Goal: Task Accomplishment & Management: Complete application form

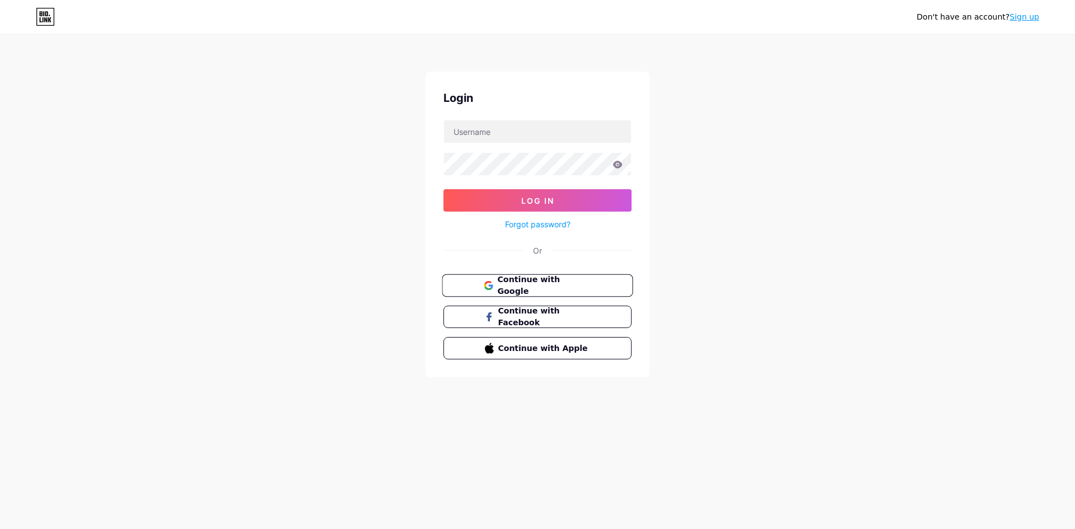
click at [520, 280] on span "Continue with Google" at bounding box center [544, 286] width 94 height 24
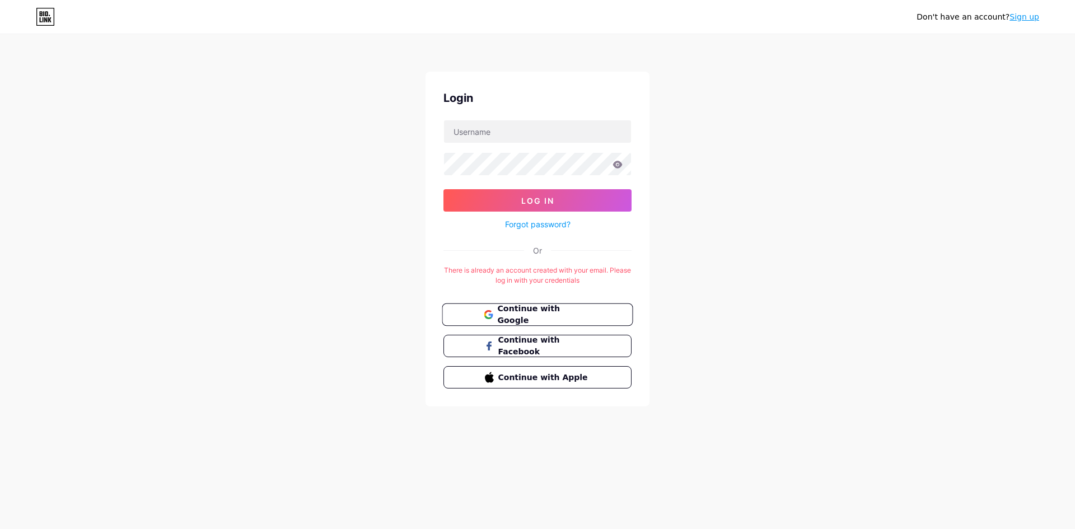
click at [563, 309] on span "Continue with Google" at bounding box center [544, 315] width 94 height 24
drag, startPoint x: 448, startPoint y: 267, endPoint x: 624, endPoint y: 283, distance: 176.6
click at [624, 283] on div "There is already an account created with your email. Please log in with your cr…" at bounding box center [538, 275] width 188 height 20
copy div "There is already an account created with your email. Please log in with your cr…"
click at [644, 288] on div "Login Log In Forgot password? Or There is already an account created with your …" at bounding box center [538, 239] width 224 height 335
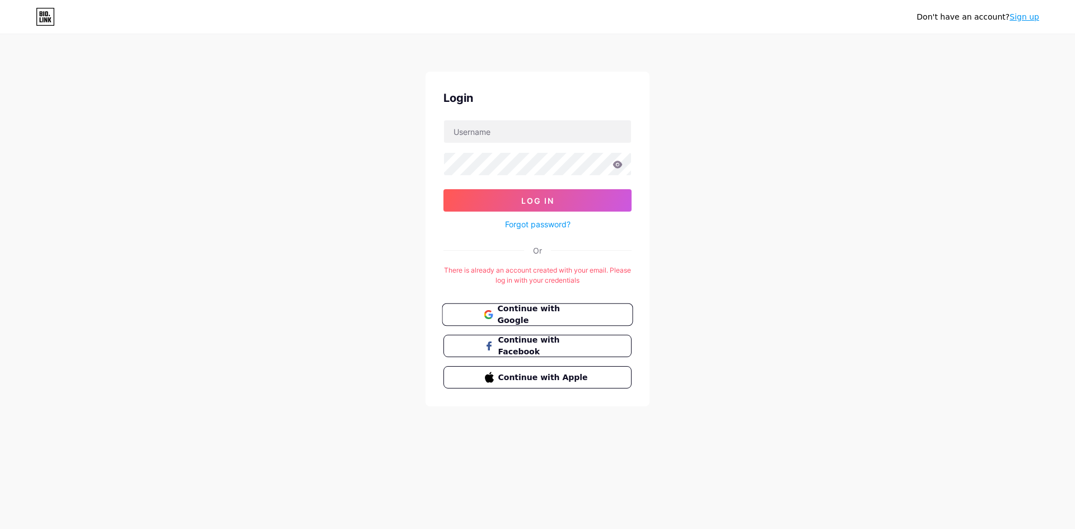
click at [597, 313] on button "Continue with Google" at bounding box center [537, 315] width 191 height 23
click at [542, 137] on input "text" at bounding box center [537, 131] width 187 height 22
type input "rinkvort"
click at [502, 175] on div at bounding box center [538, 164] width 188 height 24
click at [444, 189] on button "Log In" at bounding box center [538, 200] width 188 height 22
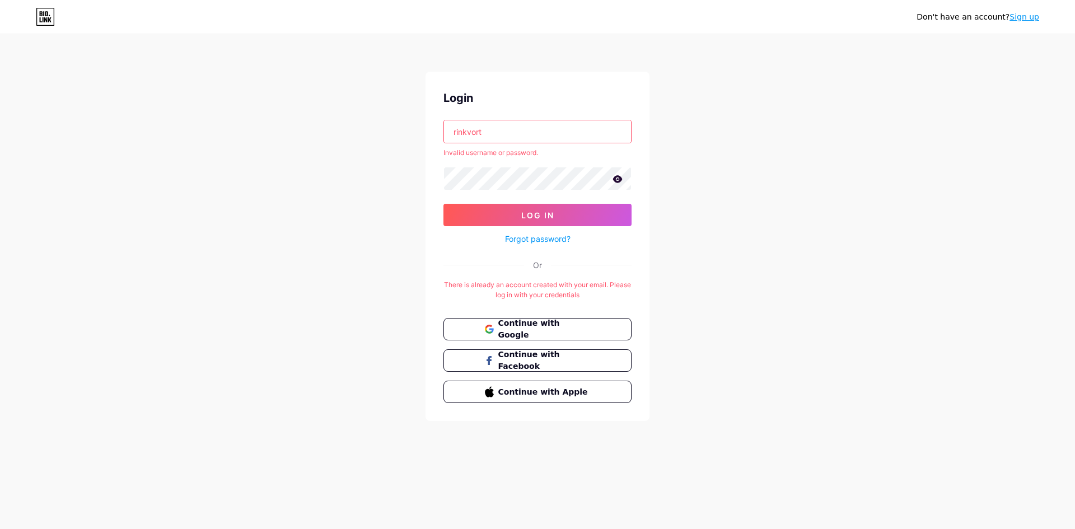
click at [621, 180] on icon at bounding box center [618, 178] width 10 height 7
click at [511, 136] on input "rinkvort" at bounding box center [537, 131] width 187 height 22
click at [457, 134] on input "rinkvort" at bounding box center [537, 131] width 187 height 22
click at [528, 128] on input "rinkvort" at bounding box center [537, 131] width 187 height 22
click at [453, 131] on input "rinkvort" at bounding box center [537, 131] width 187 height 22
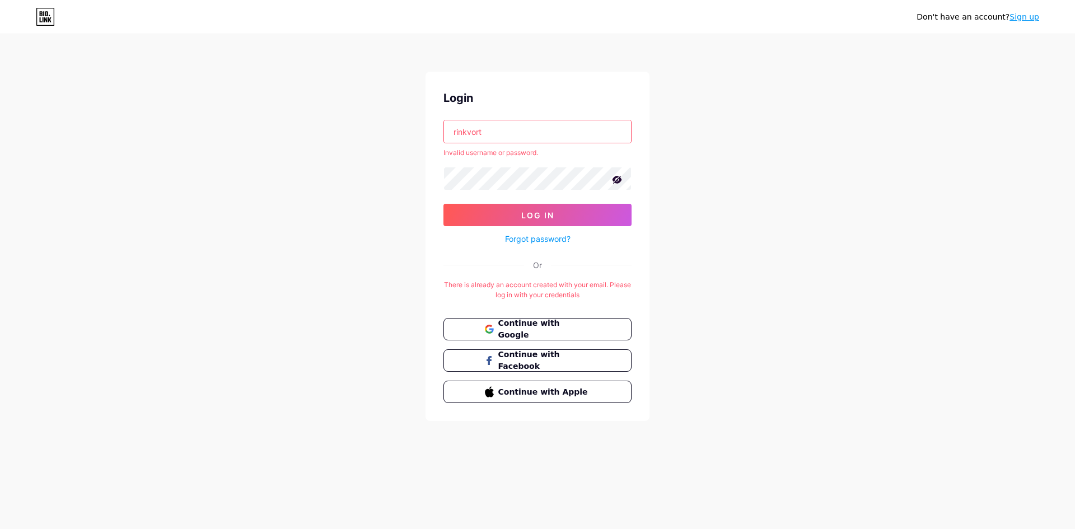
click at [454, 131] on input "rinkvort" at bounding box center [537, 131] width 187 height 22
click at [539, 237] on link "Forgot password?" at bounding box center [538, 239] width 66 height 12
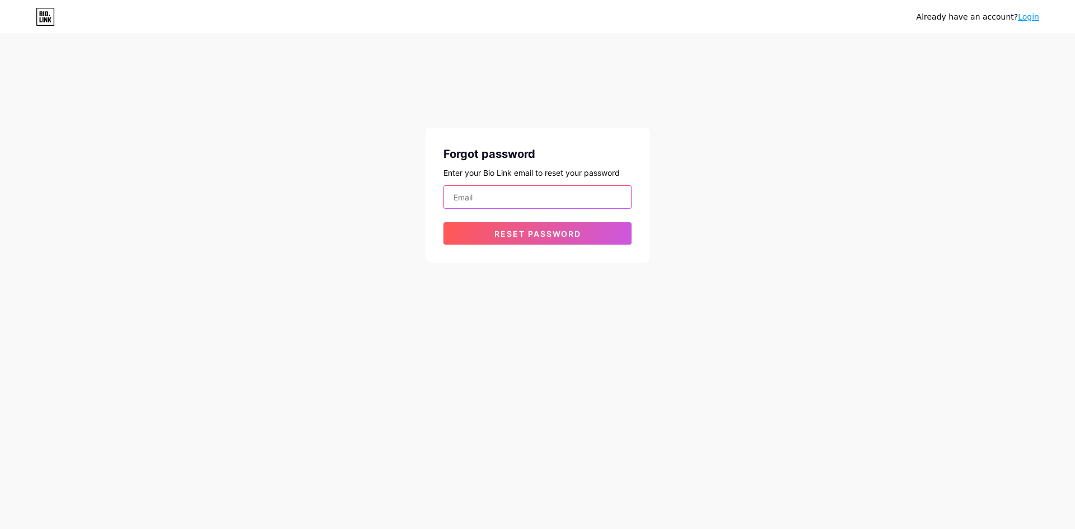
click at [526, 198] on input "email" at bounding box center [537, 197] width 187 height 22
type input "omaska95@gmail.com"
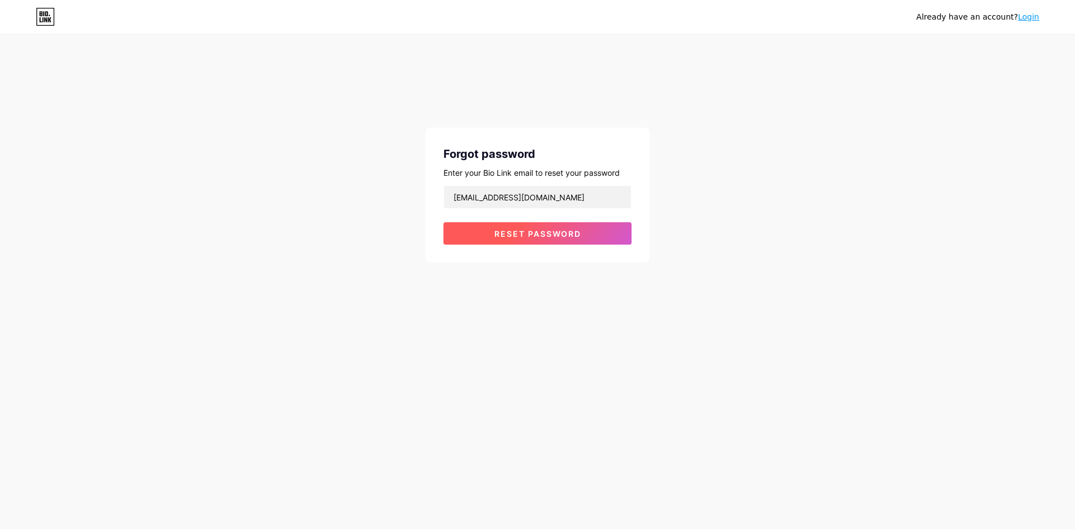
click at [532, 235] on span "Reset password" at bounding box center [538, 234] width 87 height 10
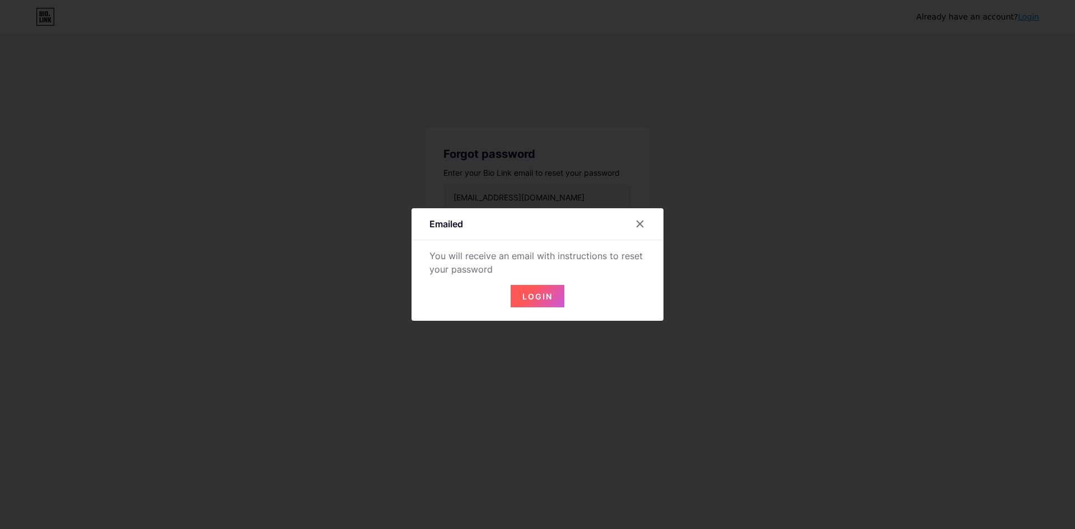
click at [545, 293] on span "Login" at bounding box center [538, 297] width 30 height 10
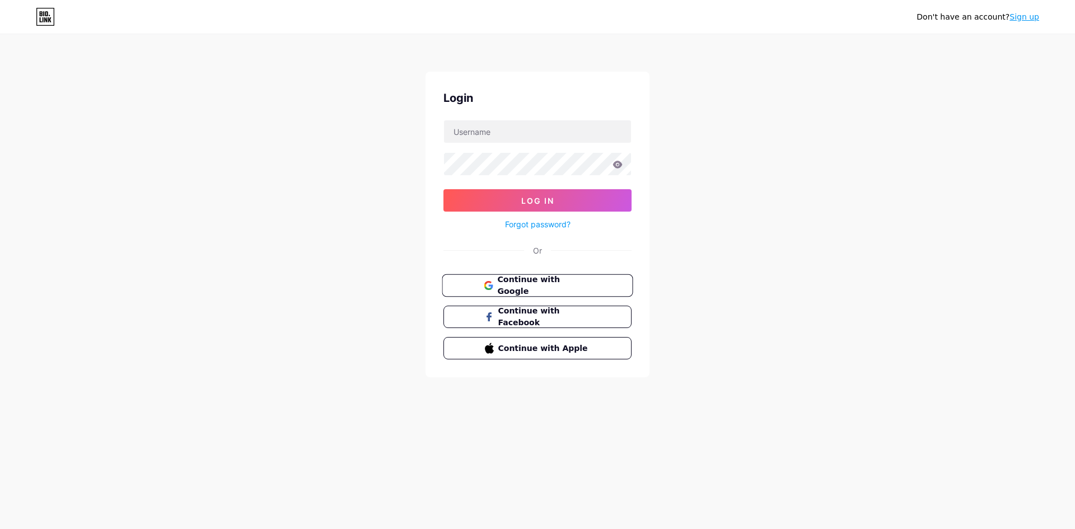
click at [549, 281] on span "Continue with Google" at bounding box center [544, 286] width 94 height 24
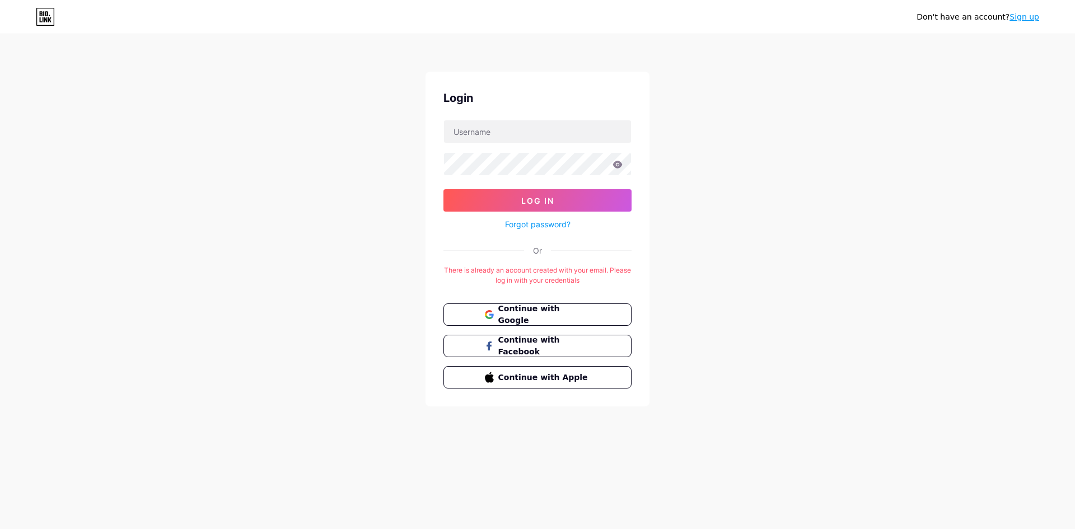
click at [519, 228] on link "Forgot password?" at bounding box center [538, 224] width 66 height 12
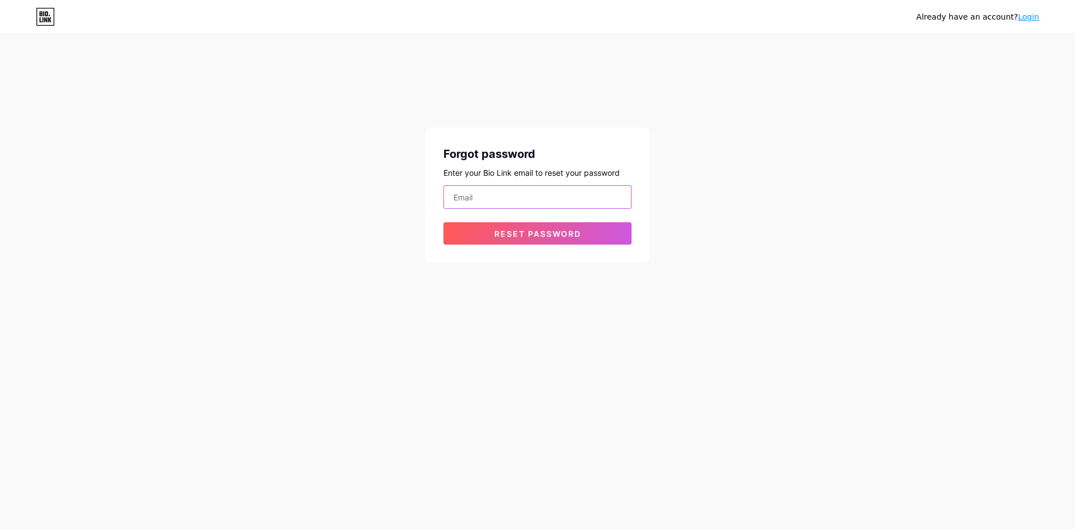
click at [519, 203] on input "email" at bounding box center [537, 197] width 187 height 22
type input "omaska95@gmail.com"
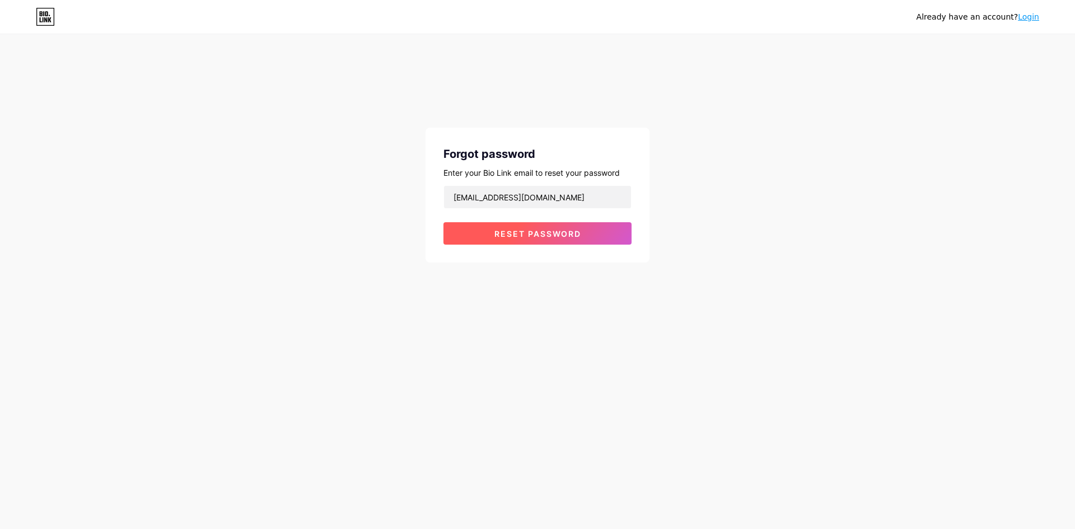
click at [534, 233] on span "Reset password" at bounding box center [538, 234] width 87 height 10
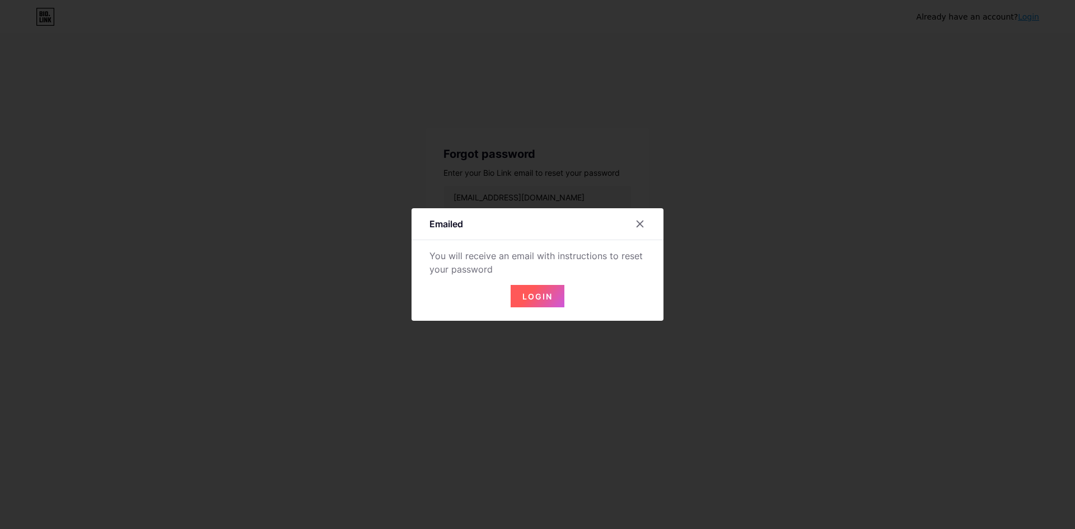
drag, startPoint x: 424, startPoint y: 250, endPoint x: 513, endPoint y: 268, distance: 90.3
click at [513, 268] on div "Emailed You will receive an email with instructions to reset your password Login" at bounding box center [538, 264] width 252 height 113
copy div "You will receive an email with instructions to reset your password"
drag, startPoint x: 530, startPoint y: 297, endPoint x: 600, endPoint y: 278, distance: 73.1
click at [589, 276] on div "Login" at bounding box center [538, 290] width 252 height 36
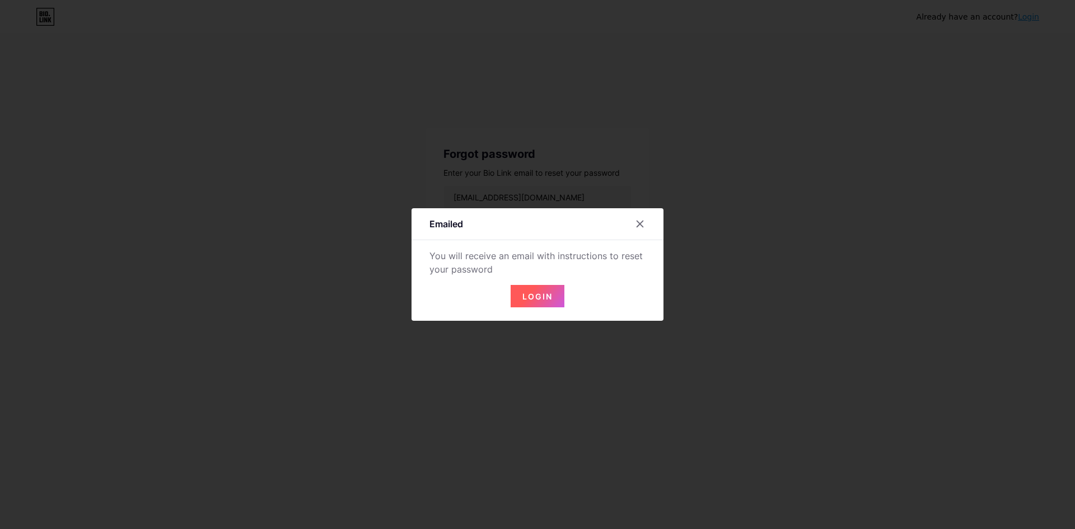
click at [603, 279] on div "Login" at bounding box center [538, 290] width 252 height 36
click at [631, 219] on div at bounding box center [647, 224] width 34 height 20
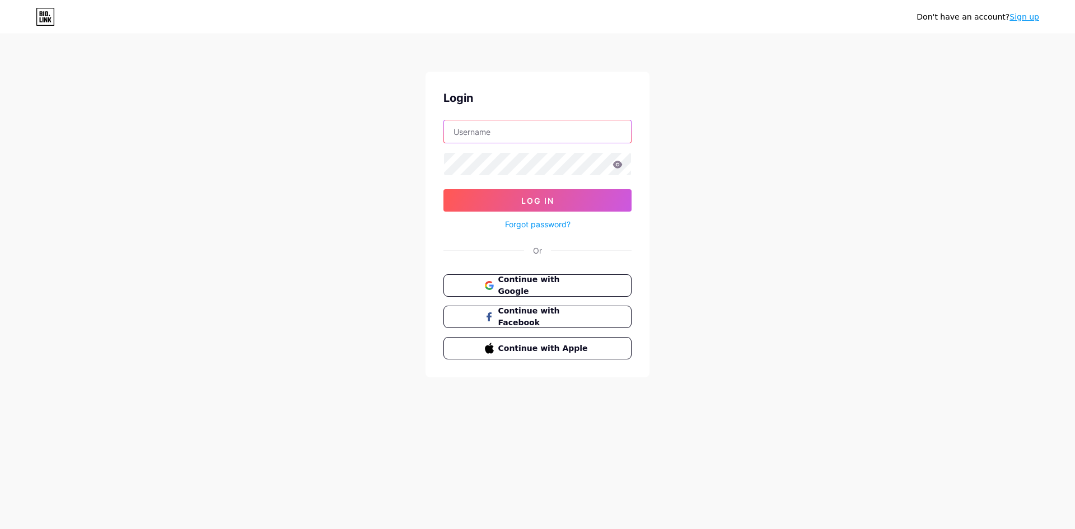
click at [510, 131] on input "text" at bounding box center [537, 131] width 187 height 22
click at [546, 320] on span "Continue with Facebook" at bounding box center [544, 317] width 94 height 24
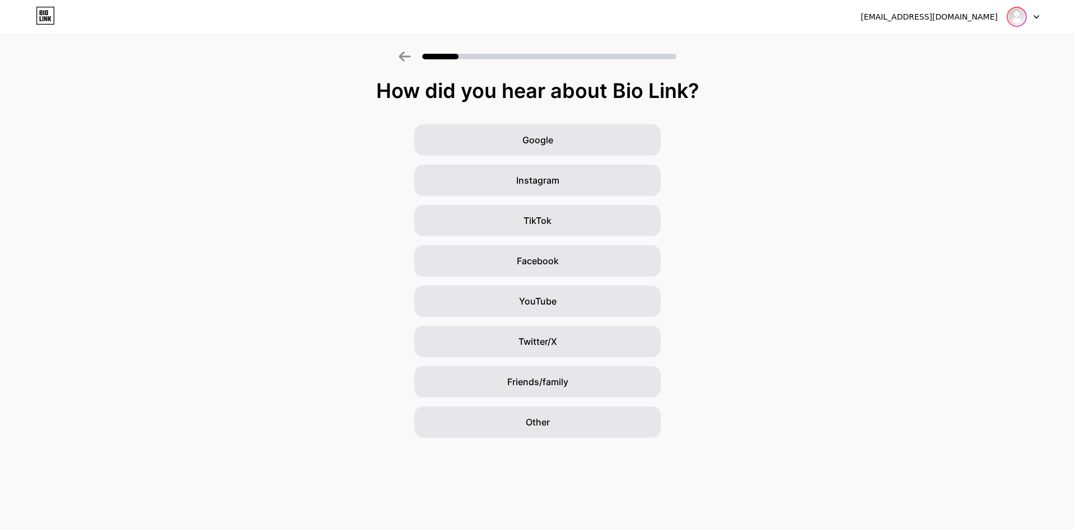
click at [1021, 21] on img at bounding box center [1017, 17] width 18 height 18
click at [989, 43] on li "Logout" at bounding box center [969, 46] width 139 height 30
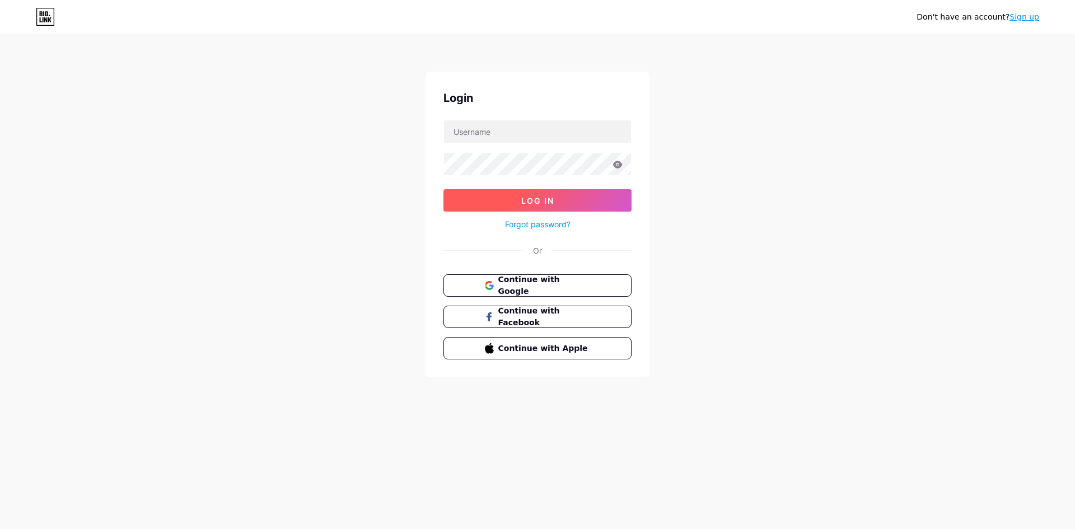
click at [504, 193] on button "Log In" at bounding box center [538, 200] width 188 height 22
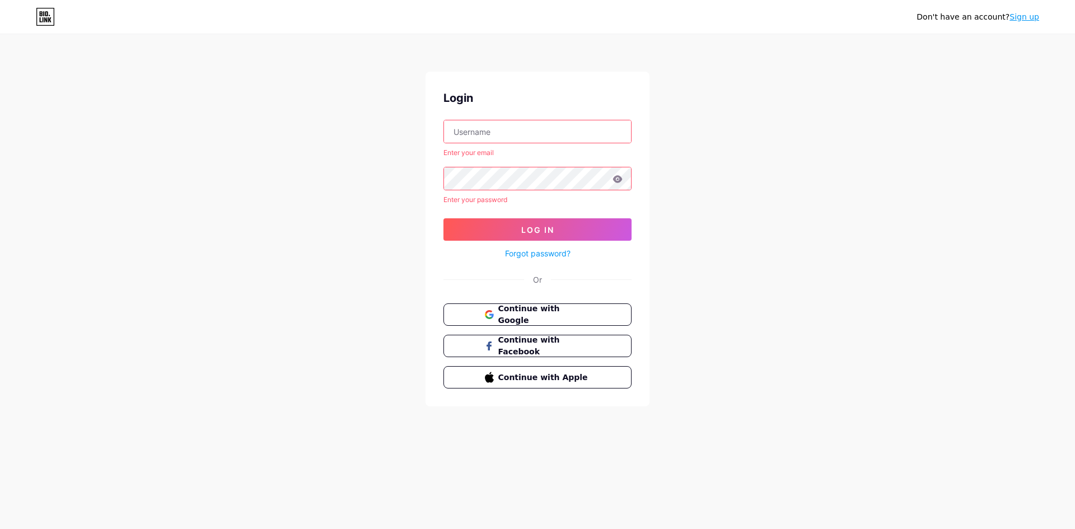
click at [513, 139] on input "text" at bounding box center [537, 131] width 187 height 22
click at [557, 316] on span "Continue with Google" at bounding box center [544, 315] width 94 height 24
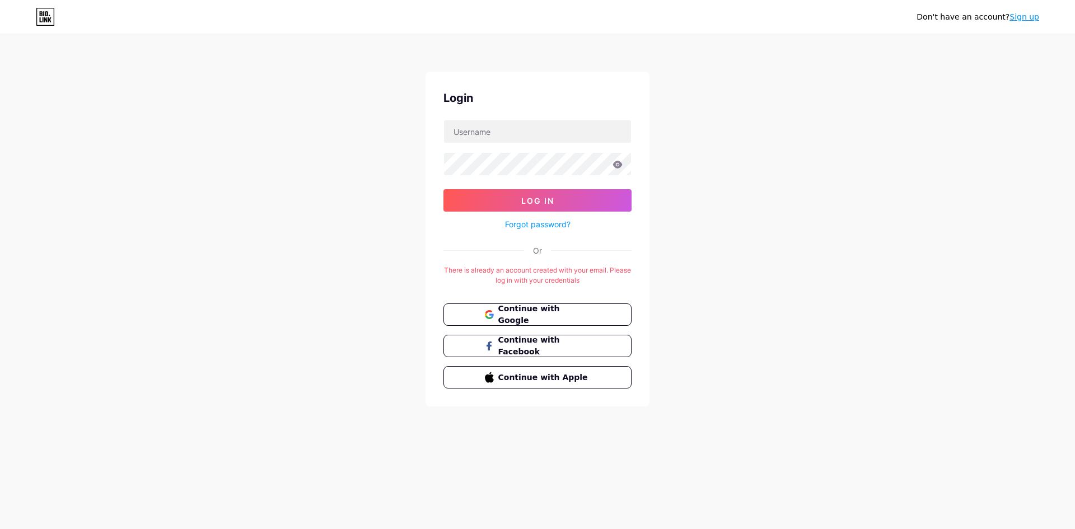
click at [651, 238] on div "Don't have an account? Sign up Login Log In Forgot password? Or There is alread…" at bounding box center [537, 221] width 1075 height 442
click at [542, 308] on span "Continue with Google" at bounding box center [544, 315] width 94 height 24
click at [511, 353] on button "Continue with Facebook" at bounding box center [537, 346] width 191 height 23
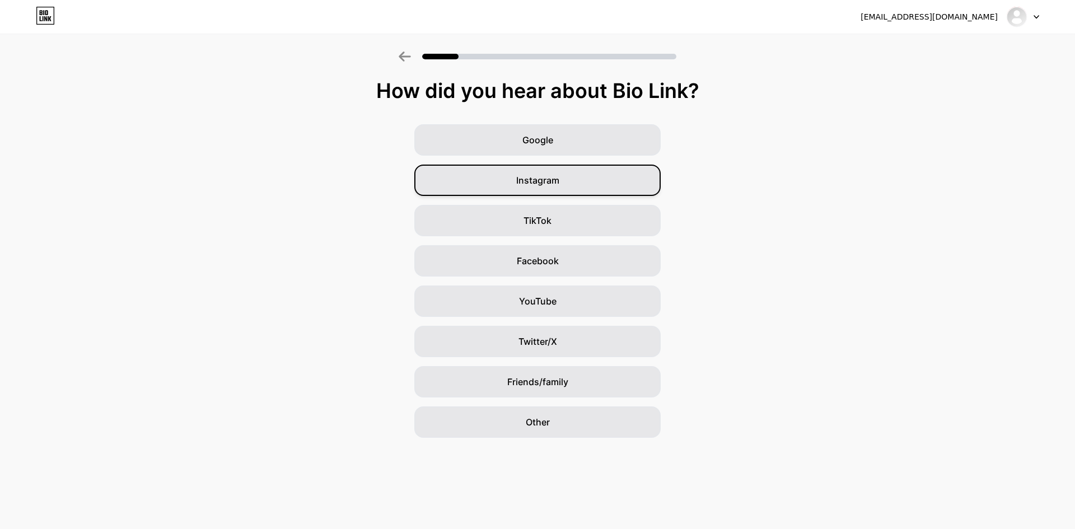
click at [571, 189] on div "Instagram" at bounding box center [537, 180] width 246 height 31
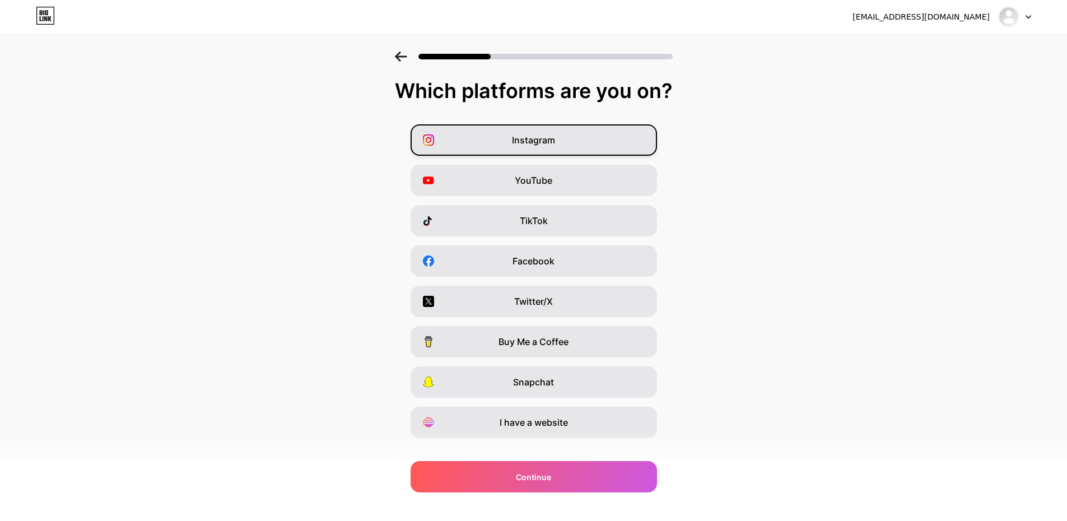
click at [552, 149] on div "Instagram" at bounding box center [534, 139] width 246 height 31
click at [555, 138] on span "Instagram" at bounding box center [533, 139] width 43 height 13
click at [564, 138] on div "Instagram" at bounding box center [534, 139] width 246 height 31
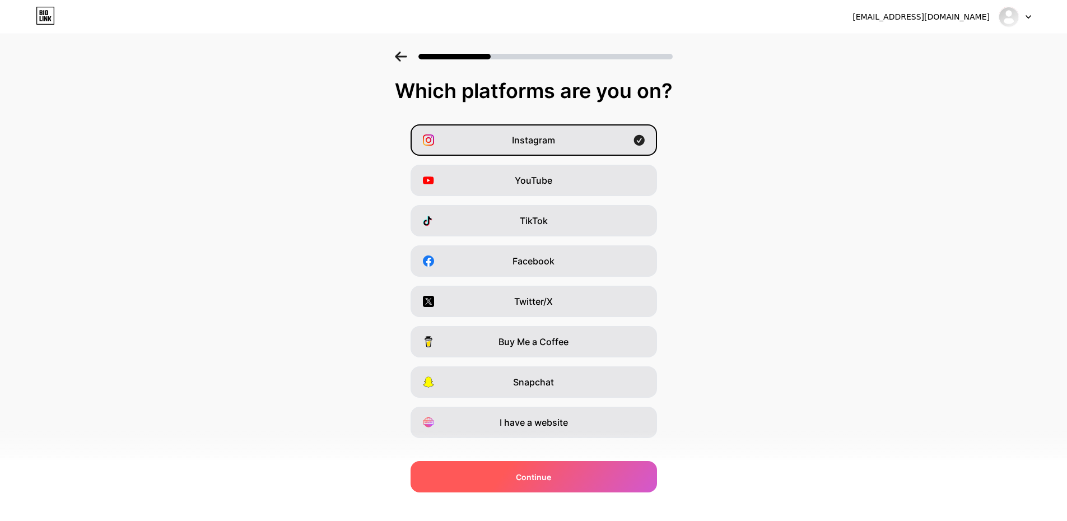
click at [574, 476] on div "Continue" at bounding box center [534, 476] width 246 height 31
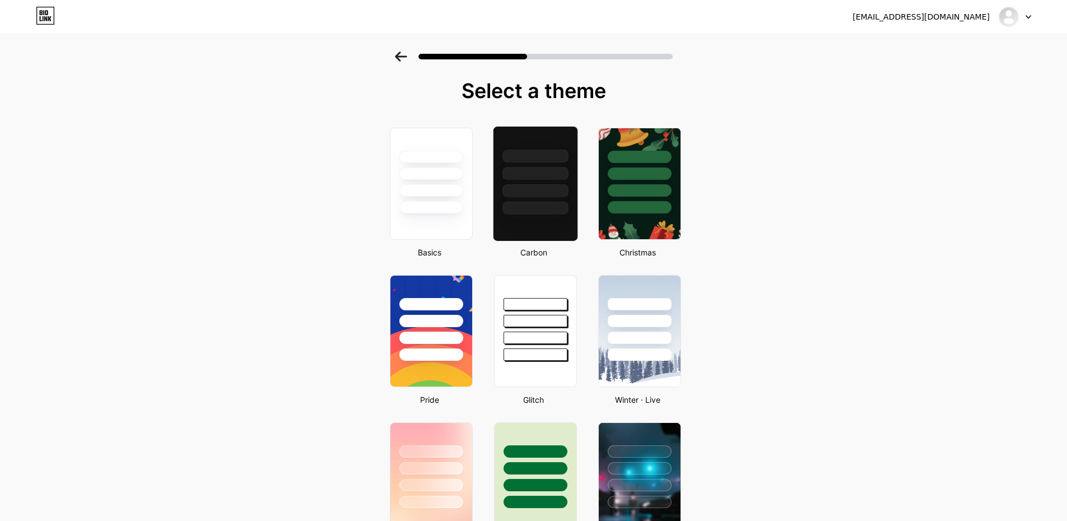
click at [521, 216] on div at bounding box center [534, 183] width 85 height 115
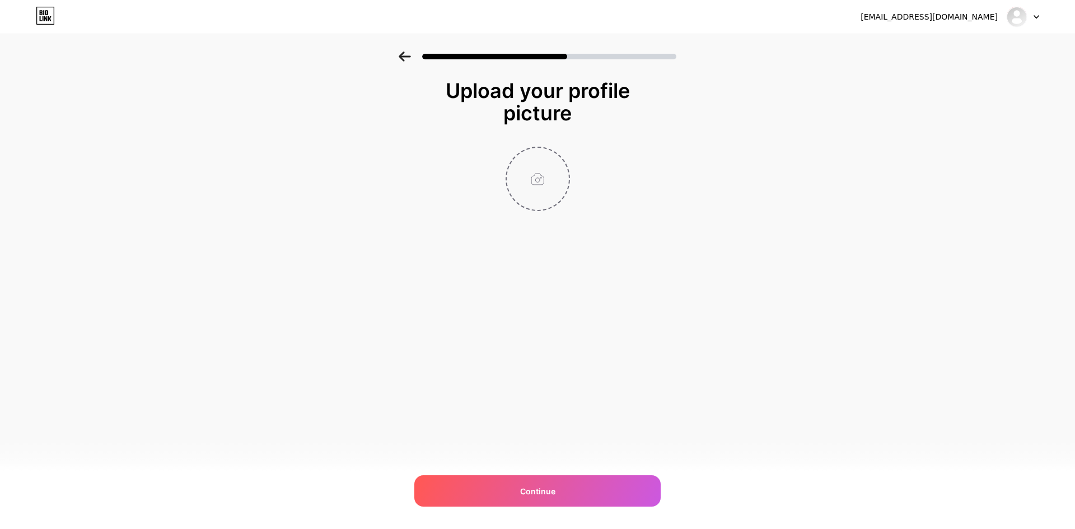
click at [529, 179] on input "file" at bounding box center [538, 179] width 62 height 62
type input "C:\fakepath\669318c401c3c9b6f6f8ffd940df29f9.png"
click at [561, 155] on circle at bounding box center [563, 155] width 12 height 12
click at [538, 176] on input "file" at bounding box center [538, 179] width 62 height 62
type input "C:\fakepath\baab175deba63cff04b9e44f8696d9d7.jpg"
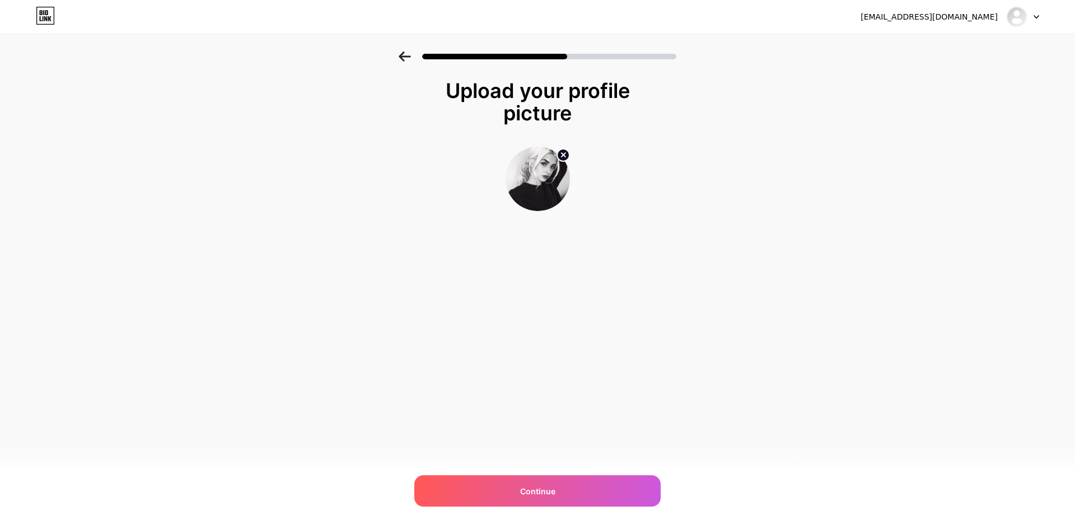
click at [565, 156] on icon at bounding box center [563, 155] width 4 height 4
click at [546, 169] on input "file" at bounding box center [538, 179] width 62 height 62
click at [549, 174] on input "file" at bounding box center [538, 179] width 62 height 62
type input "C:\fakepath\IMG_0058.jpg"
drag, startPoint x: 567, startPoint y: 157, endPoint x: 584, endPoint y: 159, distance: 16.8
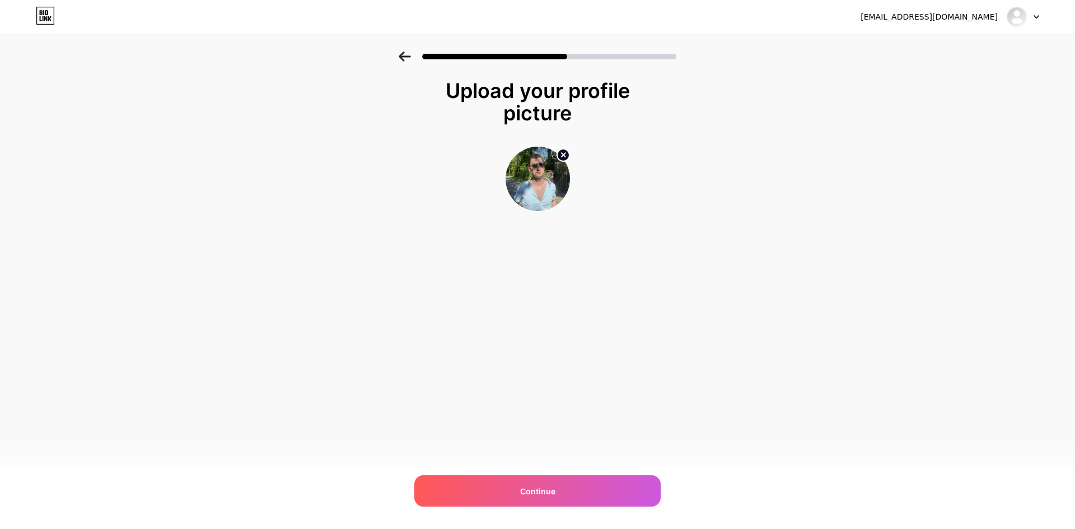
click at [589, 159] on div at bounding box center [538, 179] width 224 height 64
click at [562, 157] on circle at bounding box center [563, 155] width 12 height 12
click at [532, 175] on input "file" at bounding box center [538, 179] width 62 height 62
type input "C:\fakepath\mqp1y8lx2uykjgfqqqwm (1).webp"
click at [565, 155] on circle at bounding box center [563, 155] width 12 height 12
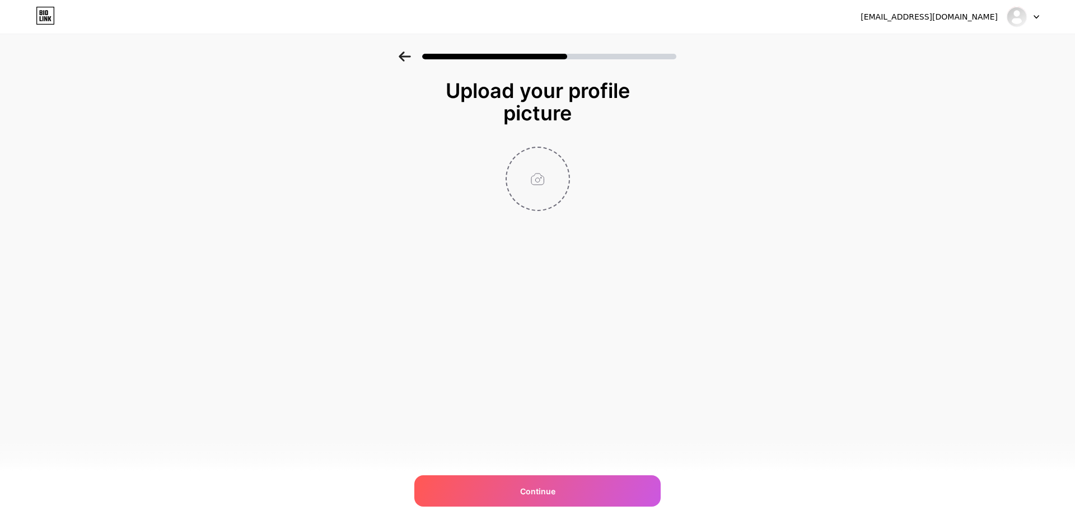
click at [555, 194] on input "file" at bounding box center [538, 179] width 62 height 62
type input "C:\fakepath\Без названия (1).jpg"
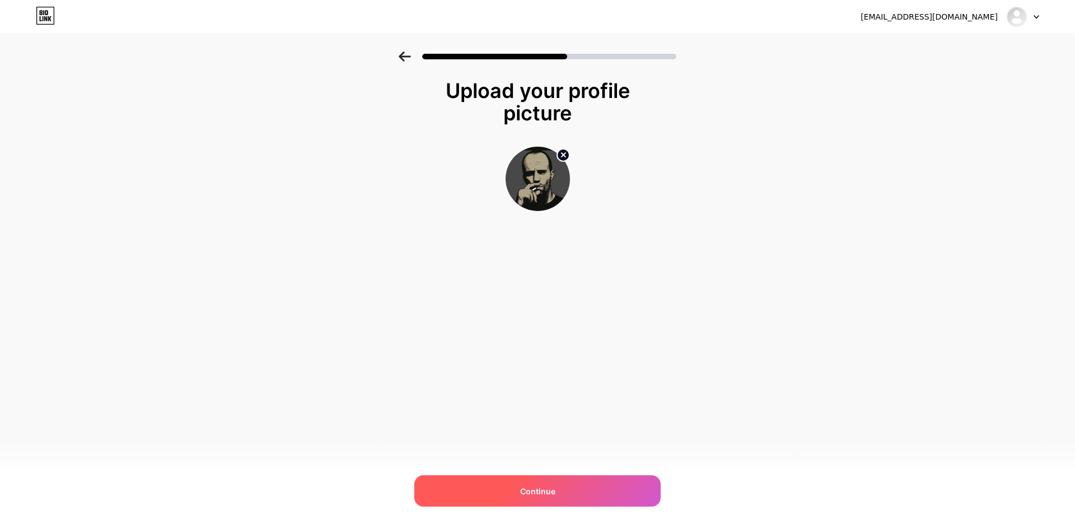
click at [560, 488] on div "Continue" at bounding box center [537, 491] width 246 height 31
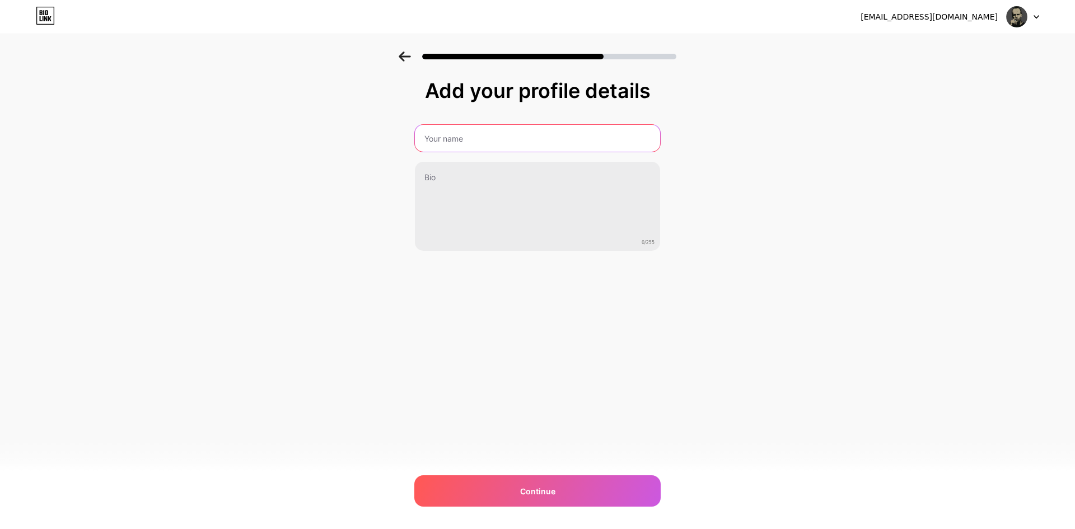
click at [492, 145] on input "text" at bounding box center [537, 138] width 245 height 27
type input "с"
type input "С"
type input "c"
type input "Cot1cs"
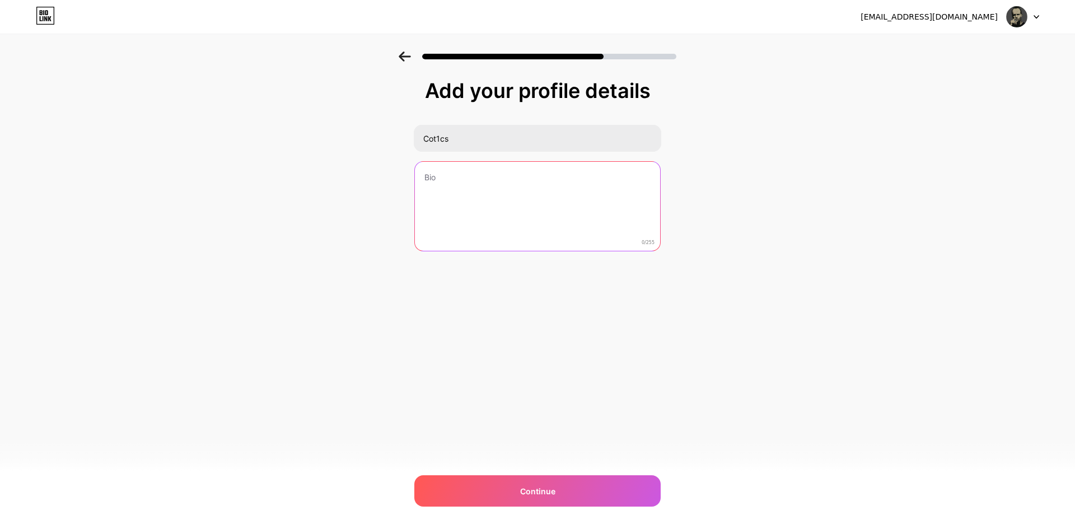
click at [479, 187] on textarea at bounding box center [537, 207] width 245 height 90
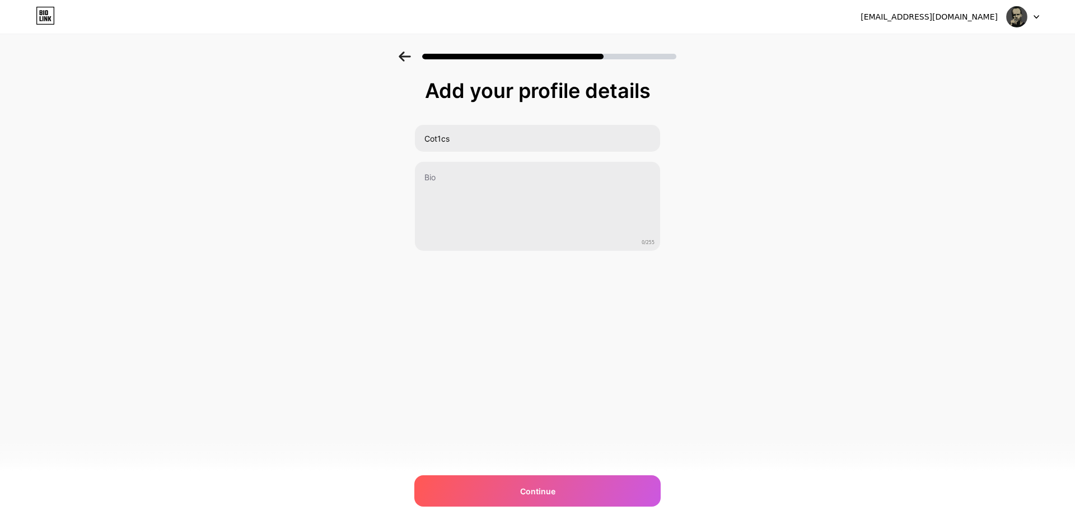
click at [676, 293] on div "Add your profile details Cot1cs 0/255 Continue Error" at bounding box center [537, 180] width 1075 height 256
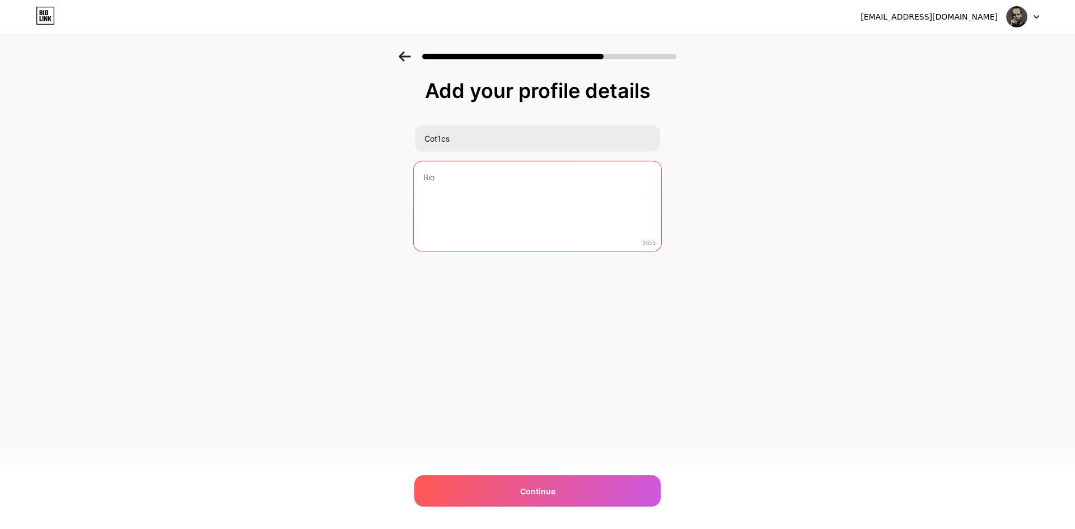
click at [529, 211] on textarea at bounding box center [538, 206] width 248 height 91
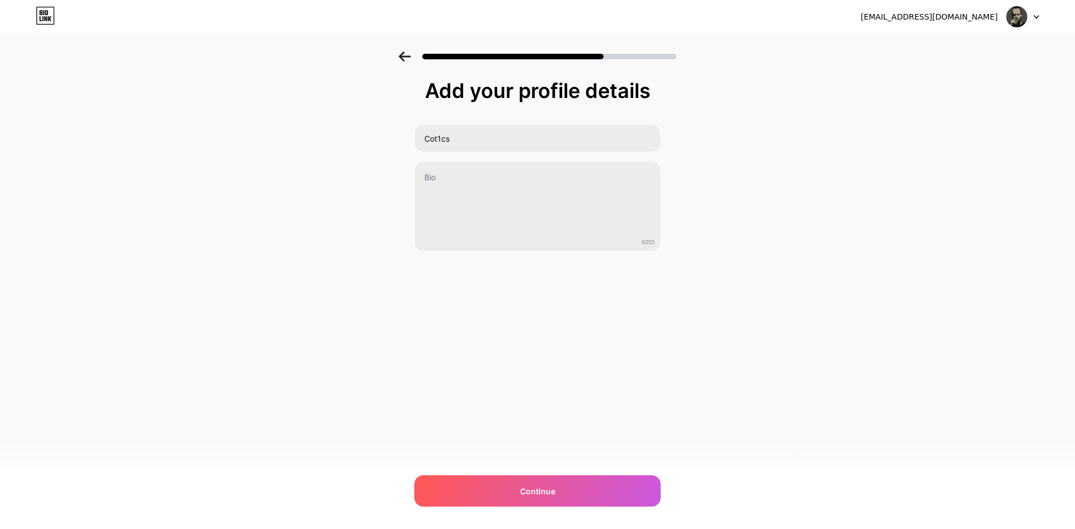
click at [602, 267] on div "Add your profile details Cot1cs 0/255 Continue Error" at bounding box center [537, 194] width 246 height 228
click at [1035, 17] on icon at bounding box center [1037, 17] width 6 height 4
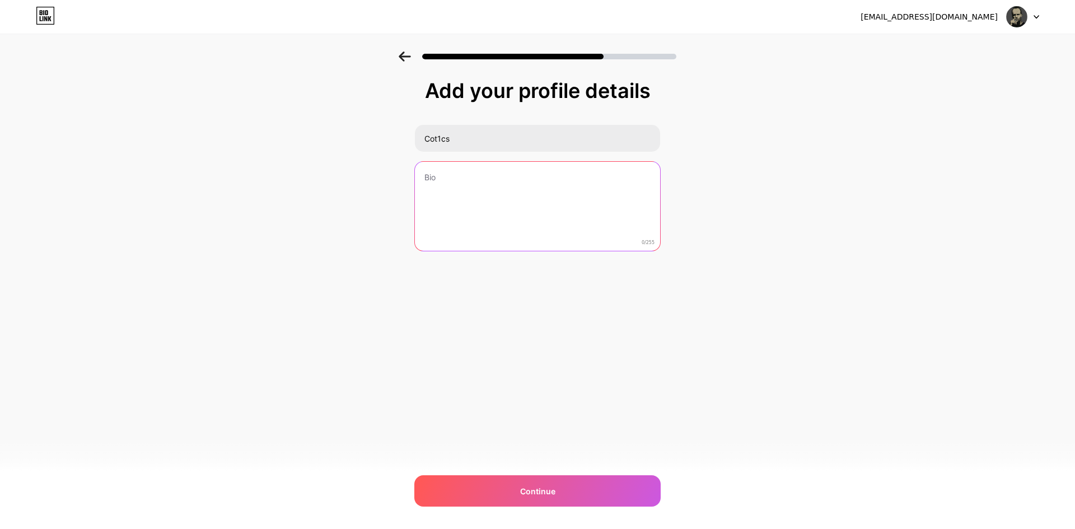
click at [501, 179] on textarea at bounding box center [537, 207] width 245 height 90
paste textarea "https://6cs.fail/ru/"
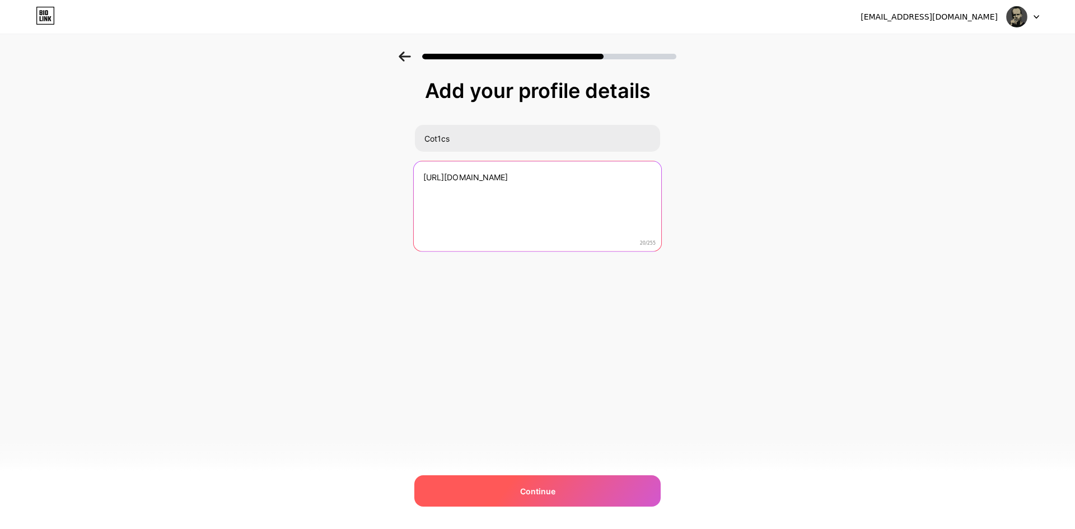
type textarea "https://6cs.fail/ru/"
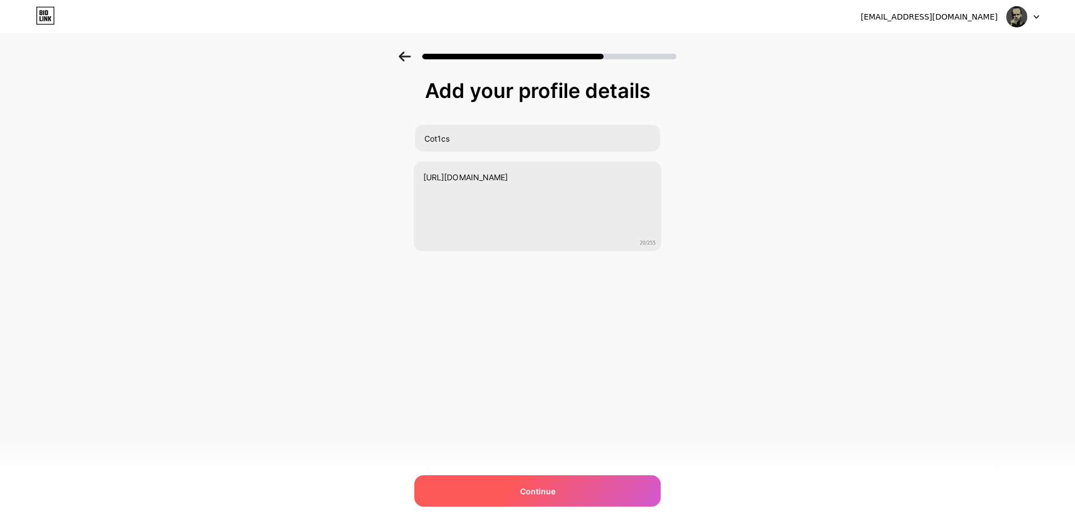
click at [549, 497] on span "Continue" at bounding box center [537, 492] width 35 height 12
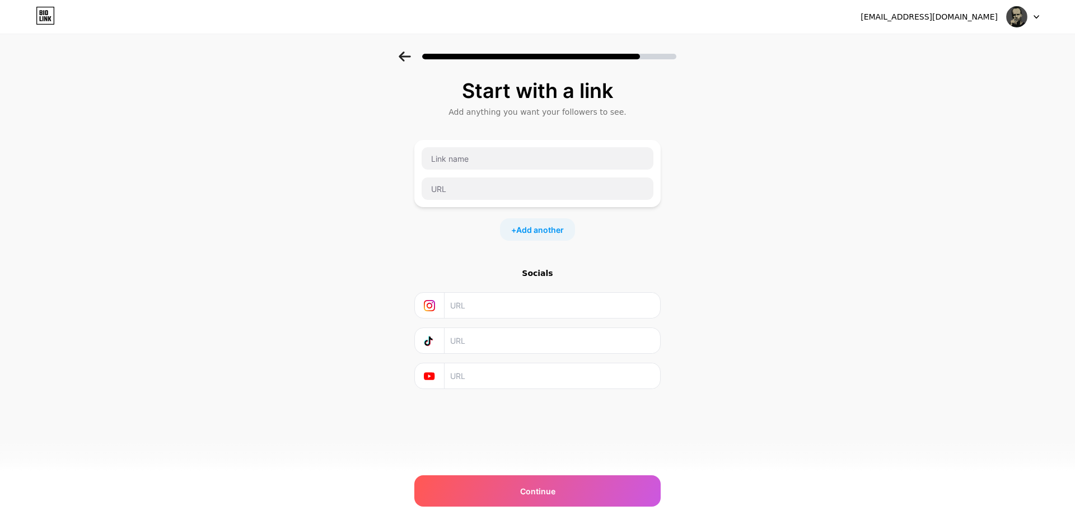
click at [414, 59] on div at bounding box center [538, 57] width 278 height 10
click at [411, 58] on icon at bounding box center [405, 57] width 12 height 10
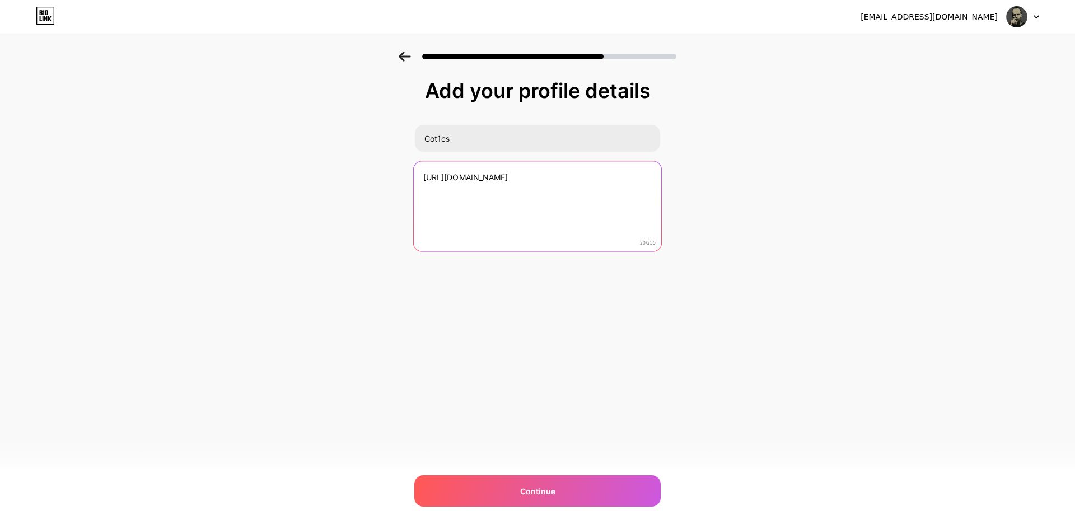
drag, startPoint x: 510, startPoint y: 175, endPoint x: 388, endPoint y: 176, distance: 122.1
click at [388, 176] on div "Add your profile details Cot1cs https://6cs.fail/ru/ 20/255 Continue Error" at bounding box center [537, 180] width 1075 height 256
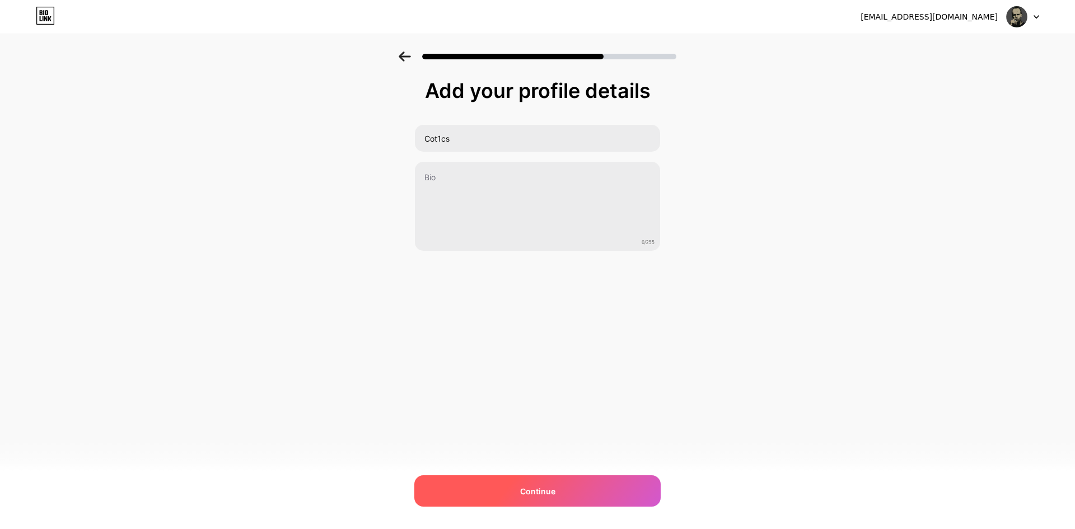
click at [521, 488] on span "Continue" at bounding box center [537, 492] width 35 height 12
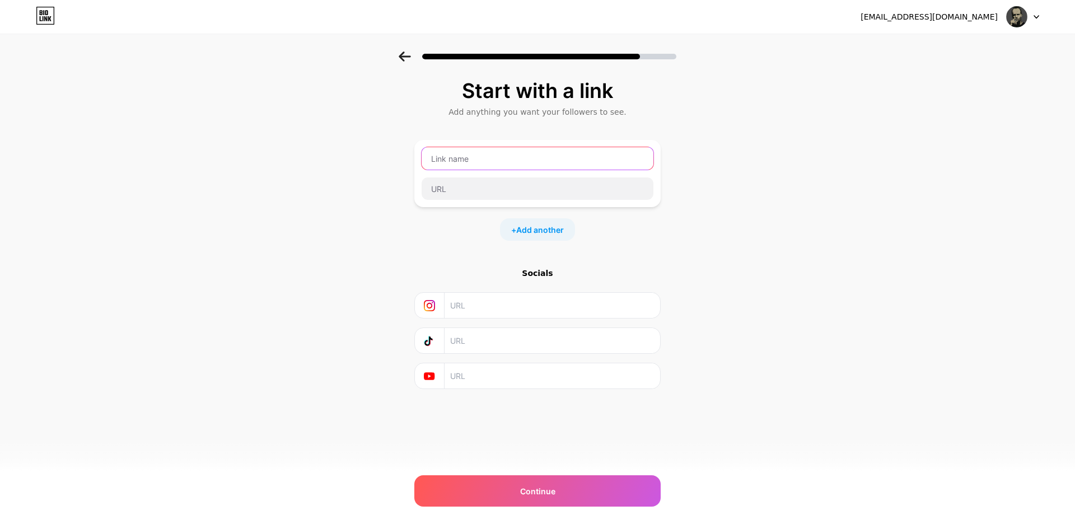
click at [464, 157] on input "text" at bounding box center [538, 158] width 232 height 22
type input "c"
type input "с"
type input "С"
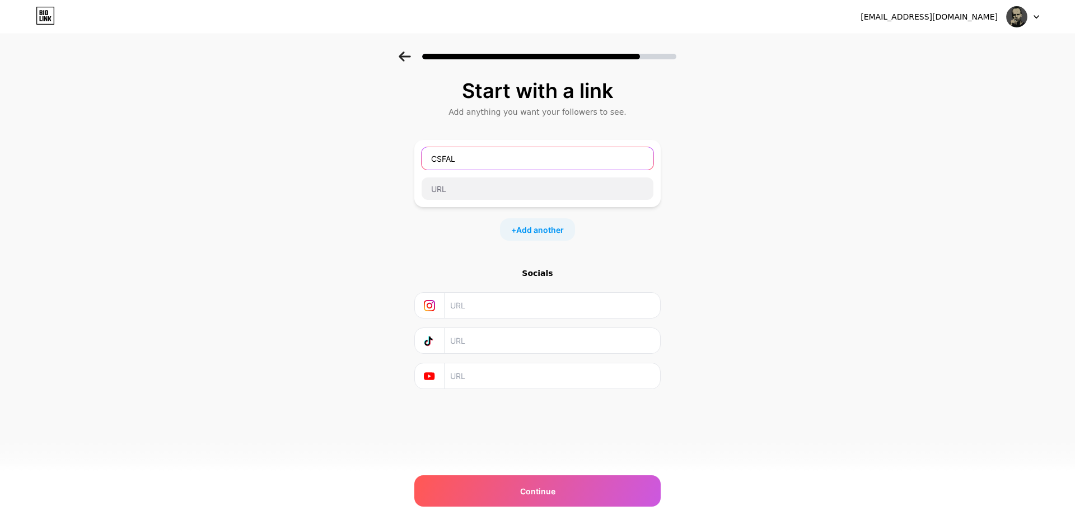
type input "CSFAL"
paste input "[URL][DOMAIN_NAME]"
type input "[URL][DOMAIN_NAME]"
click at [493, 309] on input "text" at bounding box center [551, 305] width 203 height 25
click at [669, 272] on div "Start with a link Add anything you want your followers to see. CSFAL https://6c…" at bounding box center [537, 249] width 1075 height 394
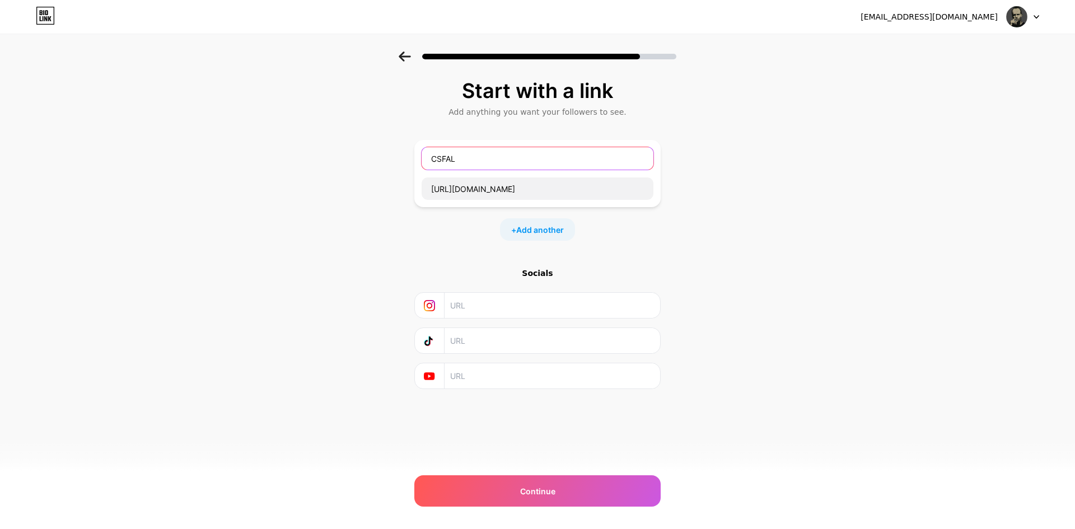
drag, startPoint x: 486, startPoint y: 156, endPoint x: 350, endPoint y: 152, distance: 136.7
click at [356, 151] on div "Start with a link Add anything you want your followers to see. CSFAL https://6c…" at bounding box center [537, 249] width 1075 height 394
type input "CSFAIL"
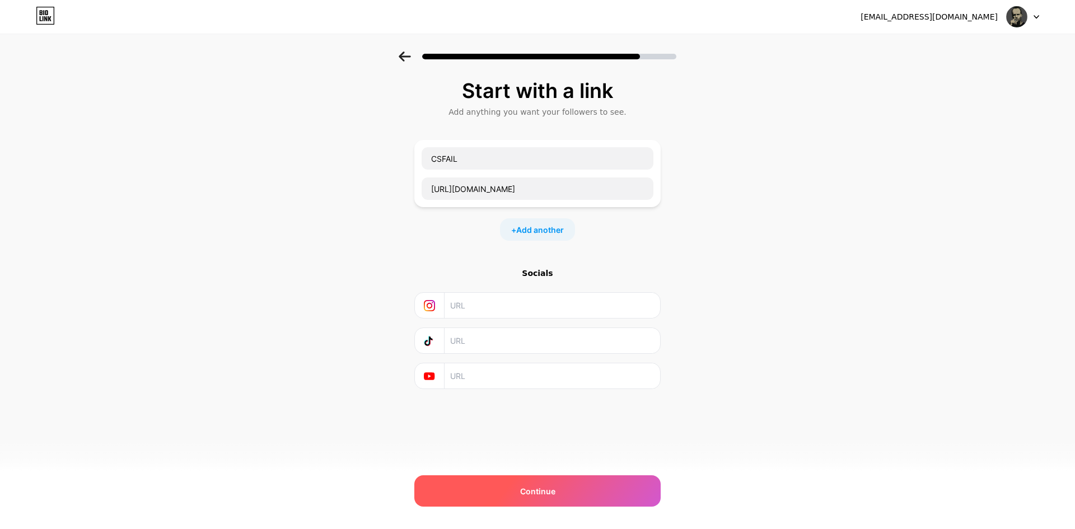
click at [507, 482] on div "Continue" at bounding box center [537, 491] width 246 height 31
click at [531, 497] on span "Continue" at bounding box center [537, 492] width 35 height 12
click at [483, 309] on input "text" at bounding box center [551, 305] width 203 height 25
paste input "[URL][DOMAIN_NAME]"
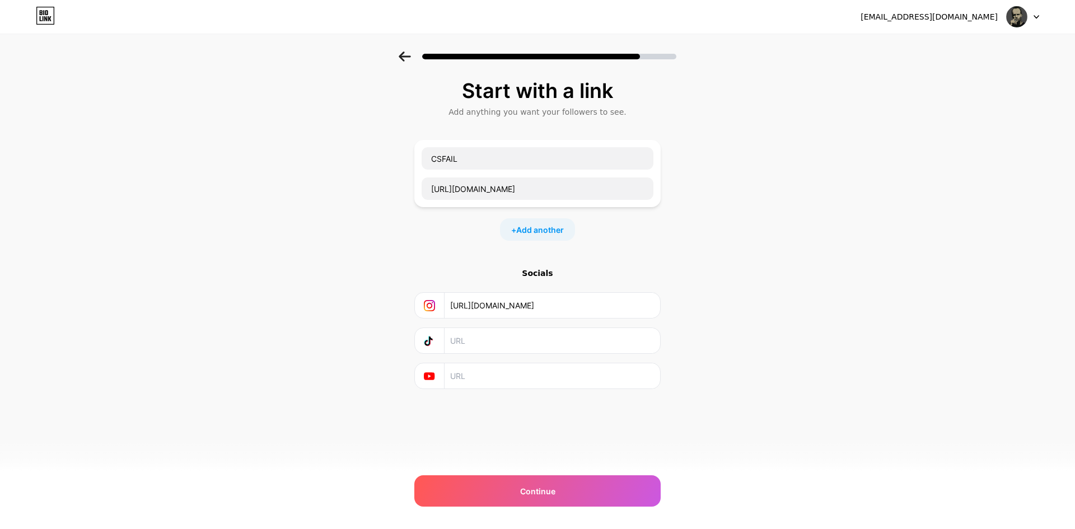
type input "[URL][DOMAIN_NAME]"
click at [513, 347] on input "text" at bounding box center [551, 340] width 203 height 25
paste input "[URL][DOMAIN_NAME]"
type input "[URL][DOMAIN_NAME]"
click at [501, 377] on input "text" at bounding box center [551, 376] width 203 height 25
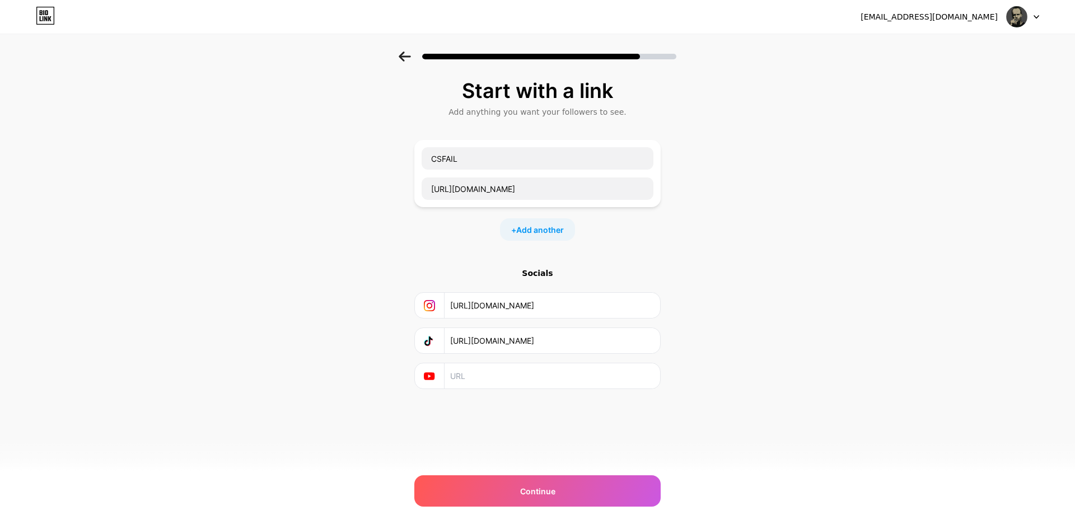
paste input "[URL][DOMAIN_NAME]"
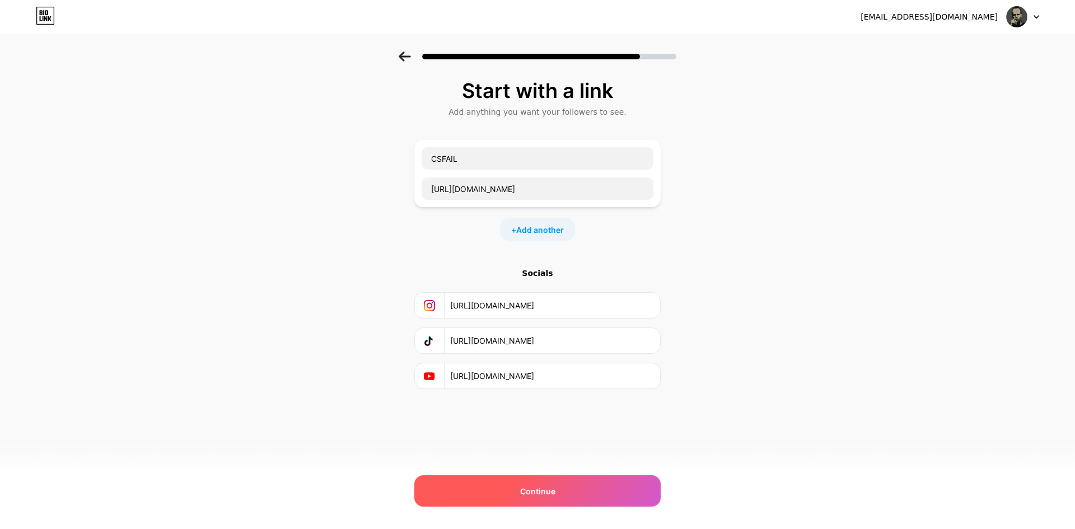
type input "[URL][DOMAIN_NAME]"
click at [529, 492] on span "Continue" at bounding box center [537, 492] width 35 height 12
click at [551, 488] on span "Continue" at bounding box center [537, 492] width 35 height 12
click at [547, 229] on span "Add another" at bounding box center [540, 230] width 48 height 12
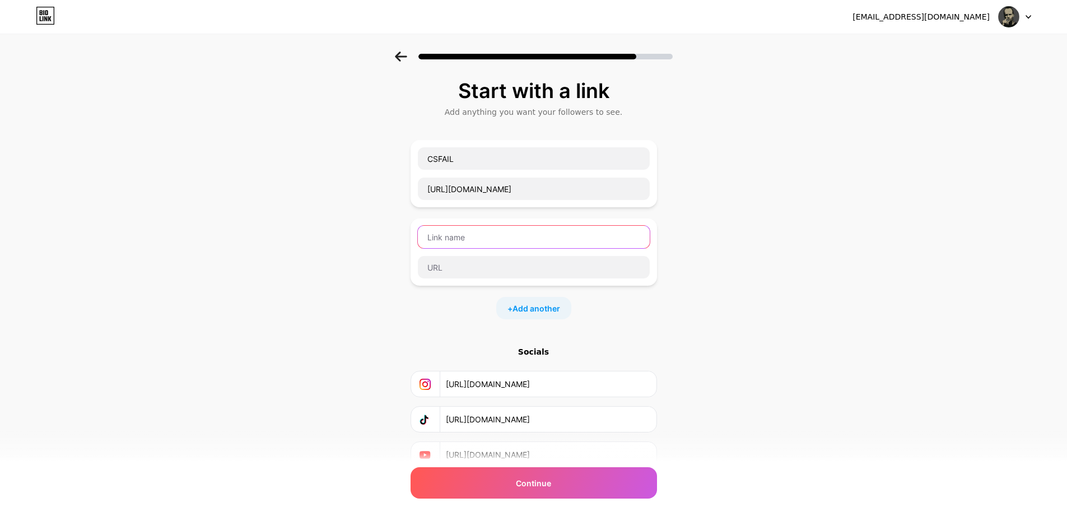
click at [539, 234] on input "text" at bounding box center [534, 237] width 232 height 22
click at [734, 229] on div "Start with a link Add anything you want your followers to see. CSFAIL https://6…" at bounding box center [533, 288] width 1067 height 472
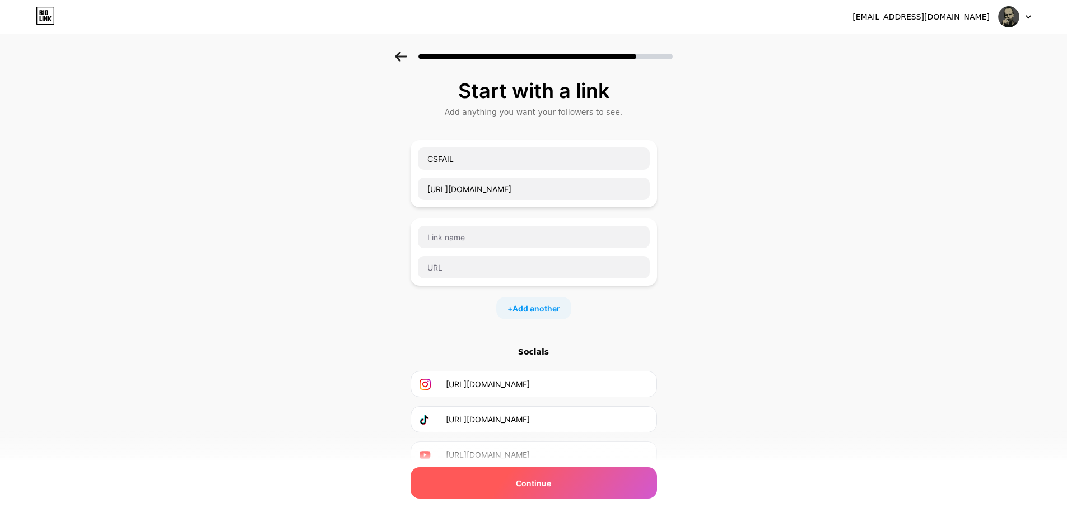
click at [581, 485] on div "Continue" at bounding box center [534, 482] width 246 height 31
click at [581, 486] on div "Continue" at bounding box center [534, 482] width 246 height 31
click at [580, 486] on div "Continue" at bounding box center [534, 482] width 246 height 31
click at [580, 484] on div "Continue" at bounding box center [534, 482] width 246 height 31
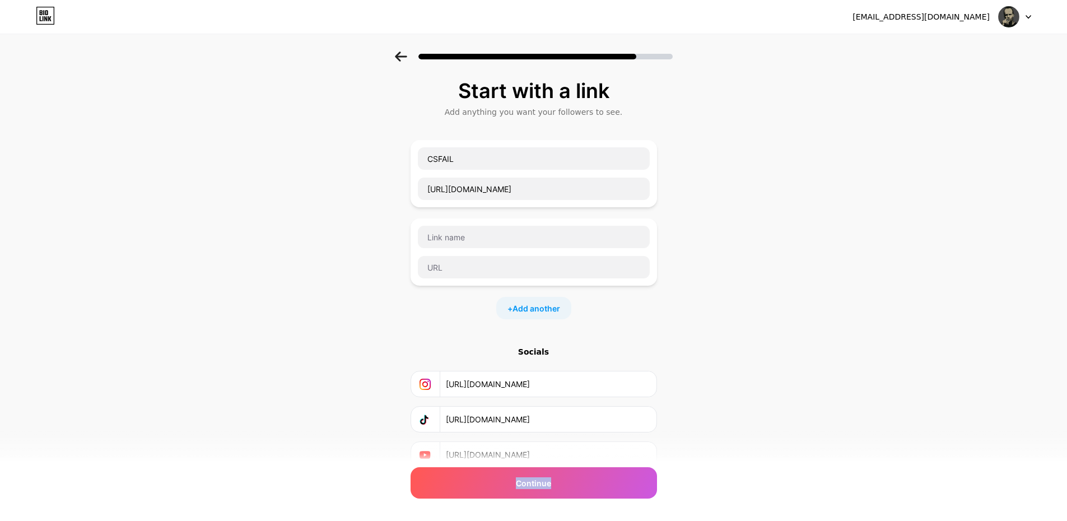
click at [1015, 18] on img at bounding box center [1008, 16] width 21 height 21
click at [1010, 20] on img at bounding box center [1008, 16] width 21 height 21
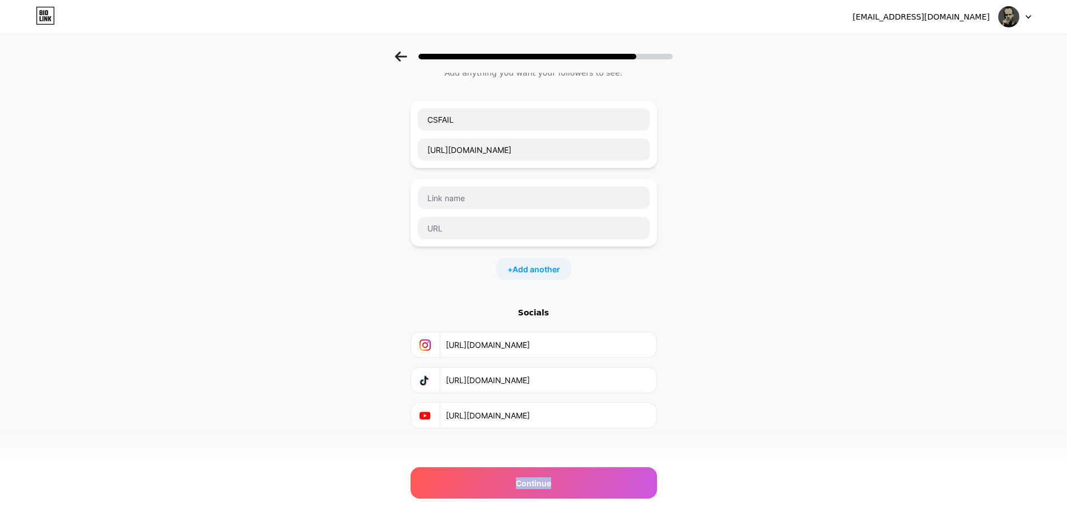
scroll to position [48, 0]
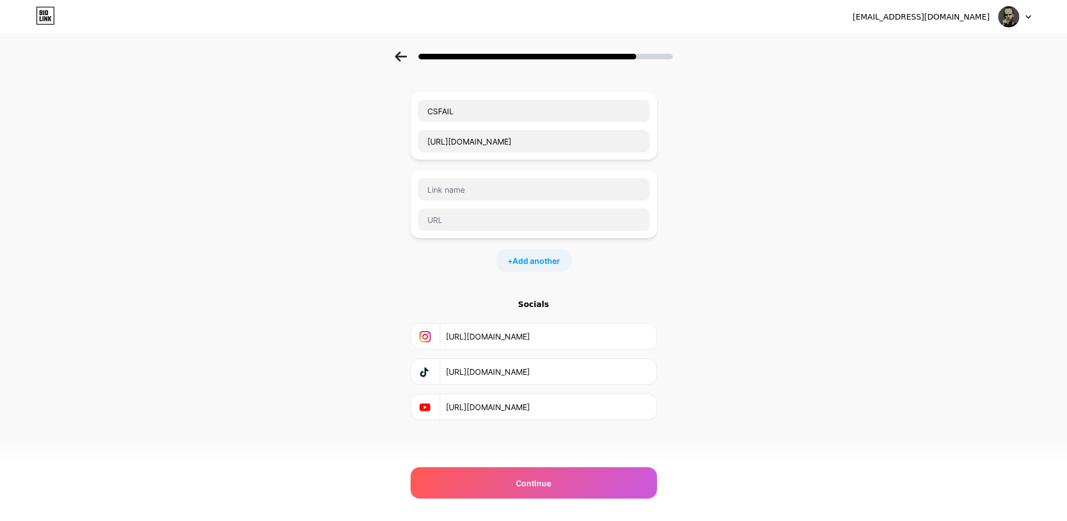
click at [638, 309] on div "Socials" at bounding box center [534, 304] width 246 height 11
click at [621, 275] on div "Start with a link Add anything you want your followers to see. CSFAIL https://6…" at bounding box center [534, 226] width 246 height 388
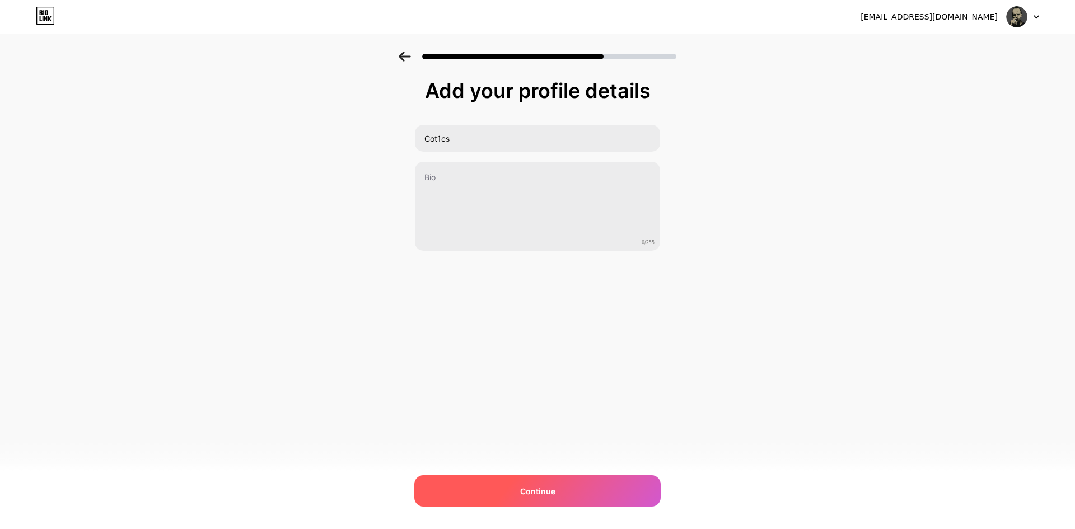
click at [567, 482] on div "Continue" at bounding box center [537, 491] width 246 height 31
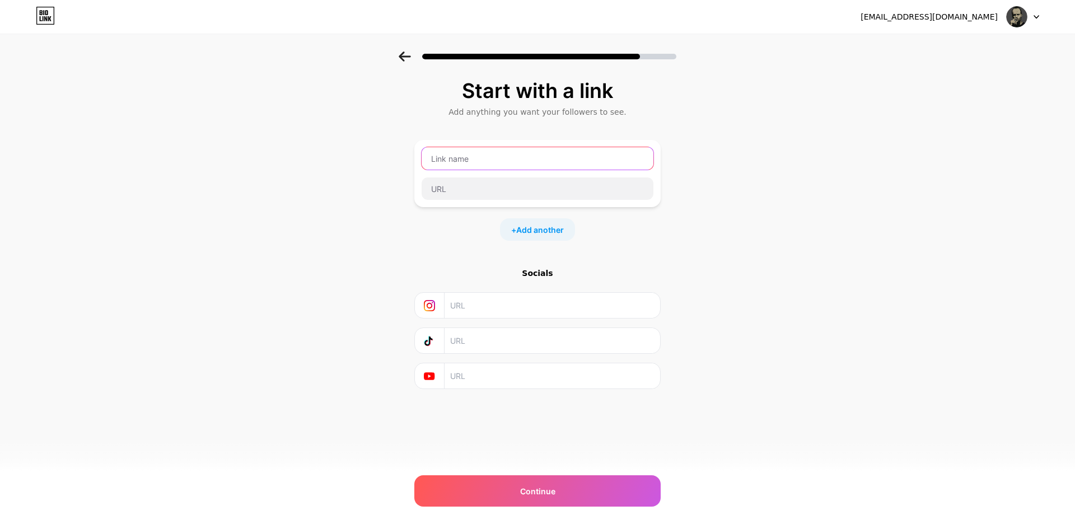
click at [492, 156] on input "text" at bounding box center [538, 158] width 232 height 22
click at [490, 161] on input "text" at bounding box center [538, 158] width 232 height 22
type input "L"
type input "CSFAIL"
paste input "https://6cs.fail/ru/"
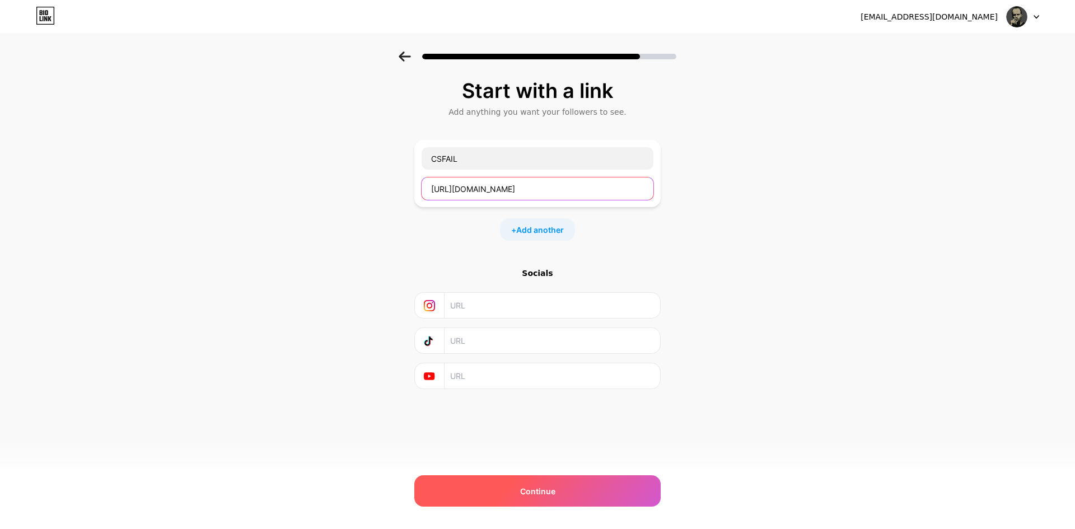
type input "https://6cs.fail/ru/"
click at [585, 487] on div "Continue" at bounding box center [537, 491] width 246 height 31
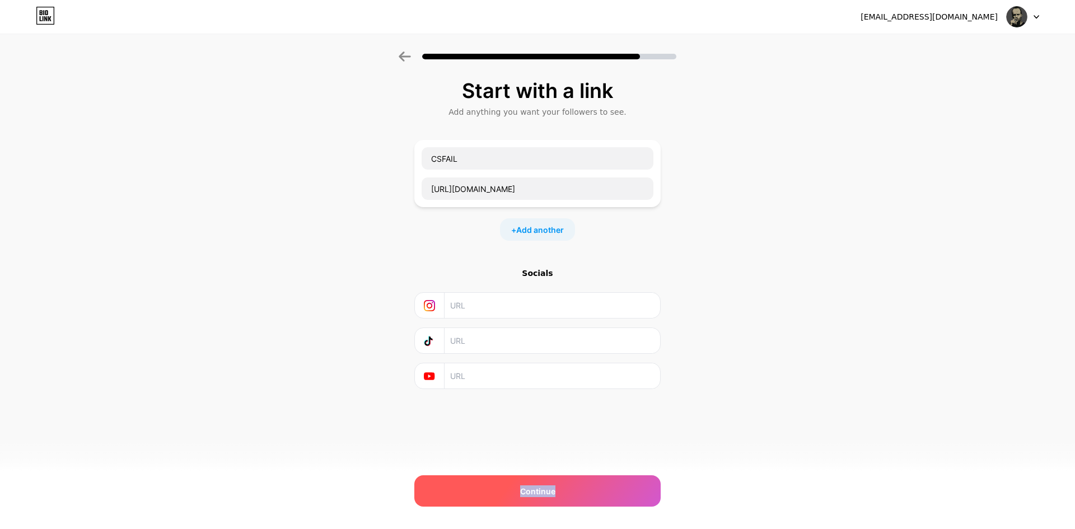
click at [586, 487] on div "Continue" at bounding box center [537, 491] width 246 height 31
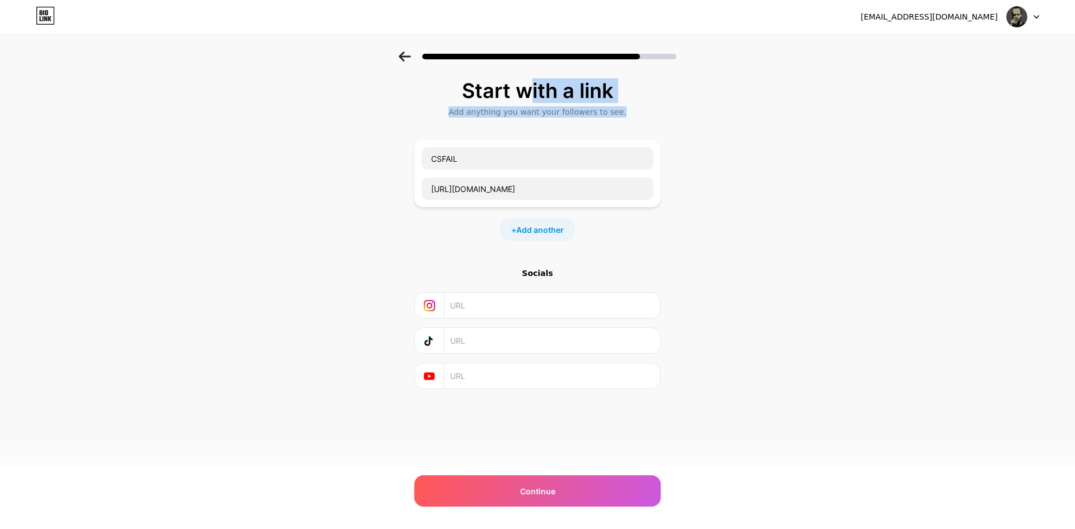
drag, startPoint x: 465, startPoint y: 86, endPoint x: 660, endPoint y: 120, distance: 197.9
click at [660, 120] on div "Start with a link Add anything you want your followers to see. CSFAIL https://6…" at bounding box center [537, 235] width 246 height 310
copy div "Start with a link Add anything you want your followers to see."
click at [500, 305] on input "text" at bounding box center [551, 305] width 203 height 25
click at [511, 310] on input "text" at bounding box center [551, 305] width 203 height 25
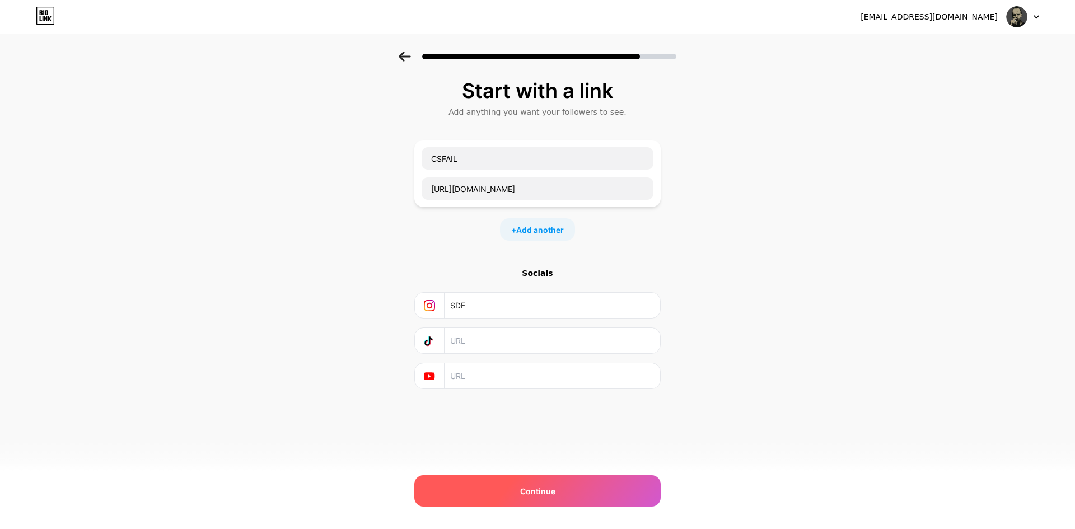
type input "SDF"
click at [498, 483] on div "Continue" at bounding box center [537, 491] width 246 height 31
click at [499, 325] on div "Socials SDF" at bounding box center [537, 329] width 246 height 122
click at [498, 336] on input "text" at bounding box center [551, 340] width 203 height 25
type input "DF"
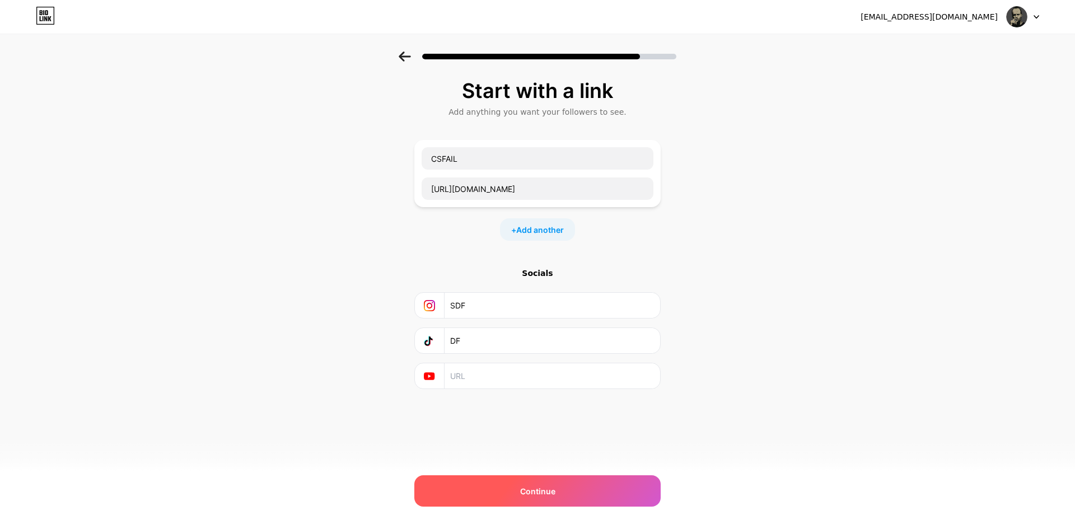
click at [501, 482] on div "Continue" at bounding box center [537, 491] width 246 height 31
click at [493, 371] on input "text" at bounding box center [551, 376] width 203 height 25
click at [516, 482] on div "Continue" at bounding box center [537, 491] width 246 height 31
drag, startPoint x: 492, startPoint y: 375, endPoint x: 412, endPoint y: 363, distance: 81.0
click at [407, 374] on div "Start with a link Add anything you want your followers to see. CSFAIL https://6…" at bounding box center [537, 249] width 1075 height 394
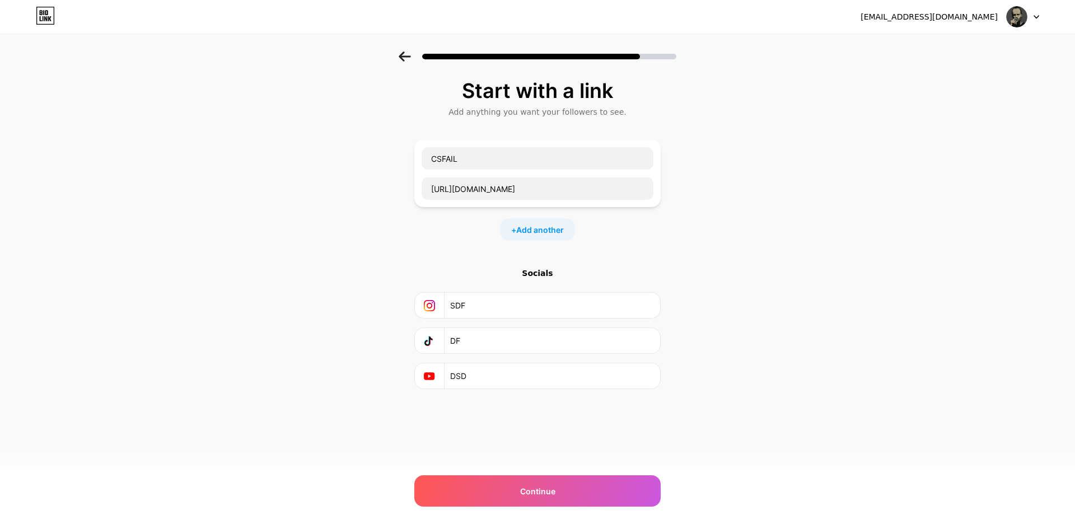
paste input "Start with a link Add anything you want your followers to see. CSFAIL"
type input "Start with a link Add anything you want your followers to see. CSFAIL"
drag, startPoint x: 491, startPoint y: 344, endPoint x: 433, endPoint y: 338, distance: 58.1
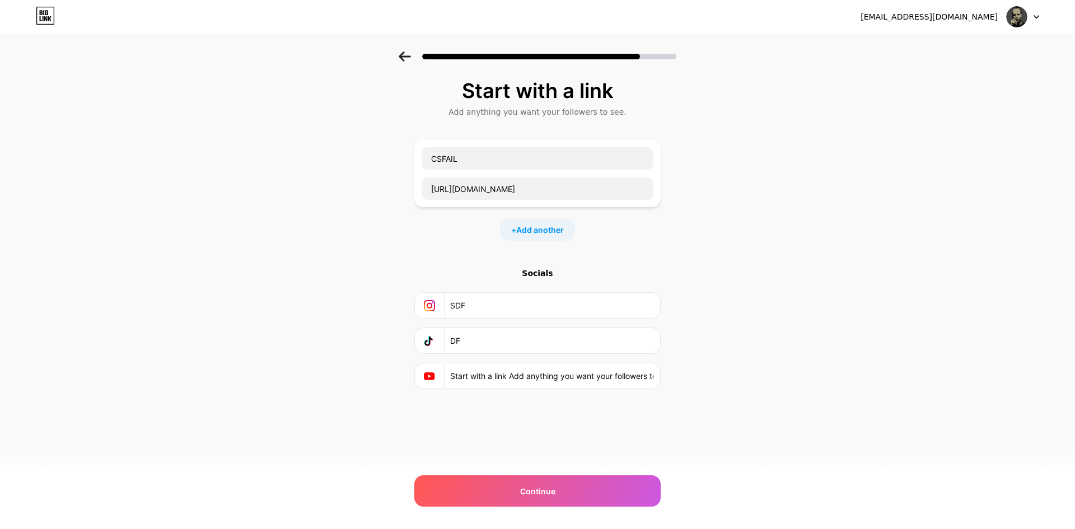
click at [425, 342] on div "DF" at bounding box center [538, 340] width 232 height 25
paste input "https://6cs.fail/ru/"
type input "https://6cs.fail/ru/"
drag, startPoint x: 468, startPoint y: 313, endPoint x: 452, endPoint y: 323, distance: 19.1
click at [414, 315] on div "Start with a link Add anything you want your followers to see. CSFAIL https://6…" at bounding box center [537, 249] width 1075 height 394
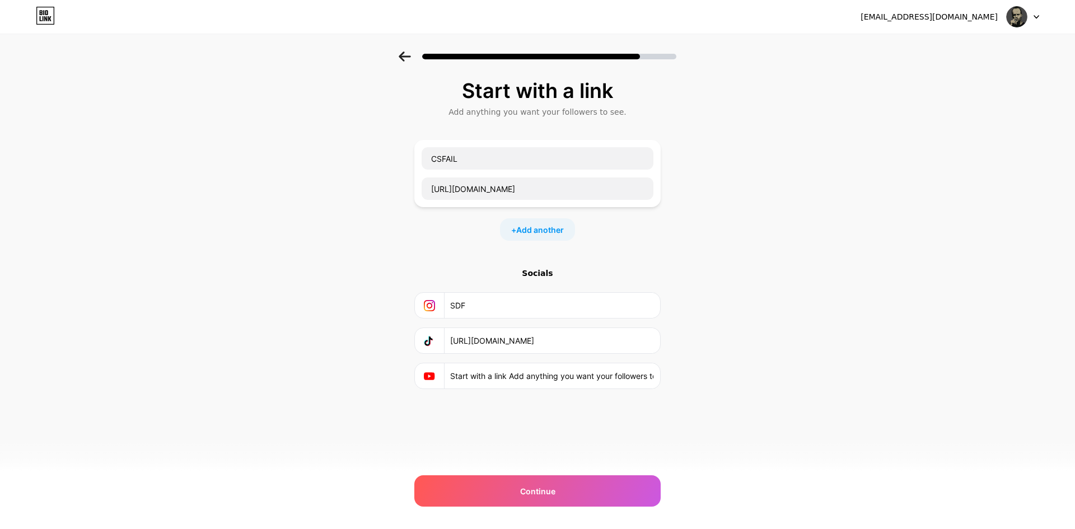
paste input "https://6cs.fail/ru/"
type input "https://6cs.fail/ru/"
drag, startPoint x: 584, startPoint y: 378, endPoint x: 460, endPoint y: 370, distance: 124.6
click at [398, 382] on div "Start with a link Add anything you want your followers to see. CSFAIL https://6…" at bounding box center [537, 249] width 1075 height 394
paste input "https://6cs.fail/ru/"
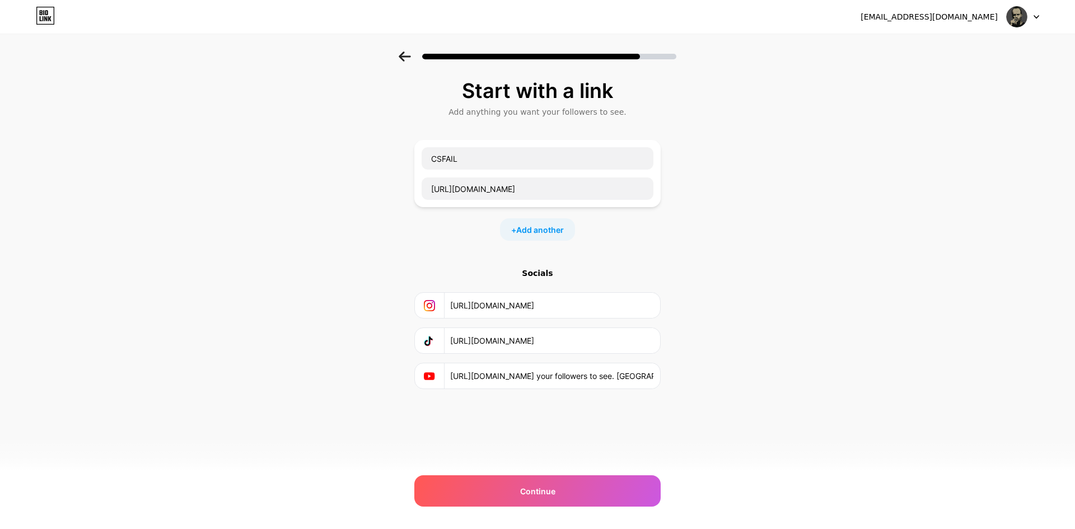
drag, startPoint x: 381, startPoint y: 374, endPoint x: 355, endPoint y: 359, distance: 29.9
click at [319, 370] on div "Start with a link Add anything you want your followers to see. CSFAIL https://6…" at bounding box center [537, 249] width 1075 height 394
paste input "text"
drag, startPoint x: 448, startPoint y: 383, endPoint x: 391, endPoint y: 372, distance: 58.2
click at [376, 380] on div "Start with a link Add anything you want your followers to see. CSFAIL https://6…" at bounding box center [537, 249] width 1075 height 394
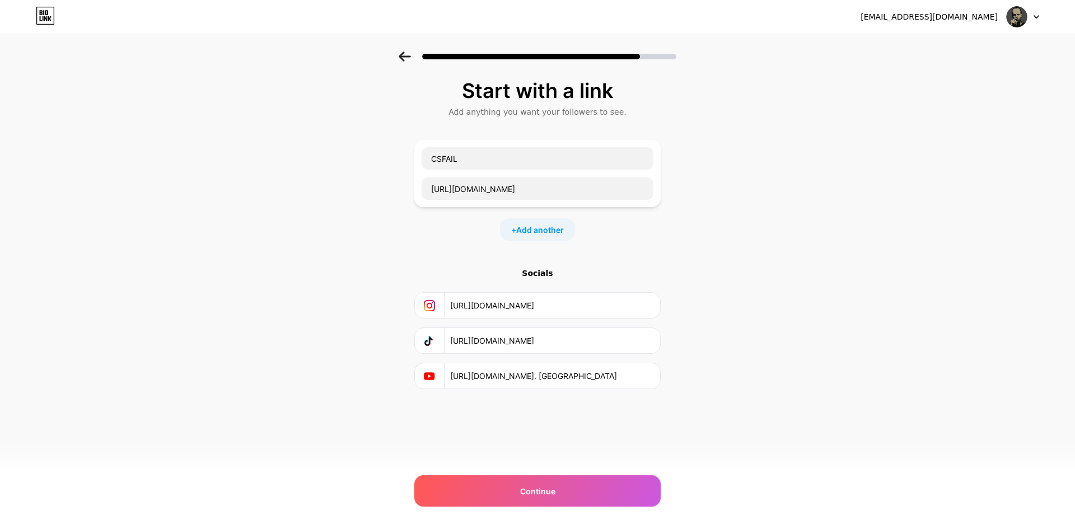
paste input "text"
drag, startPoint x: 509, startPoint y: 364, endPoint x: 412, endPoint y: 403, distance: 104.8
click at [322, 376] on div "Start with a link Add anything you want your followers to see. CSFAIL https://6…" at bounding box center [537, 249] width 1075 height 394
paste input "text"
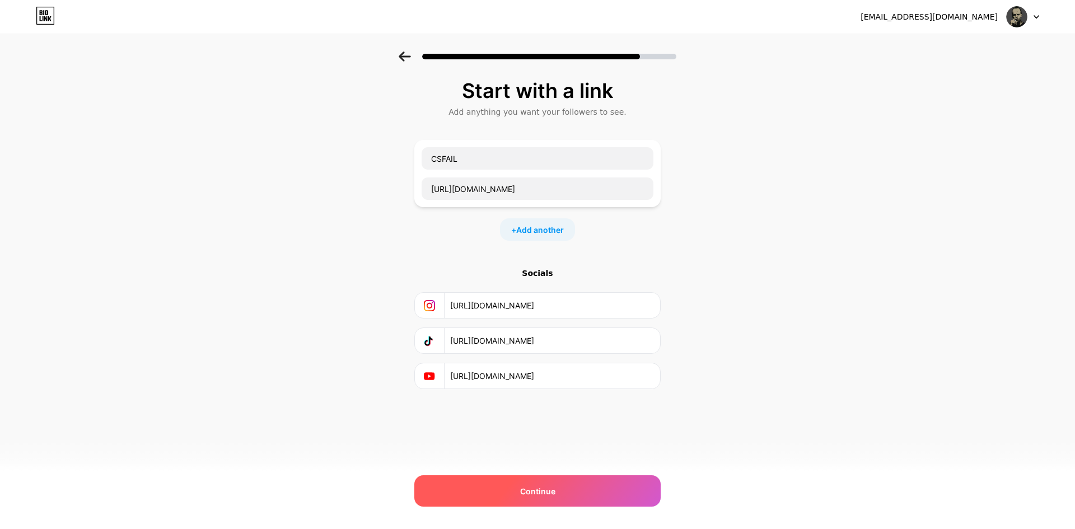
type input "https://6cs.fail/ru/"
click at [528, 491] on span "Continue" at bounding box center [537, 492] width 35 height 12
click at [639, 444] on div "Start with a link Add anything you want your followers to see. CSFAIL https://6…" at bounding box center [537, 263] width 246 height 366
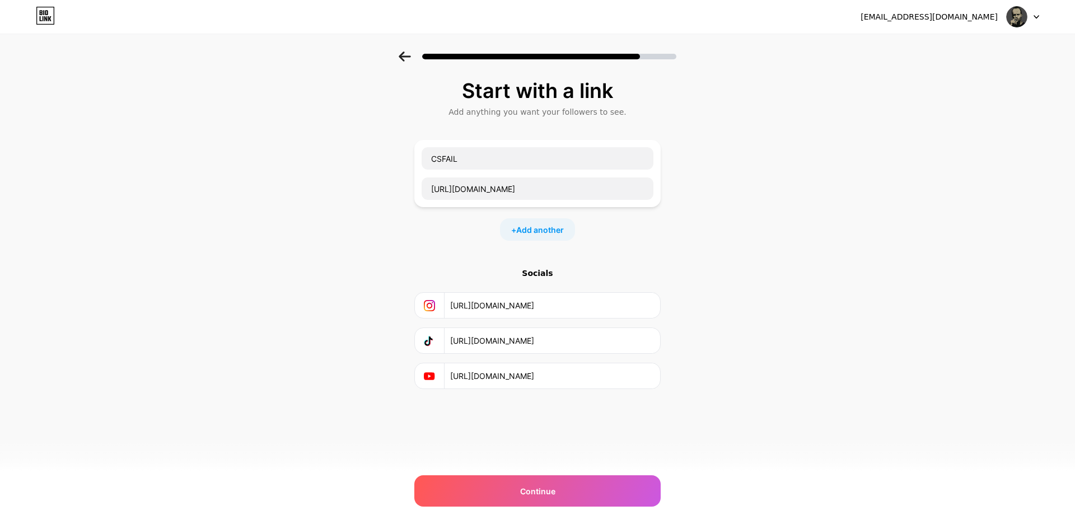
click at [639, 448] on div "mich57841@gmail.com Logout Link Copied Start with a link Add anything you want …" at bounding box center [537, 264] width 1075 height 529
click at [591, 496] on div "Continue" at bounding box center [537, 491] width 246 height 31
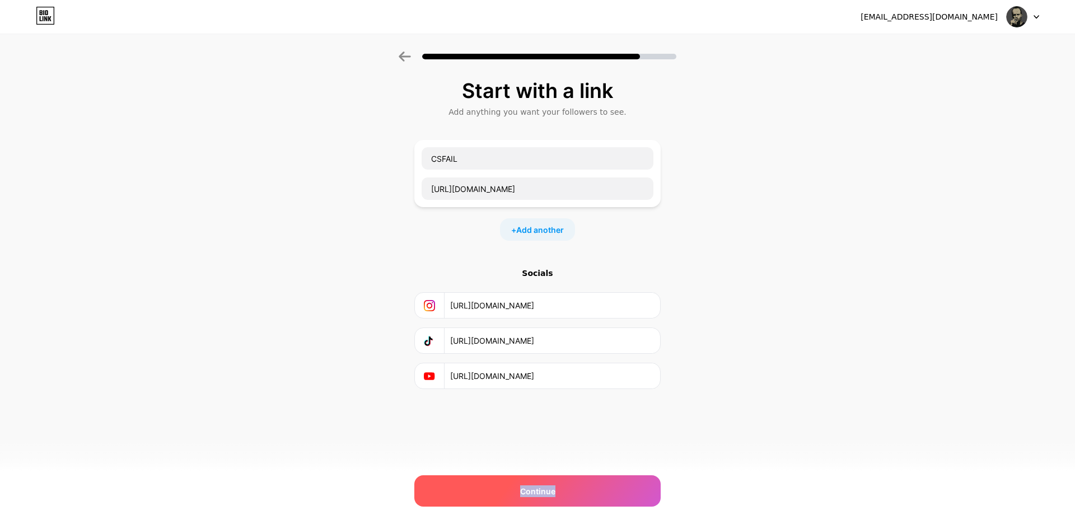
click at [591, 496] on div "Continue" at bounding box center [537, 491] width 246 height 31
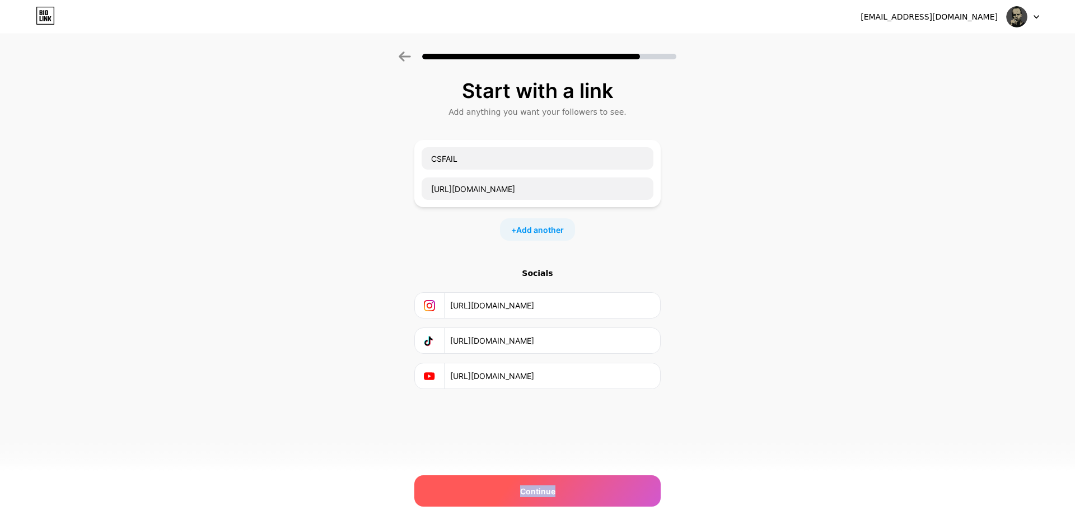
click at [591, 496] on div "Continue" at bounding box center [537, 491] width 246 height 31
click at [531, 481] on div "Continue" at bounding box center [537, 491] width 246 height 31
click at [543, 487] on span "Continue" at bounding box center [537, 492] width 35 height 12
drag, startPoint x: 370, startPoint y: 331, endPoint x: 338, endPoint y: 337, distance: 32.5
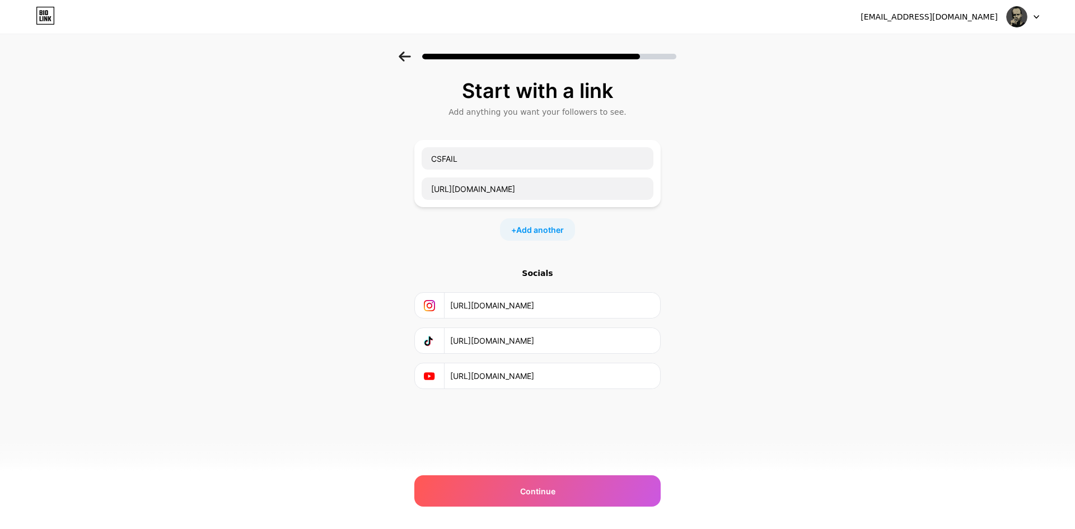
click at [336, 337] on div "Start with a link Add anything you want your followers to see. CSFAIL https://6…" at bounding box center [537, 249] width 1075 height 394
paste input "www.instagram.com/rinkvort/reels"
type input "https://www.instagram.com/rinkvort/reels/"
drag, startPoint x: 468, startPoint y: 339, endPoint x: 431, endPoint y: 343, distance: 36.6
click at [397, 346] on div "Start with a link Add anything you want your followers to see. CSFAIL https://6…" at bounding box center [537, 249] width 1075 height 394
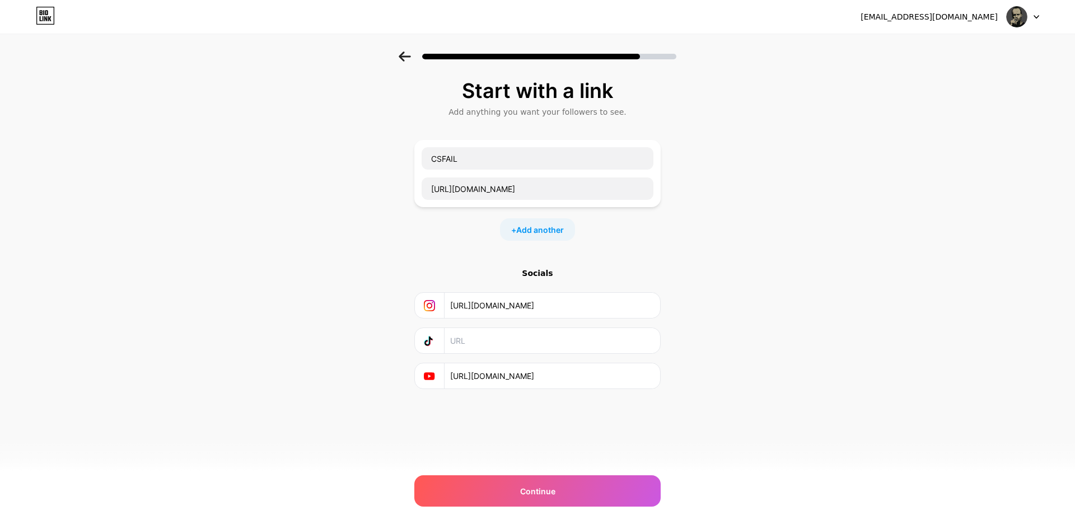
drag, startPoint x: 552, startPoint y: 374, endPoint x: 368, endPoint y: 384, distance: 184.0
click at [383, 385] on div "Start with a link Add anything you want your followers to see. CSFAIL https://6…" at bounding box center [537, 249] width 1075 height 394
click at [502, 463] on div "mich57841@gmail.com Logout Link Copied Start with a link Add anything you want …" at bounding box center [537, 264] width 1075 height 529
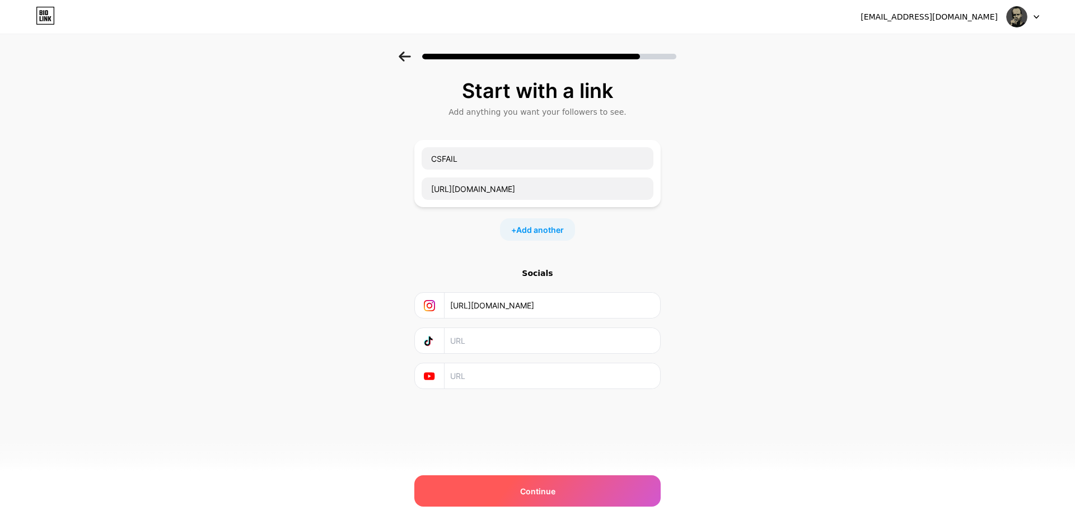
click at [500, 482] on div "Continue" at bounding box center [537, 491] width 246 height 31
click at [499, 487] on div "Continue" at bounding box center [537, 491] width 246 height 31
click at [486, 349] on input "text" at bounding box center [551, 340] width 203 height 25
click at [485, 347] on input "text" at bounding box center [551, 340] width 203 height 25
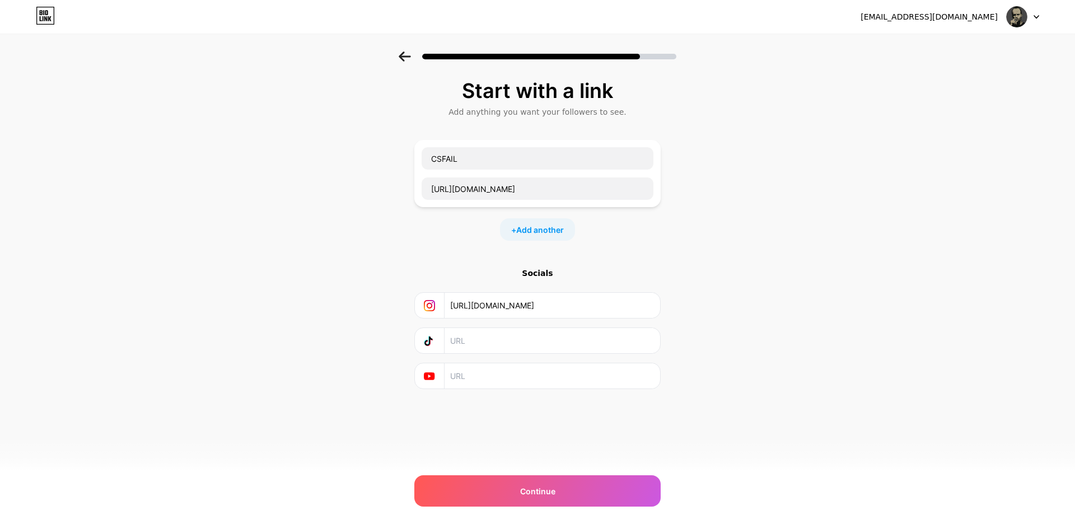
click at [487, 368] on input "text" at bounding box center [551, 376] width 203 height 25
paste input "https://www.youtube.com/@kisimisi-w8o"
type input "https://www.youtube.com/@kisimisi-w8o"
click at [496, 342] on input "text" at bounding box center [551, 340] width 203 height 25
paste input "https://www.tiktok.com/@user1767263881537"
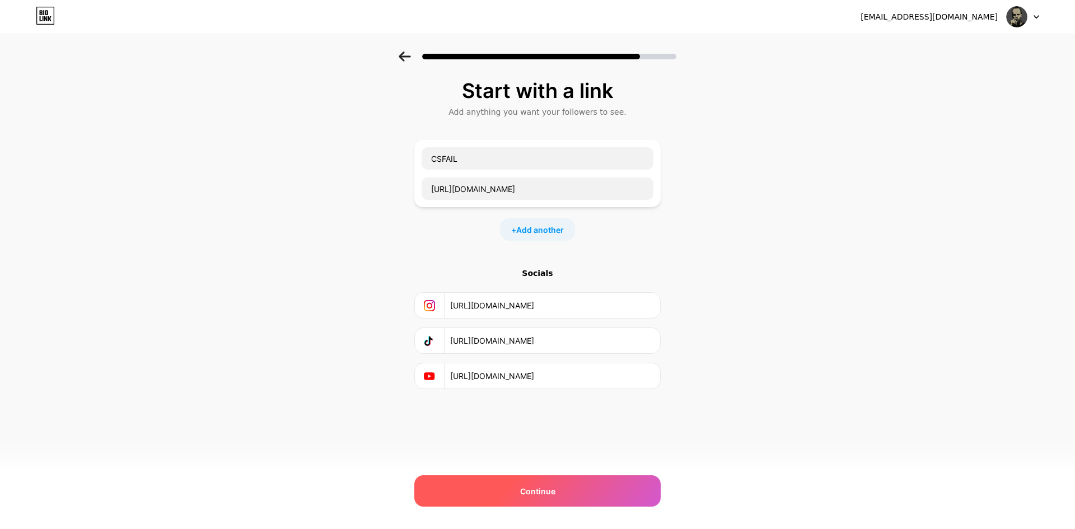
type input "https://www.tiktok.com/@user1767263881537"
click at [500, 486] on div "Continue" at bounding box center [537, 491] width 246 height 31
click at [500, 488] on div "Continue" at bounding box center [537, 491] width 246 height 31
click at [545, 228] on span "Add another" at bounding box center [540, 230] width 48 height 12
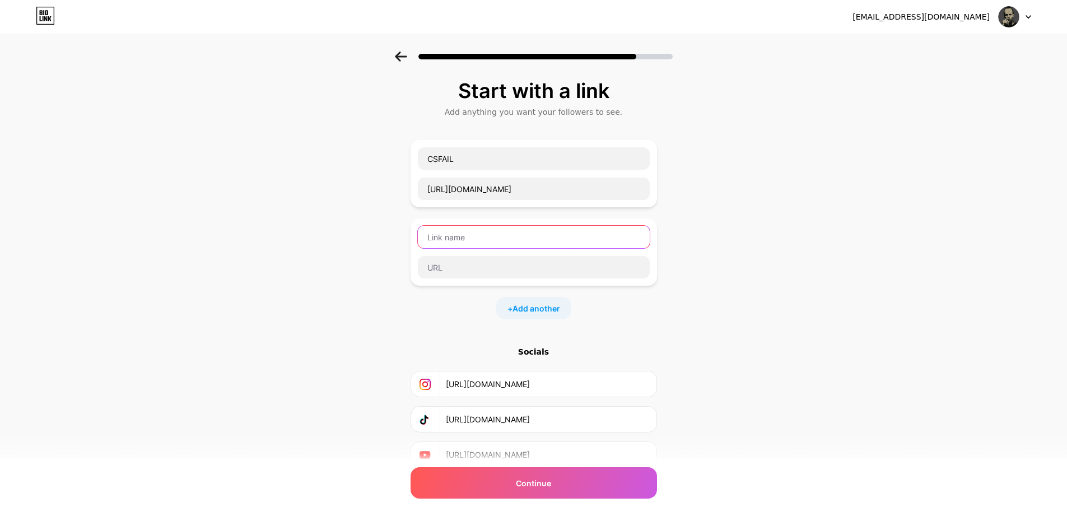
click at [522, 243] on input "text" at bounding box center [534, 237] width 232 height 22
type input "DF"
click at [475, 273] on input "text" at bounding box center [534, 267] width 232 height 22
paste input "https://www.tiktok.com/@user1767263881537"
type input "https://www.tiktok.com/@user1767263881537"
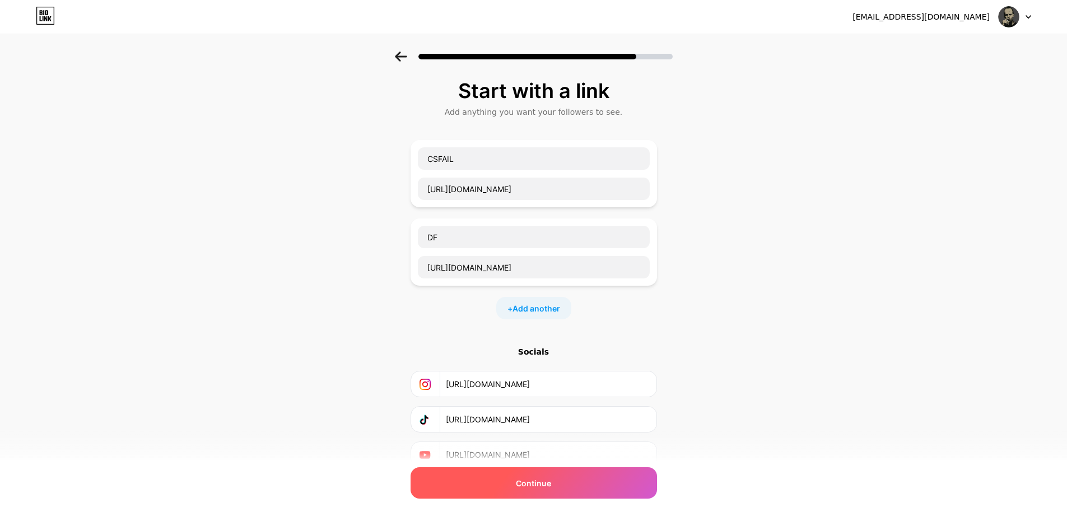
drag, startPoint x: 510, startPoint y: 506, endPoint x: 513, endPoint y: 490, distance: 17.0
click at [511, 501] on div "Start with a link Add anything you want your followers to see. CSFAIL https://6…" at bounding box center [534, 302] width 246 height 444
click at [513, 489] on div "Continue" at bounding box center [534, 482] width 246 height 31
click at [512, 482] on div "Continue" at bounding box center [534, 482] width 246 height 31
click at [512, 483] on div "Continue" at bounding box center [534, 482] width 246 height 31
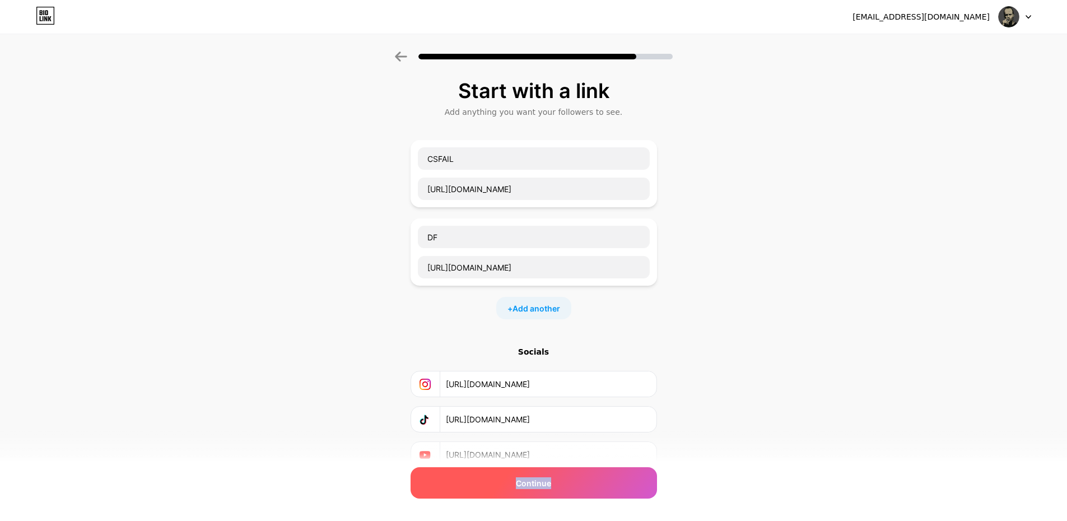
click at [512, 485] on div "Continue" at bounding box center [534, 482] width 246 height 31
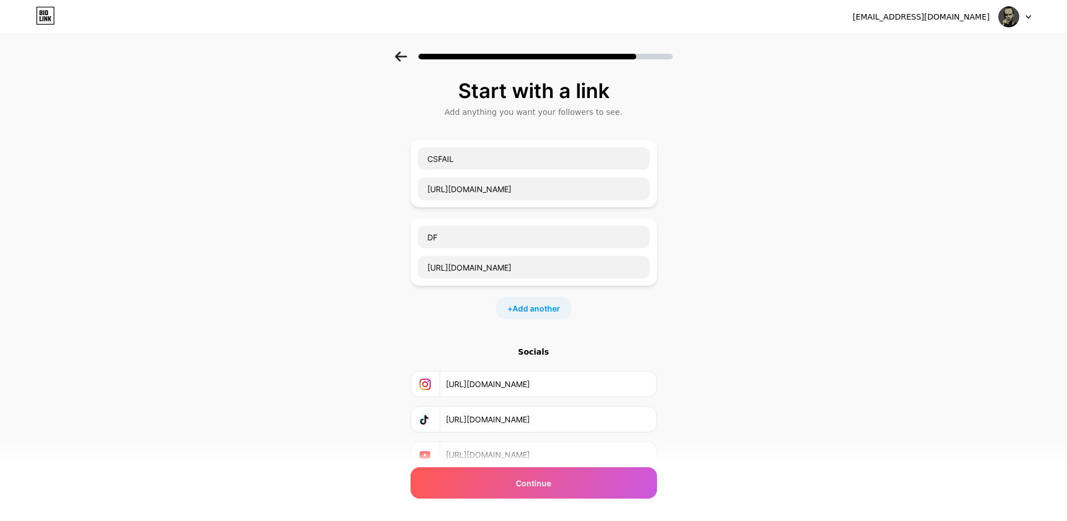
click at [409, 67] on div at bounding box center [533, 53] width 1067 height 39
click at [404, 57] on icon at bounding box center [401, 57] width 12 height 10
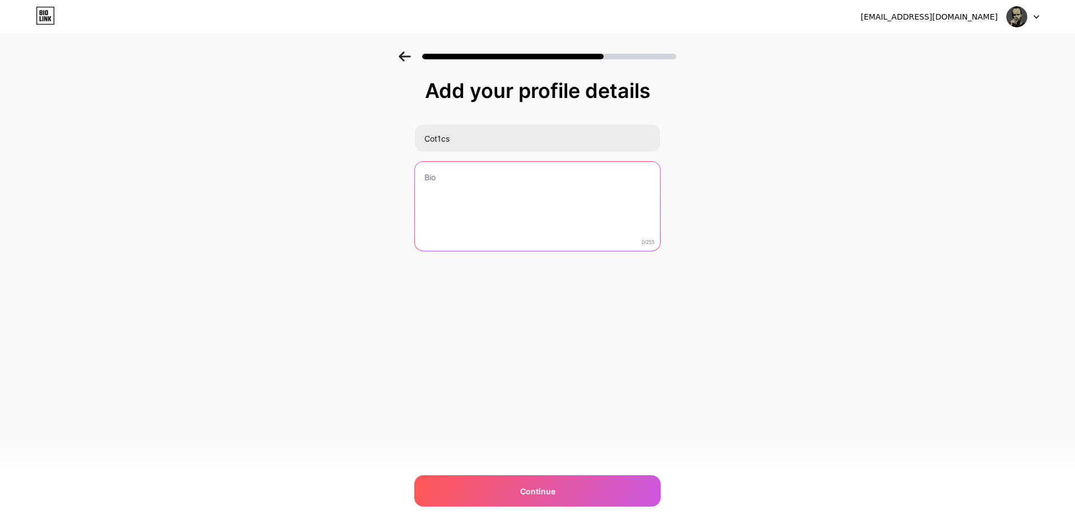
click at [460, 198] on textarea at bounding box center [537, 207] width 245 height 90
drag, startPoint x: 493, startPoint y: 178, endPoint x: 334, endPoint y: 179, distance: 158.5
click at [335, 179] on div "Add your profile details Cot1cs I 2/255 Continue Error" at bounding box center [537, 180] width 1075 height 256
paste textarea "I make content"
click at [423, 190] on textarea "I make content" at bounding box center [538, 206] width 248 height 91
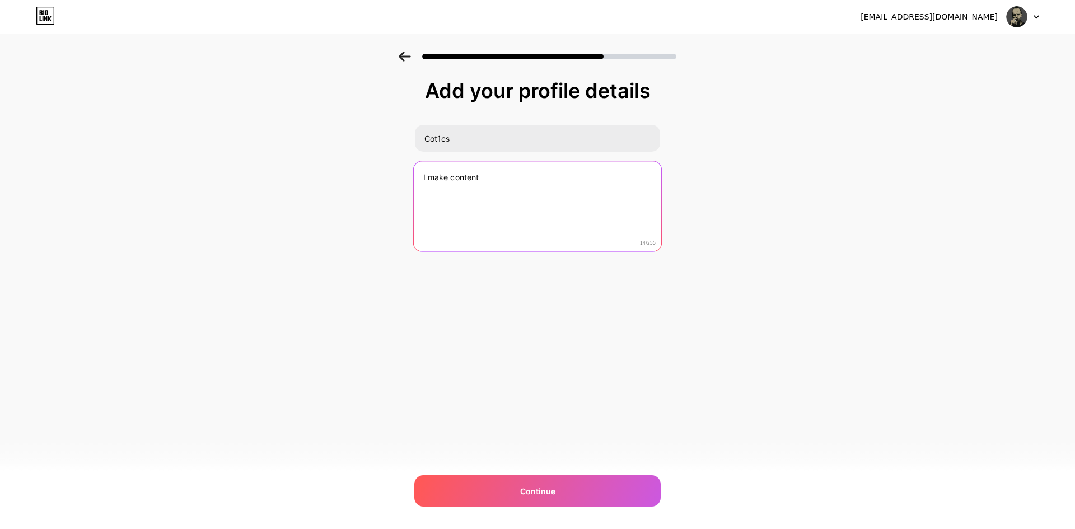
click at [501, 177] on textarea "I make content" at bounding box center [538, 206] width 248 height 91
type textarea "I make content!!"
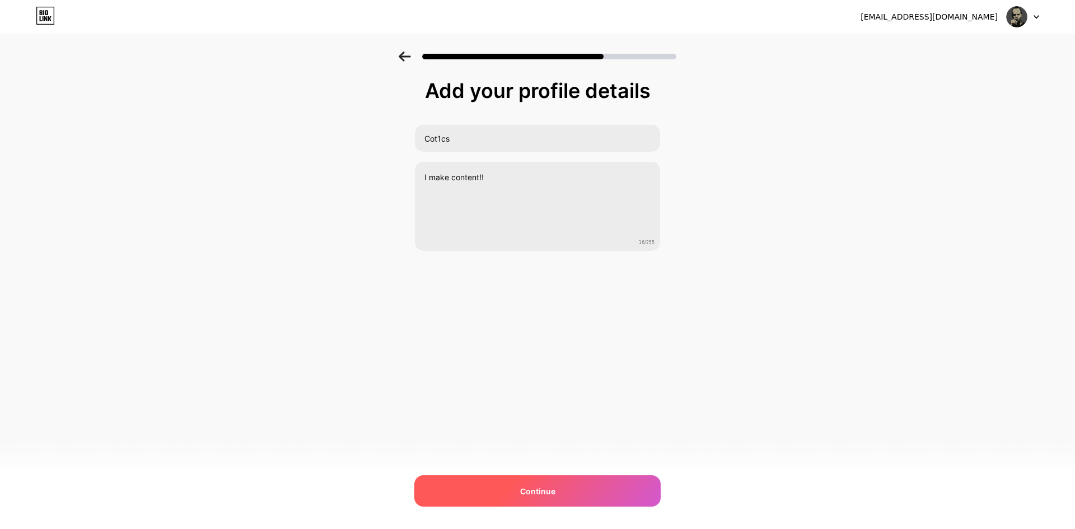
click at [518, 490] on div "Continue" at bounding box center [537, 491] width 246 height 31
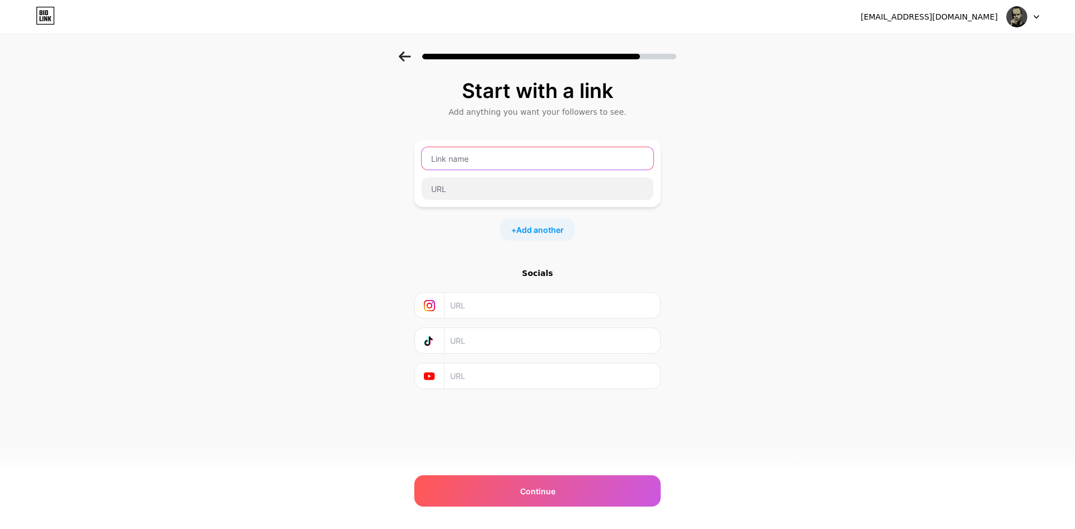
click at [491, 160] on input "text" at bounding box center [538, 158] width 232 height 22
type input "с"
type input "c"
type input "s"
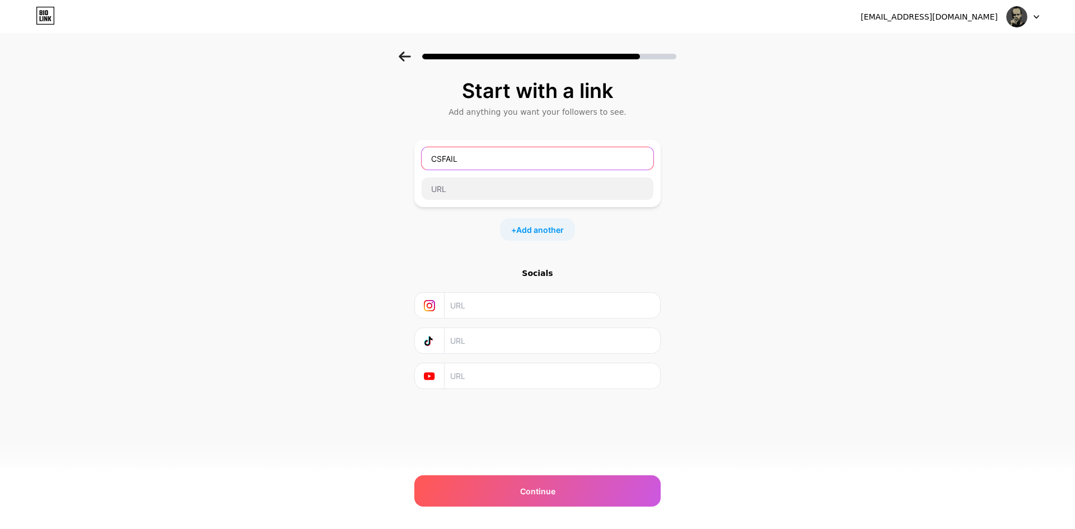
type input "CSFAIL"
paste input "[URL][DOMAIN_NAME]"
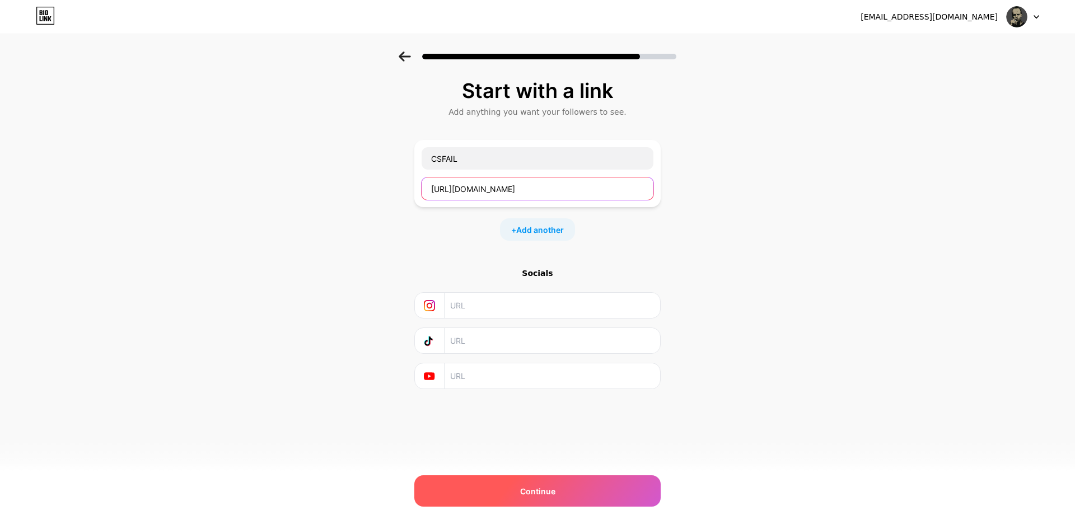
type input "[URL][DOMAIN_NAME]"
click at [538, 505] on div "Continue" at bounding box center [537, 491] width 246 height 31
click at [535, 492] on span "Continue" at bounding box center [537, 492] width 35 height 12
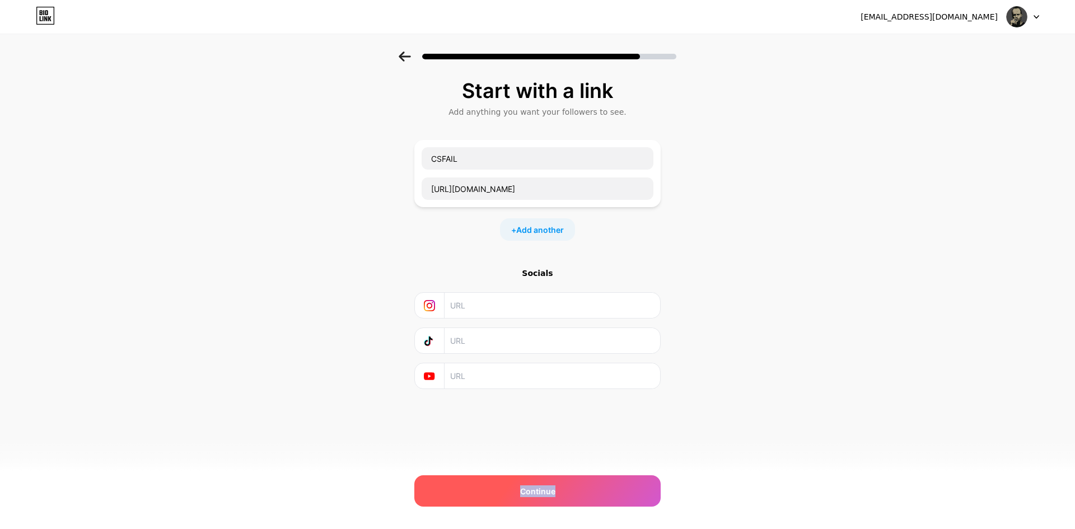
click at [535, 491] on span "Continue" at bounding box center [537, 492] width 35 height 12
click at [537, 491] on span "Continue" at bounding box center [537, 492] width 35 height 12
click at [410, 55] on icon at bounding box center [405, 57] width 12 height 10
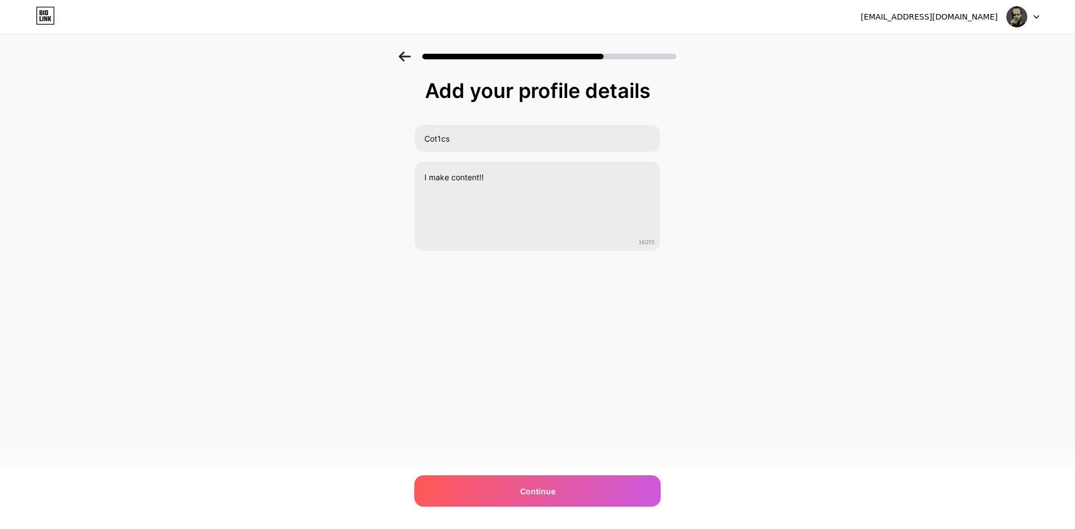
click at [410, 55] on icon at bounding box center [405, 57] width 12 height 10
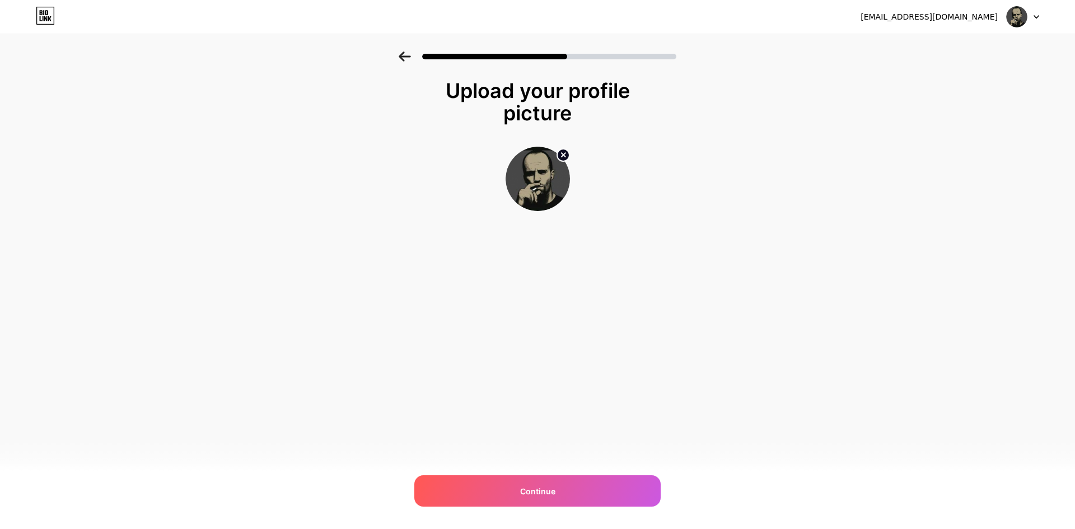
click at [410, 55] on icon at bounding box center [405, 57] width 12 height 10
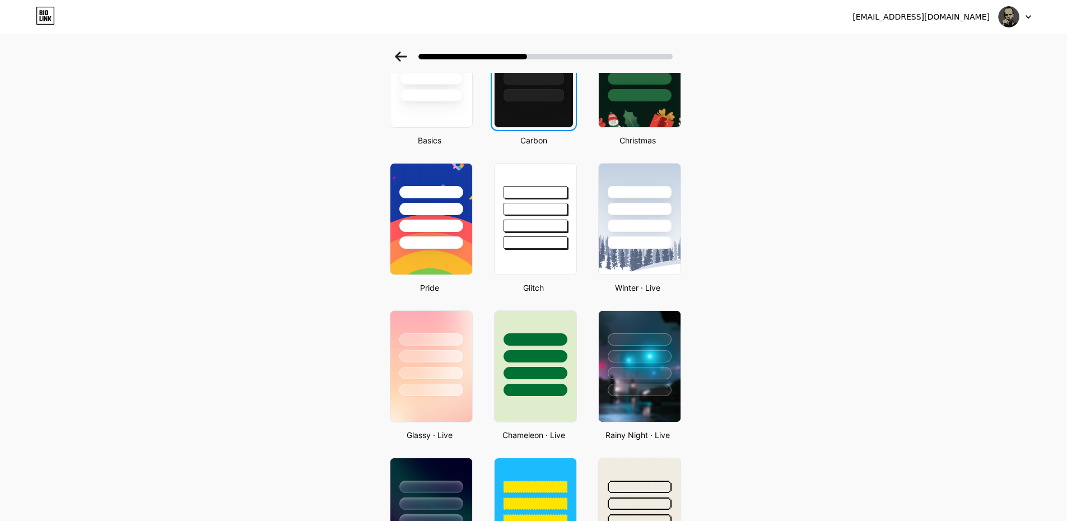
scroll to position [56, 0]
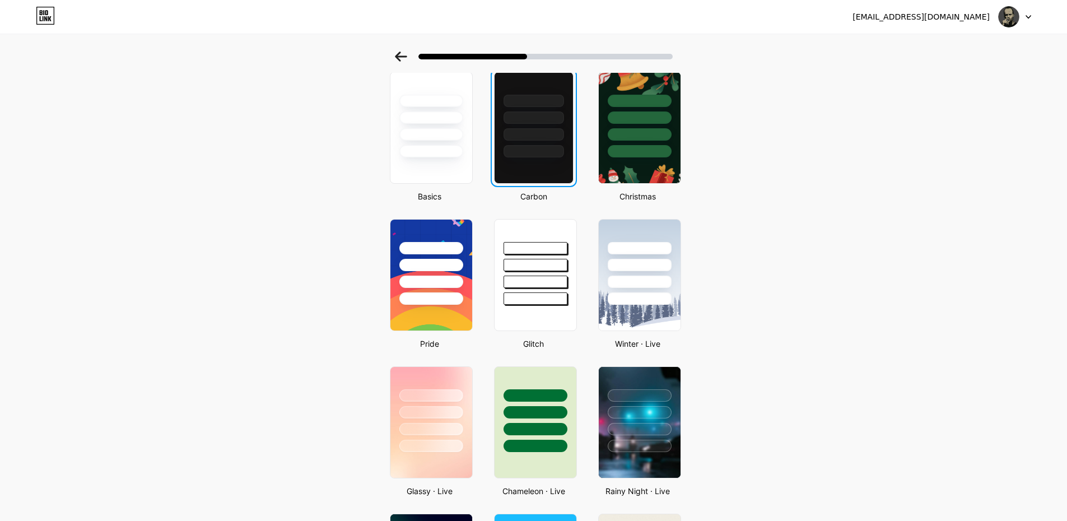
click at [410, 55] on div at bounding box center [534, 57] width 278 height 10
click at [406, 55] on icon at bounding box center [401, 57] width 12 height 10
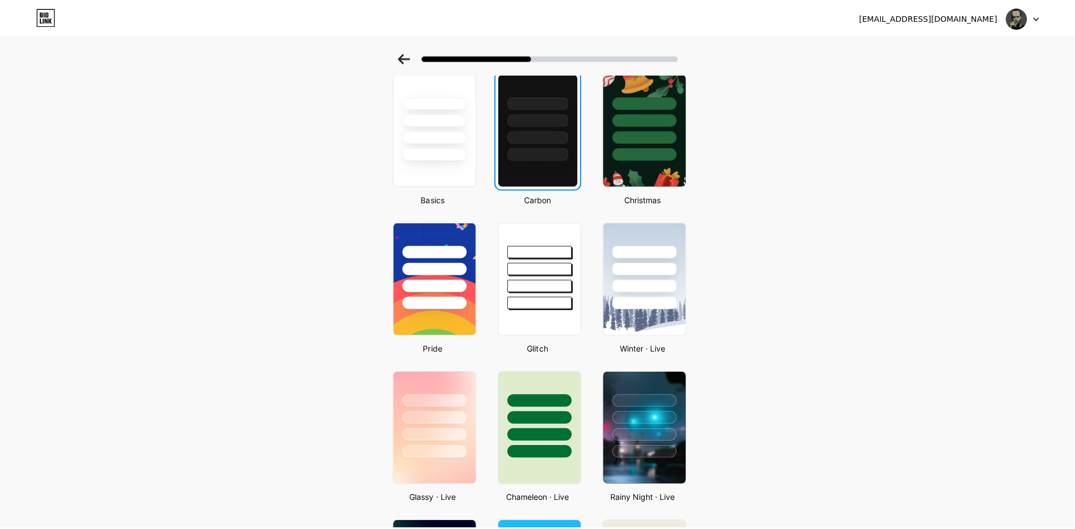
scroll to position [0, 0]
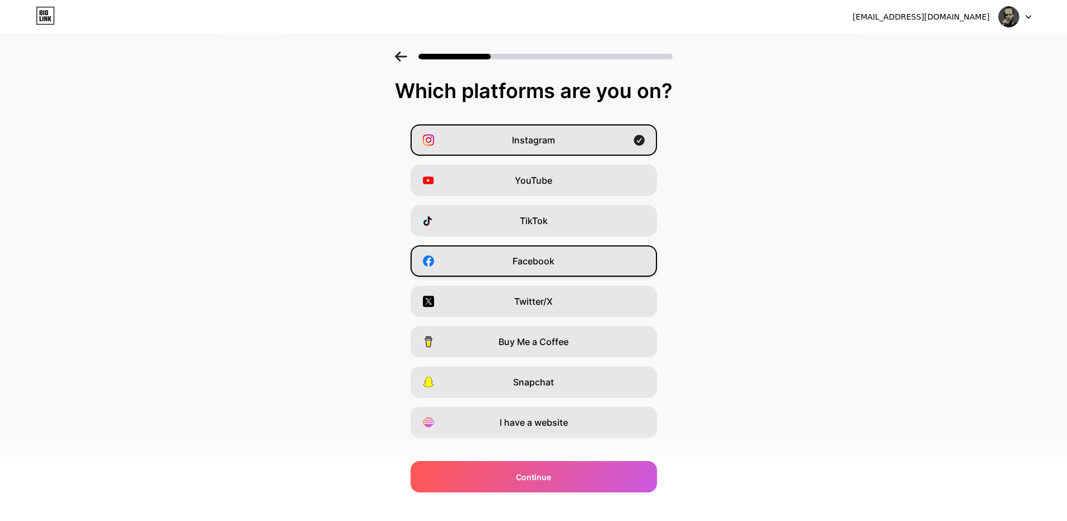
click at [492, 251] on div "Facebook" at bounding box center [534, 260] width 246 height 31
click at [500, 259] on div "Facebook" at bounding box center [534, 260] width 246 height 31
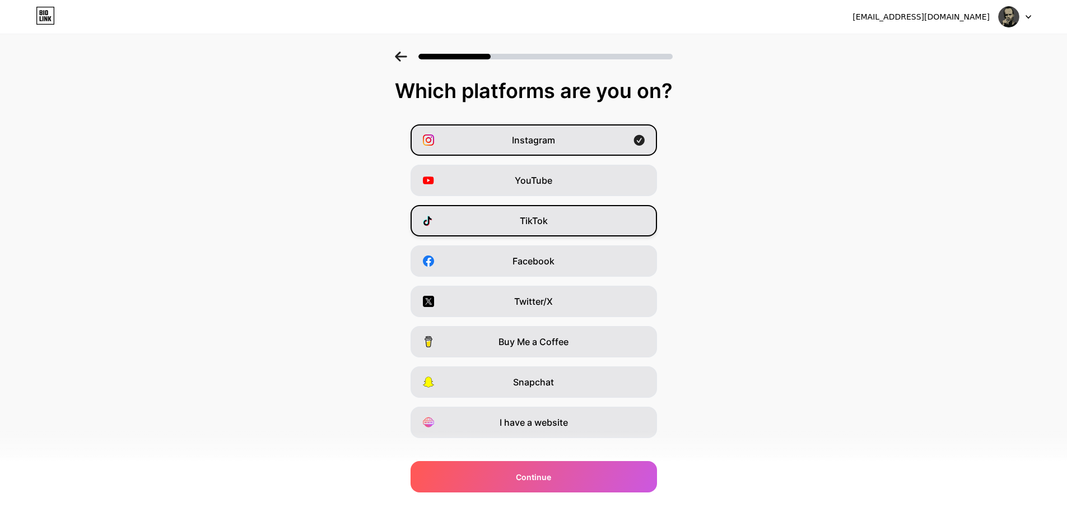
click at [499, 229] on div "TikTok" at bounding box center [534, 220] width 246 height 31
click at [406, 58] on icon at bounding box center [401, 57] width 12 height 10
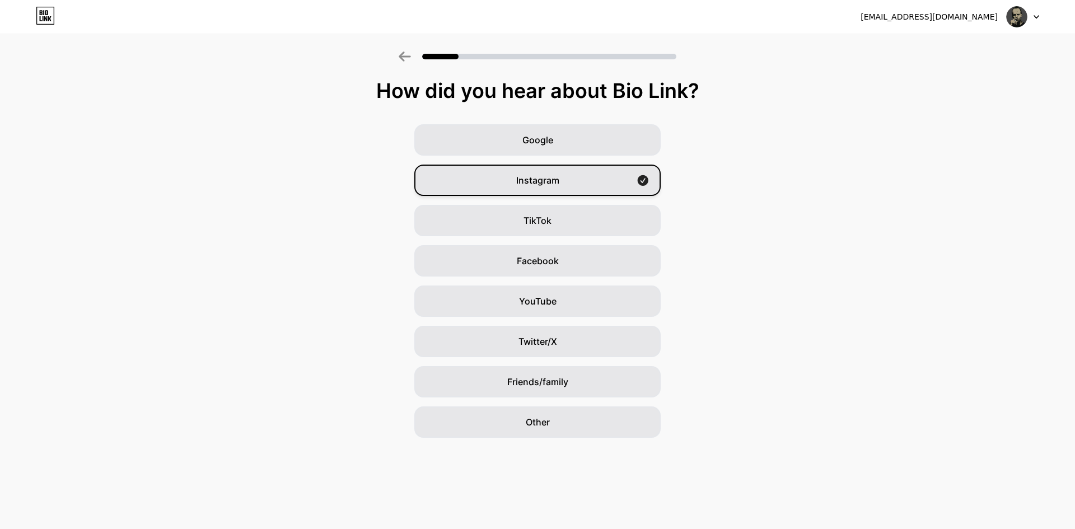
click at [541, 188] on div "Instagram" at bounding box center [537, 180] width 246 height 31
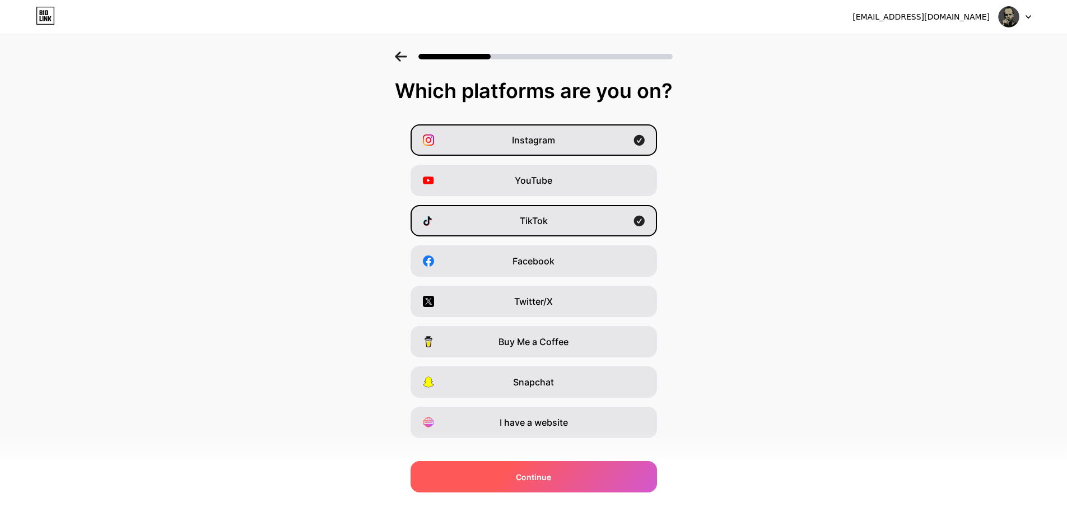
click at [550, 473] on span "Continue" at bounding box center [533, 477] width 35 height 12
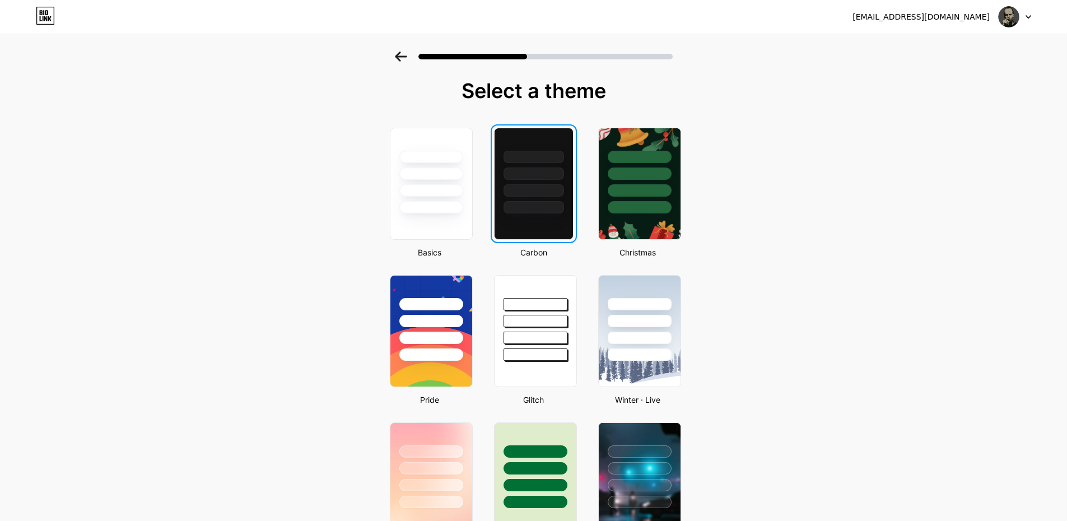
click at [539, 184] on div at bounding box center [534, 170] width 78 height 85
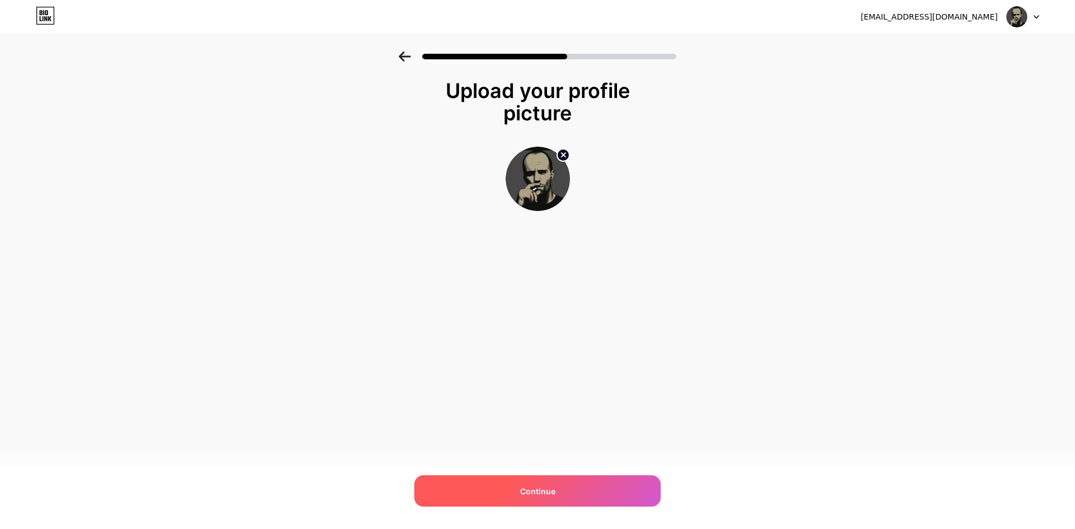
click at [579, 490] on div "Continue" at bounding box center [537, 491] width 246 height 31
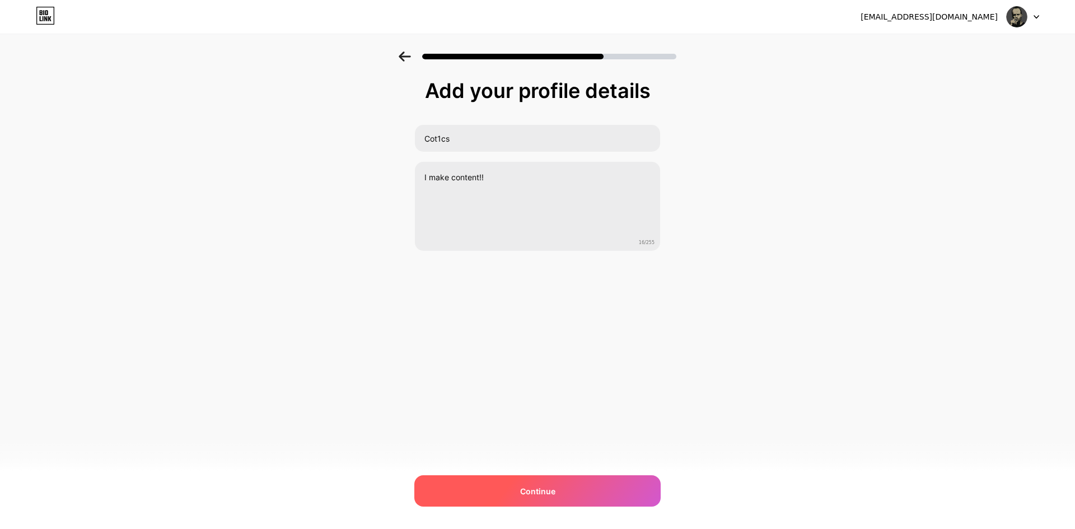
click at [576, 492] on div "Continue" at bounding box center [537, 491] width 246 height 31
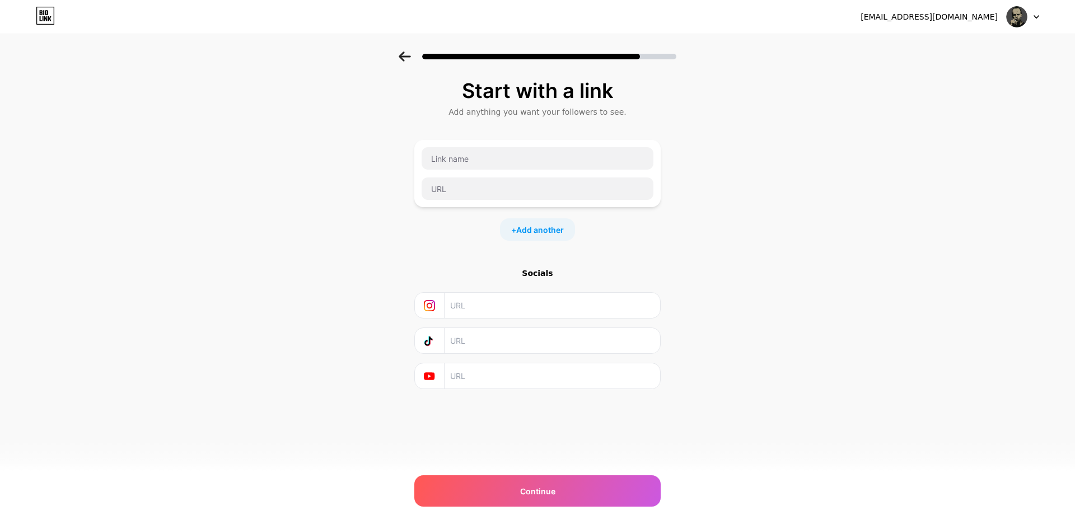
click at [576, 492] on div "Continue" at bounding box center [537, 491] width 246 height 31
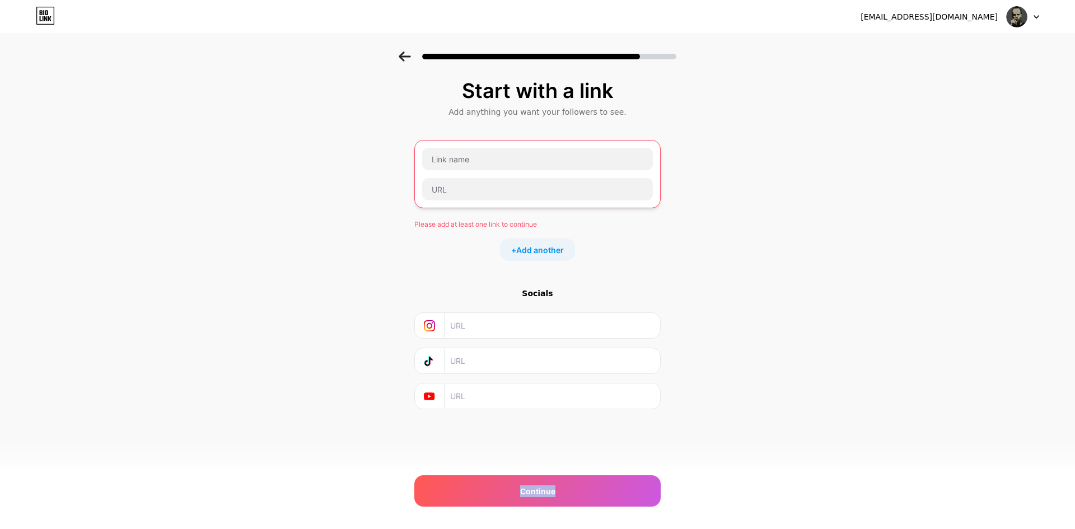
click at [576, 492] on div "Continue" at bounding box center [537, 491] width 246 height 31
click at [509, 153] on input "text" at bounding box center [537, 159] width 231 height 22
click at [509, 157] on input "text" at bounding box center [537, 159] width 231 height 22
paste input "[URL][DOMAIN_NAME]"
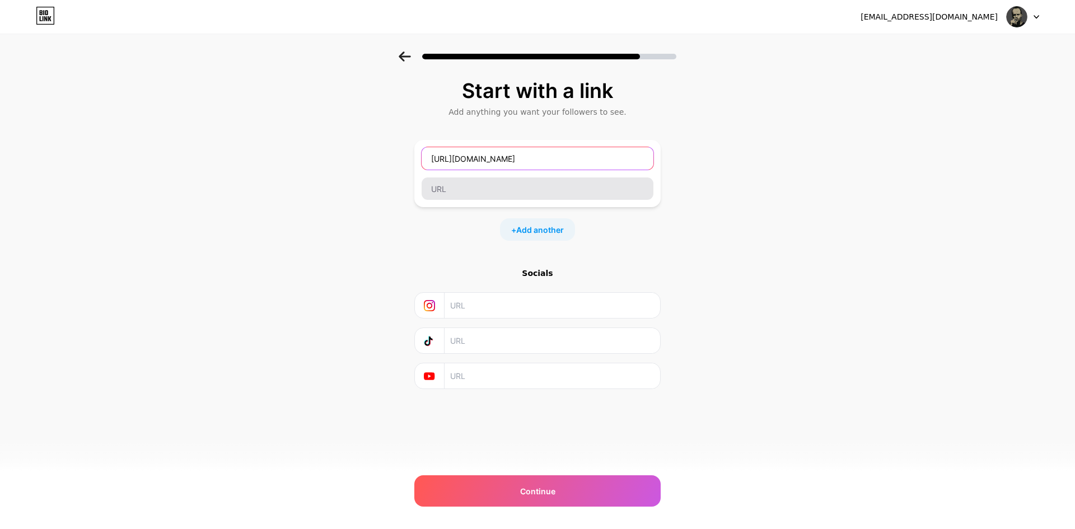
type input "[URL][DOMAIN_NAME]"
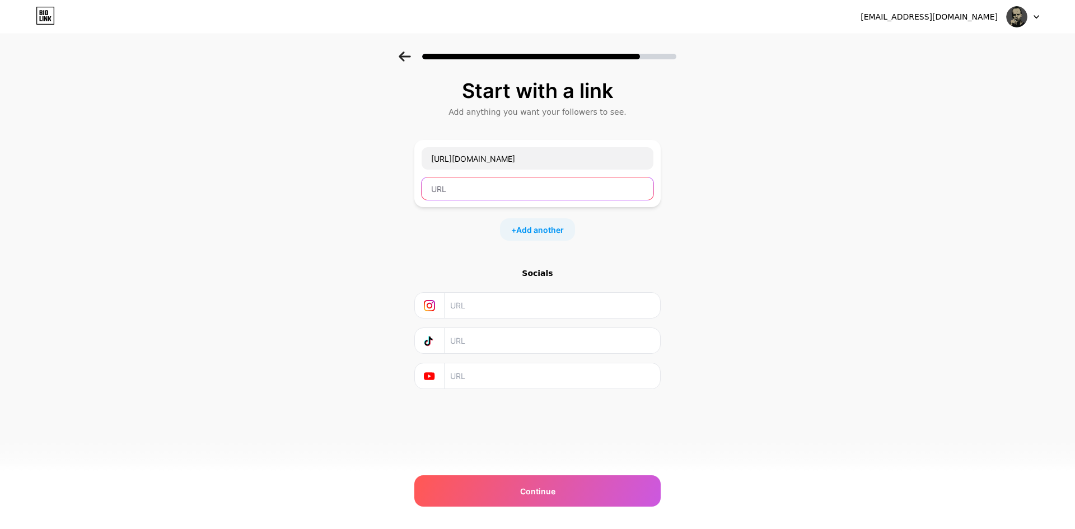
click at [518, 192] on input "text" at bounding box center [538, 189] width 232 height 22
paste input "[URL][DOMAIN_NAME]"
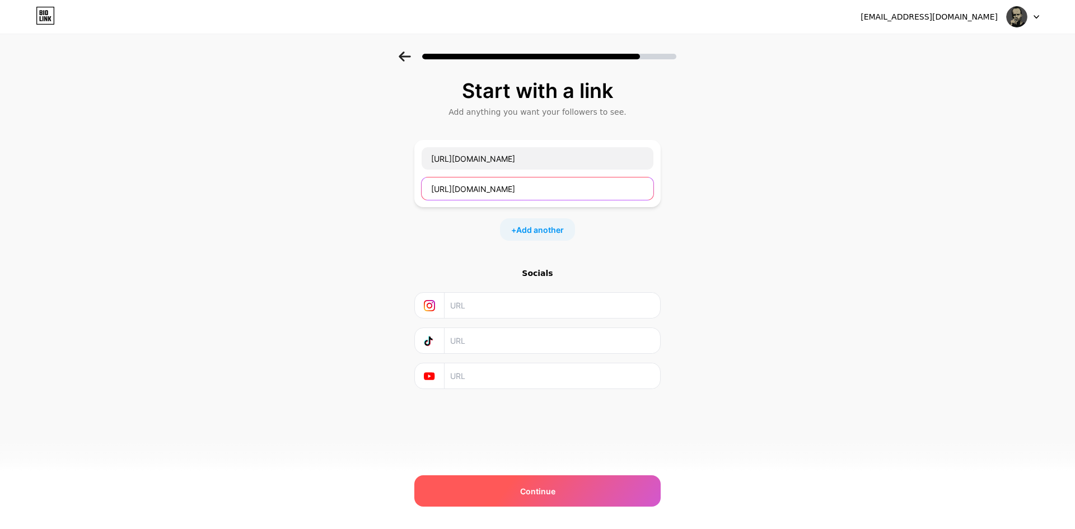
type input "[URL][DOMAIN_NAME]"
click at [578, 490] on div "Continue" at bounding box center [537, 491] width 246 height 31
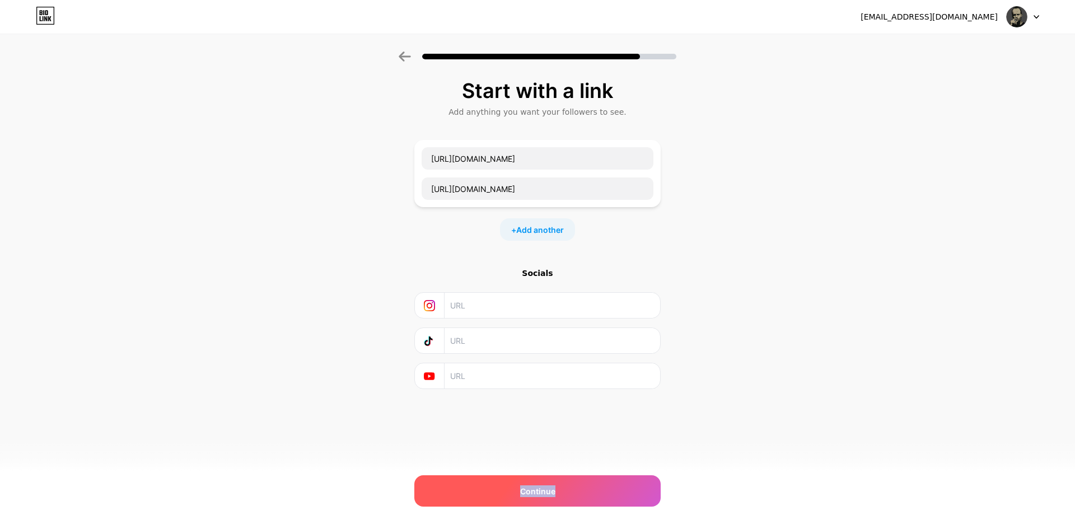
click at [578, 490] on div "Continue" at bounding box center [537, 491] width 246 height 31
click at [578, 491] on div "Continue" at bounding box center [537, 491] width 246 height 31
click at [1018, 12] on img at bounding box center [1017, 16] width 21 height 21
click at [984, 56] on li "Logout" at bounding box center [969, 46] width 139 height 30
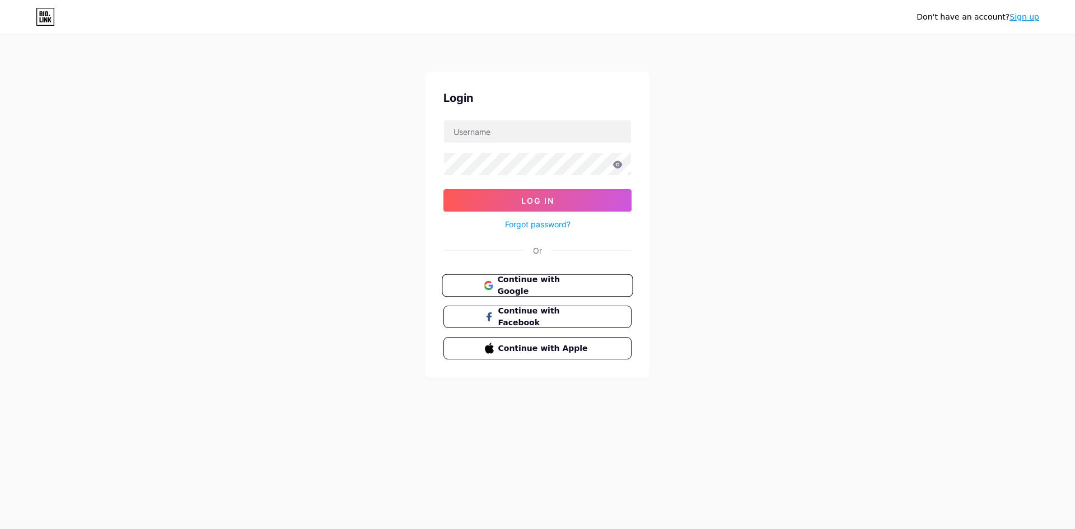
click at [537, 283] on span "Continue with Google" at bounding box center [544, 286] width 94 height 24
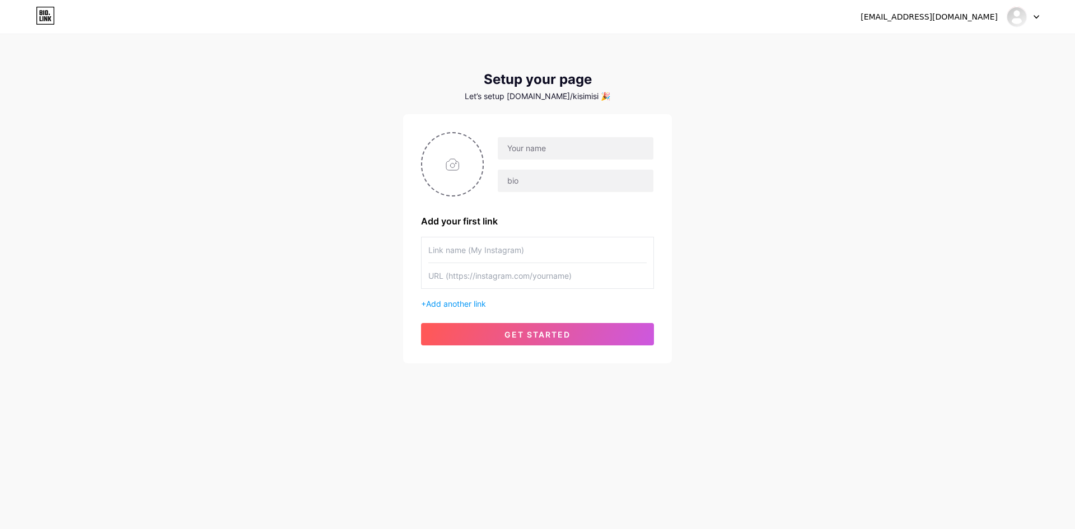
drag, startPoint x: 589, startPoint y: 227, endPoint x: 914, endPoint y: 133, distance: 338.1
click at [1016, 22] on img at bounding box center [1017, 17] width 18 height 18
click at [981, 71] on li "Logout" at bounding box center [969, 76] width 139 height 30
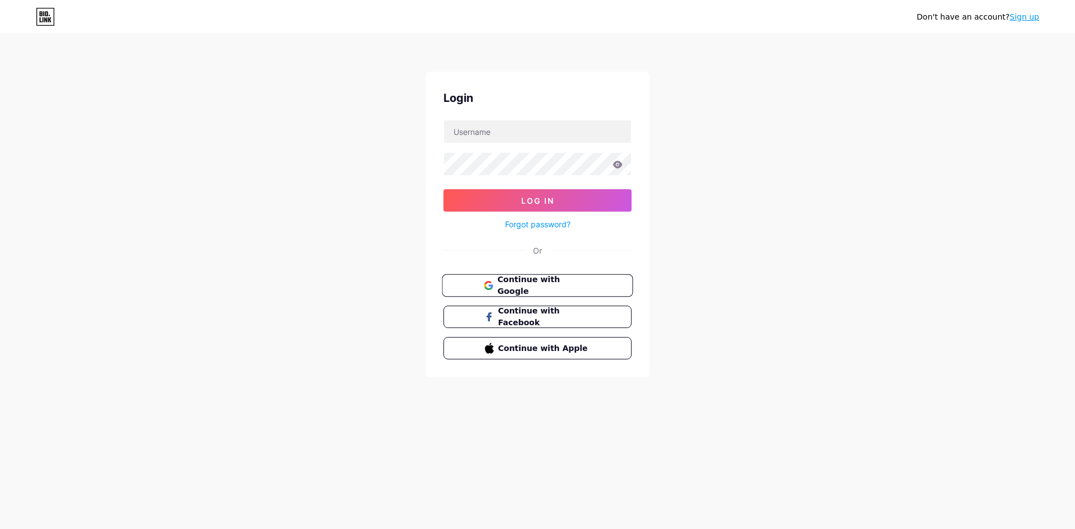
click at [570, 283] on span "Continue with Google" at bounding box center [544, 286] width 94 height 24
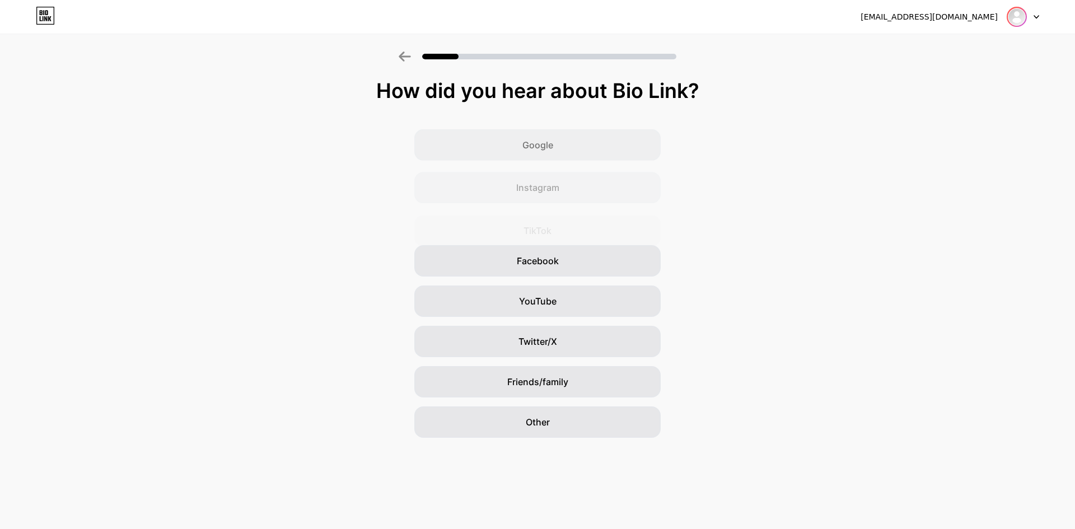
click at [1022, 16] on img at bounding box center [1017, 17] width 18 height 18
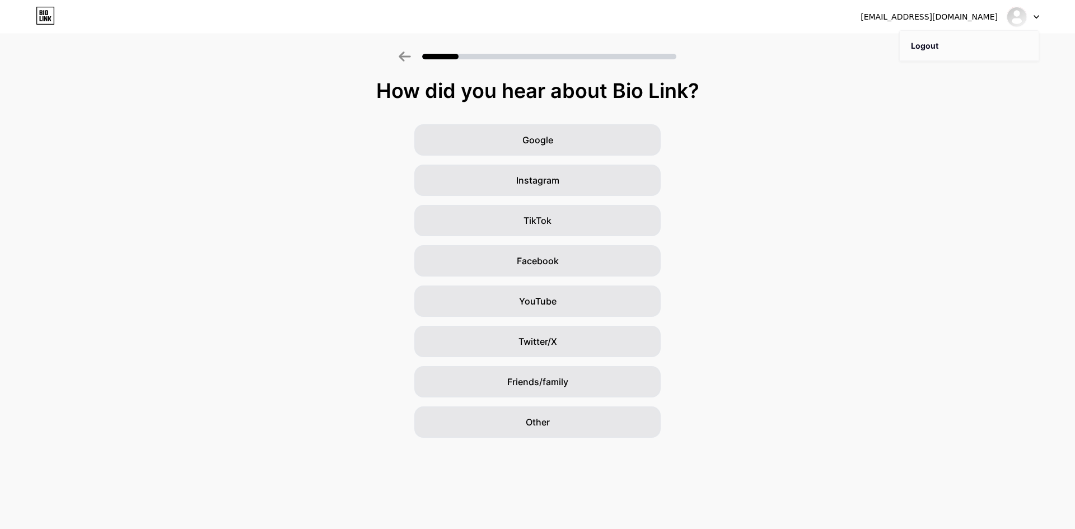
click at [964, 54] on li "Logout" at bounding box center [969, 46] width 139 height 30
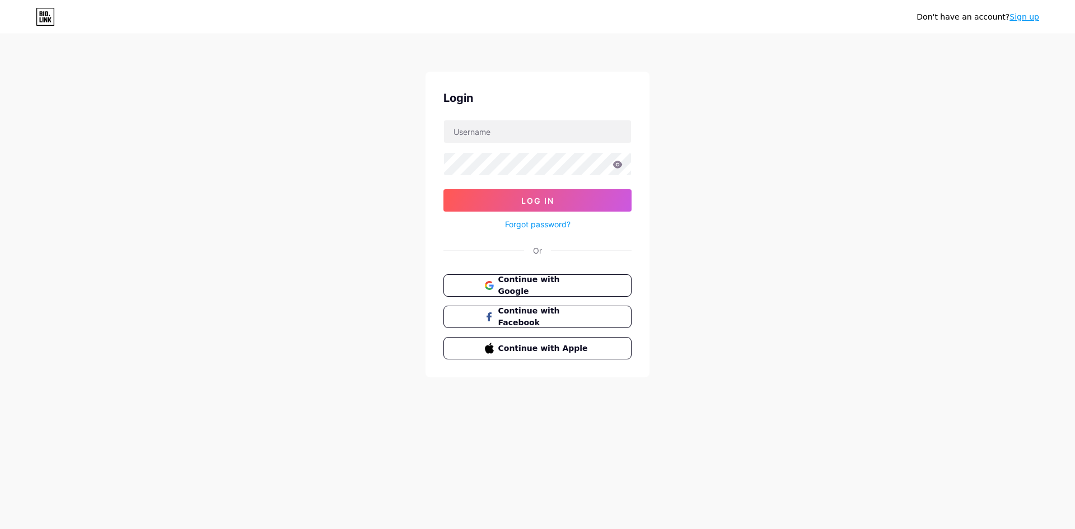
click at [958, 45] on div "Don't have an account? Sign up Login Log In Forgot password? Or Continue with G…" at bounding box center [537, 206] width 1075 height 413
click at [574, 281] on span "Continue with Google" at bounding box center [544, 286] width 94 height 24
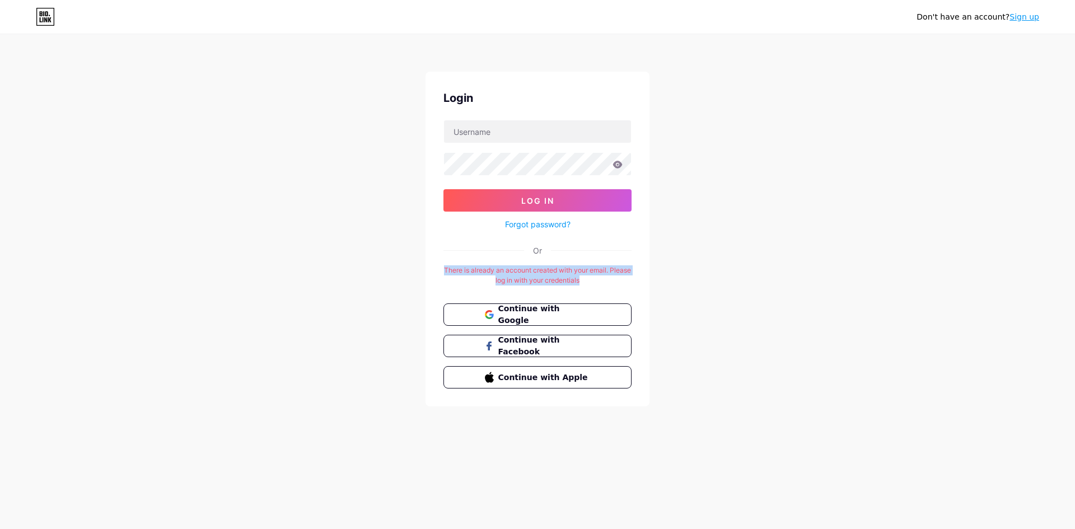
drag, startPoint x: 455, startPoint y: 260, endPoint x: 599, endPoint y: 277, distance: 145.0
click at [599, 277] on div "Login Log In Forgot password? Or There is already an account created with your …" at bounding box center [538, 239] width 224 height 335
copy div "There is already an account created with your email. Please log in with your cr…"
click at [718, 218] on div "Don't have an account? Sign up Login Log In Forgot password? Or There is alread…" at bounding box center [537, 221] width 1075 height 442
click at [539, 221] on link "Forgot password?" at bounding box center [538, 224] width 66 height 12
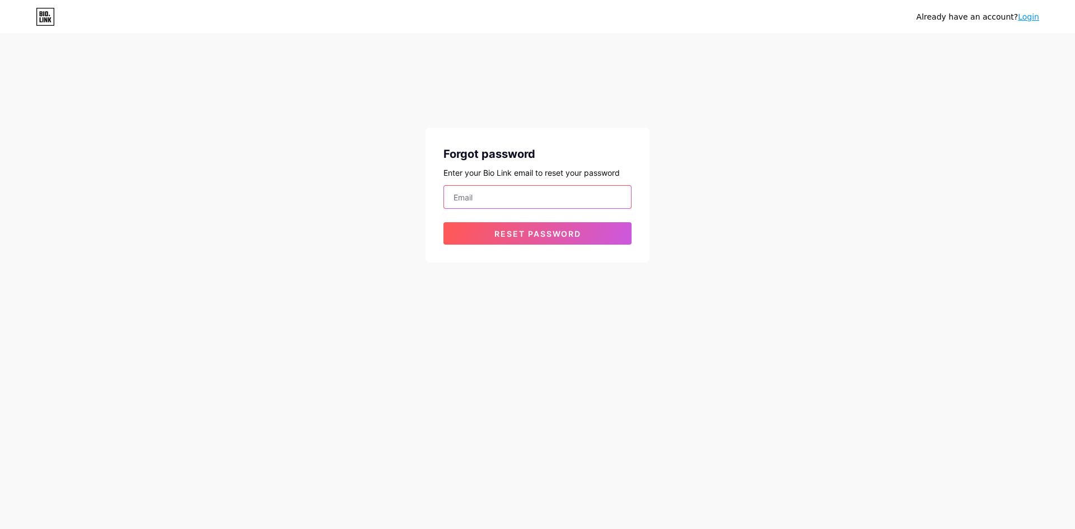
click at [530, 195] on input "email" at bounding box center [537, 197] width 187 height 22
type input "[EMAIL_ADDRESS][DOMAIN_NAME]"
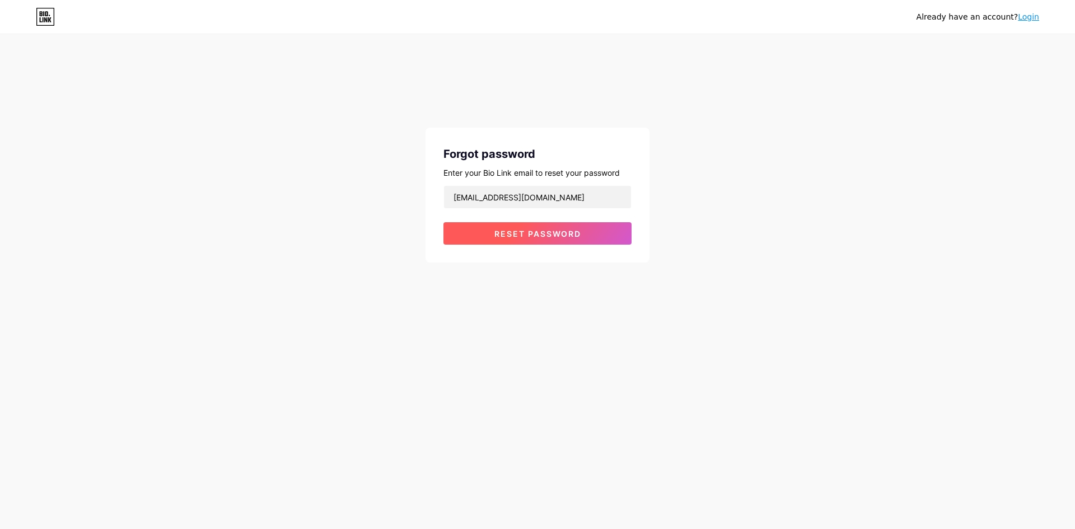
click at [535, 235] on span "Reset password" at bounding box center [538, 234] width 87 height 10
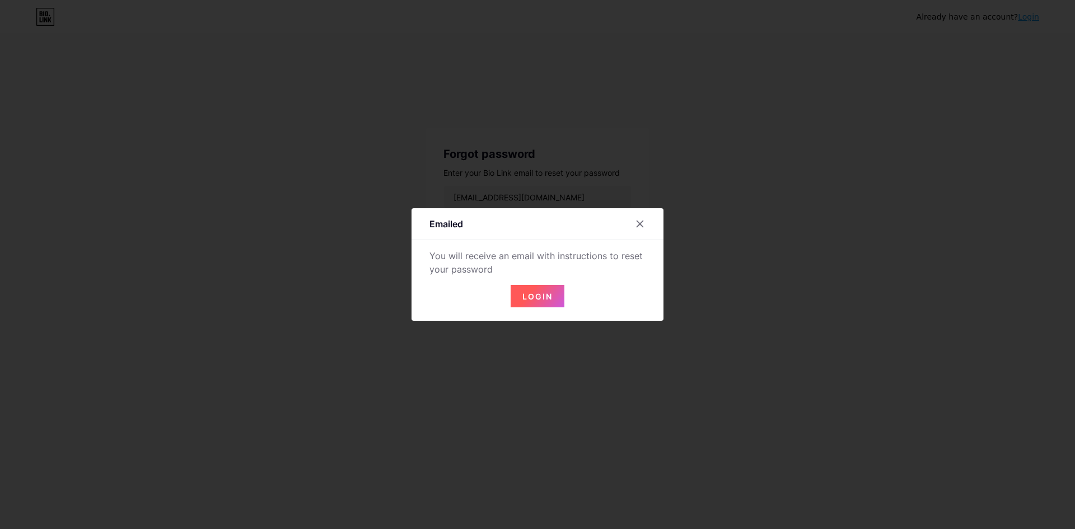
click at [740, 529] on html "Already have an account? Login Forgot password Enter your Bio Link email to res…" at bounding box center [537, 264] width 1075 height 529
click at [645, 222] on div at bounding box center [640, 224] width 20 height 20
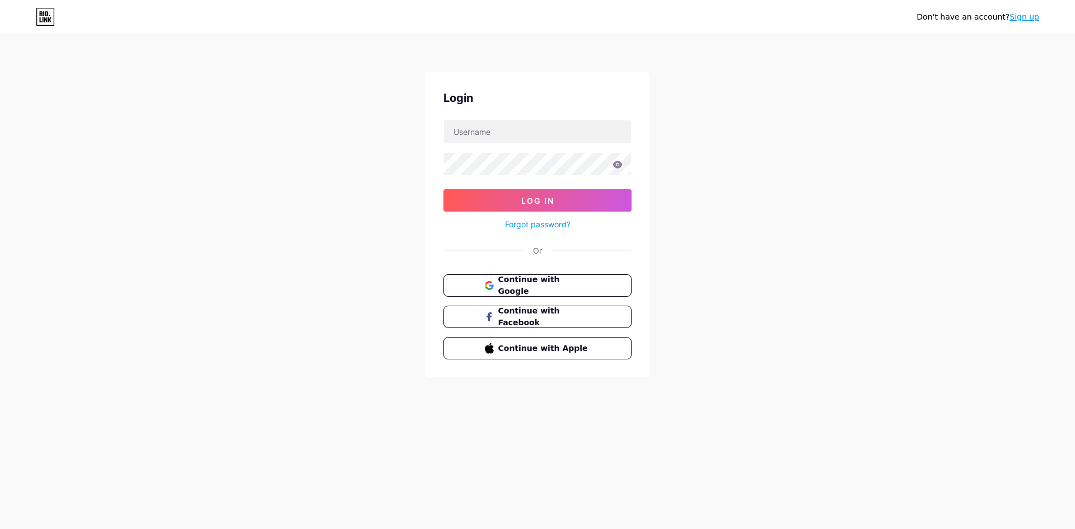
click at [534, 225] on link "Forgot password?" at bounding box center [538, 224] width 66 height 12
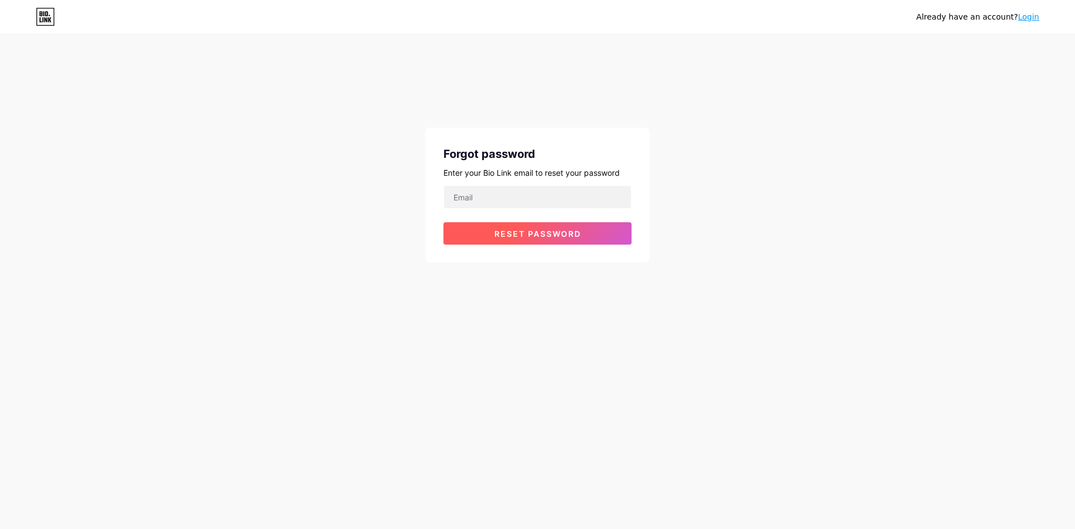
click at [533, 230] on span "Reset password" at bounding box center [538, 234] width 87 height 10
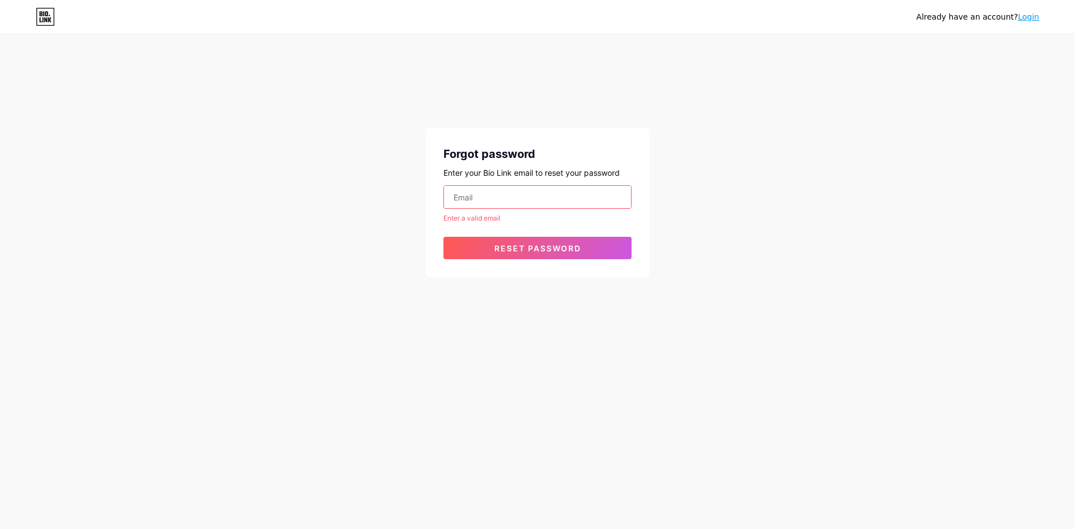
click at [520, 198] on input "email" at bounding box center [537, 197] width 187 height 22
type input "[EMAIL_ADDRESS][DOMAIN_NAME]"
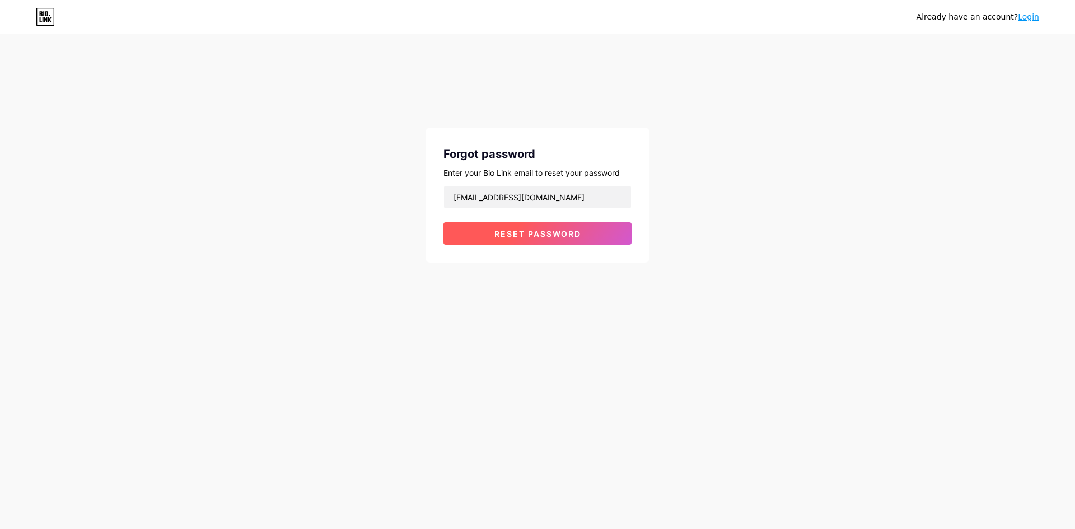
click at [528, 235] on span "Reset password" at bounding box center [538, 234] width 87 height 10
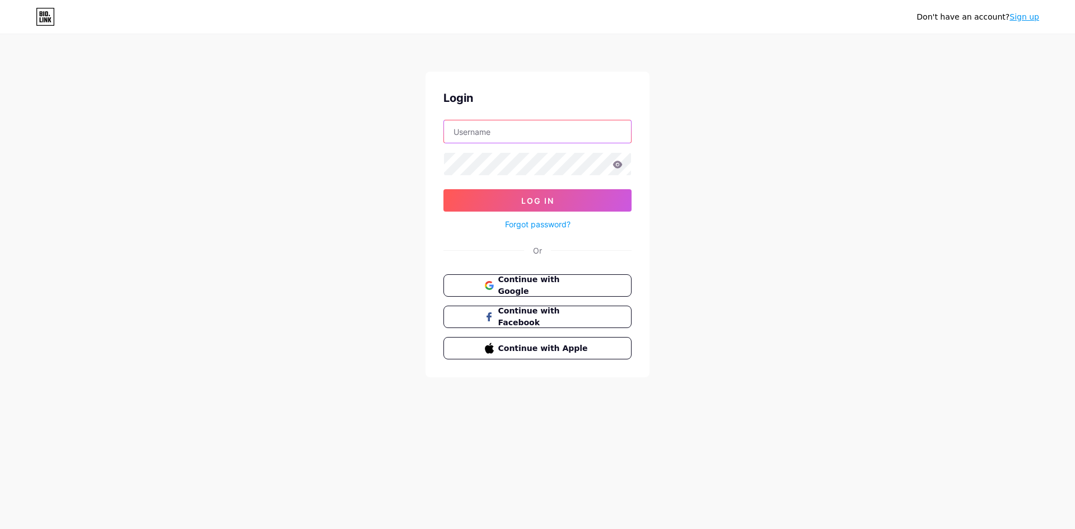
click at [526, 134] on input "text" at bounding box center [537, 131] width 187 height 22
type input "[EMAIL_ADDRESS][DOMAIN_NAME]"
click at [444, 189] on button "Log In" at bounding box center [538, 200] width 188 height 22
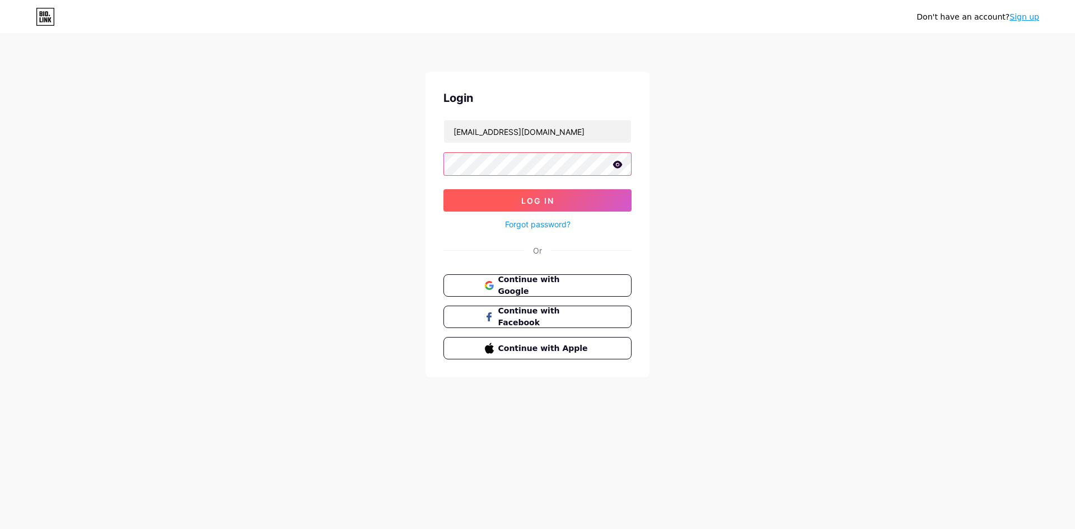
click at [444, 189] on button "Log In" at bounding box center [538, 200] width 188 height 22
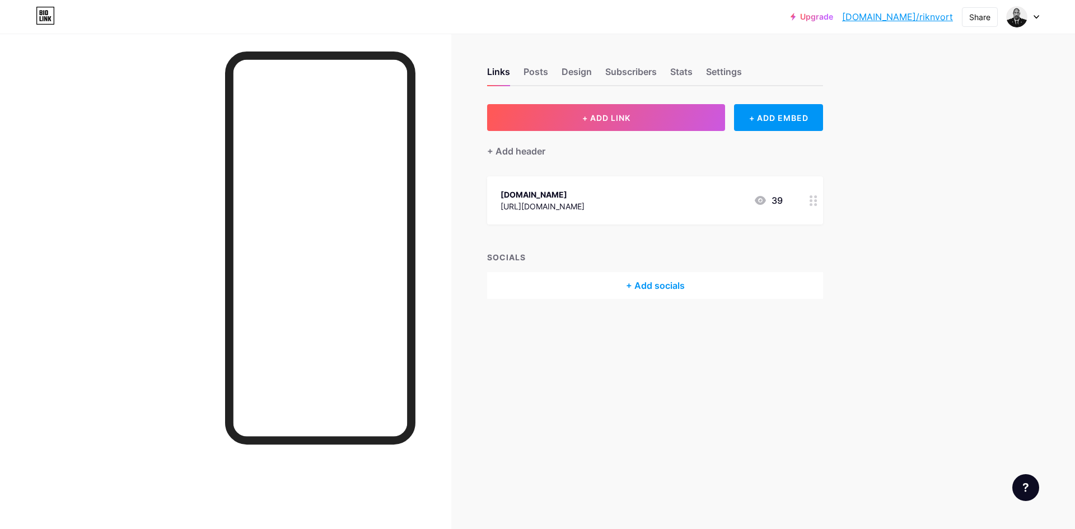
click at [816, 201] on circle at bounding box center [816, 200] width 3 height 3
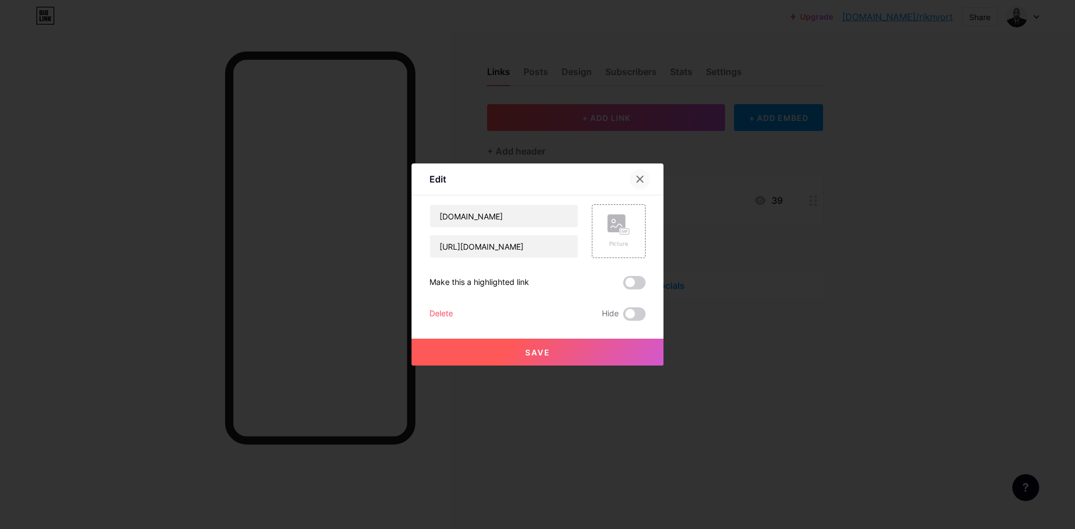
click at [641, 181] on icon at bounding box center [640, 179] width 6 height 6
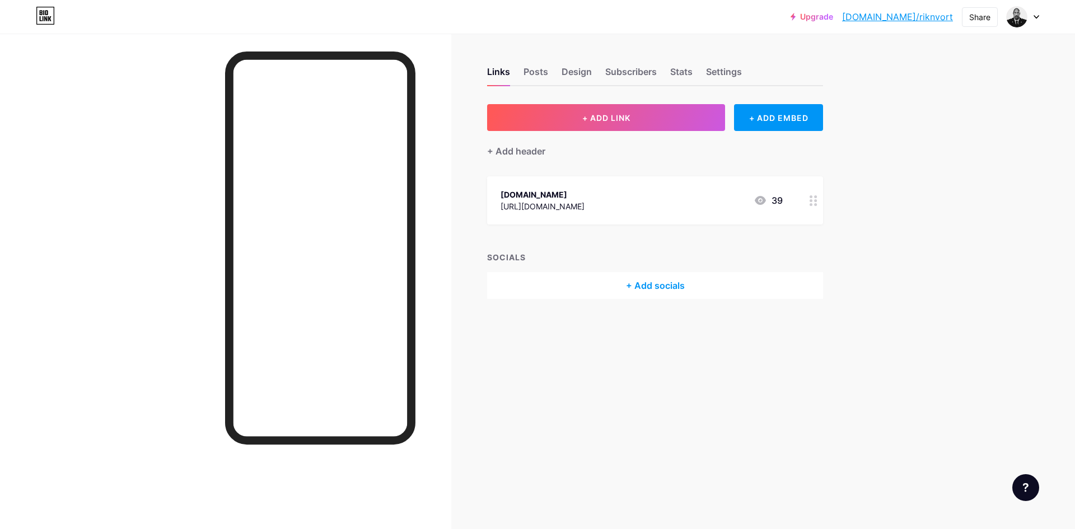
click at [621, 186] on div "[DOMAIN_NAME] [URL][DOMAIN_NAME] 39" at bounding box center [655, 200] width 336 height 48
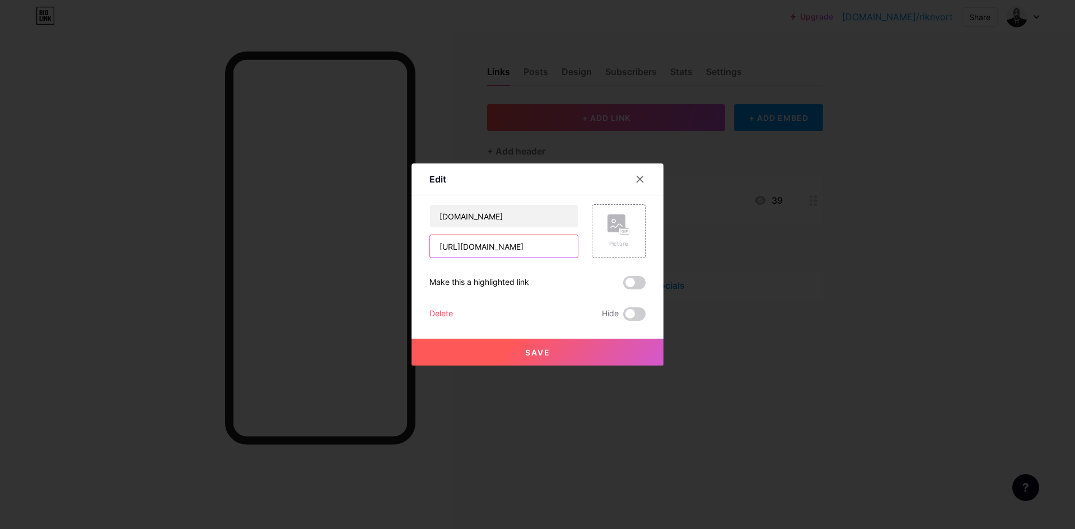
drag, startPoint x: 565, startPoint y: 243, endPoint x: 348, endPoint y: 241, distance: 216.2
click at [347, 241] on div "Edit Content YouTube Play YouTube video without leaving your page. ADD Vimeo Pl…" at bounding box center [537, 264] width 1075 height 529
paste input "Change Password Set a new password for your Bio Link account. If you did not re…"
drag, startPoint x: 569, startPoint y: 247, endPoint x: 236, endPoint y: 250, distance: 332.7
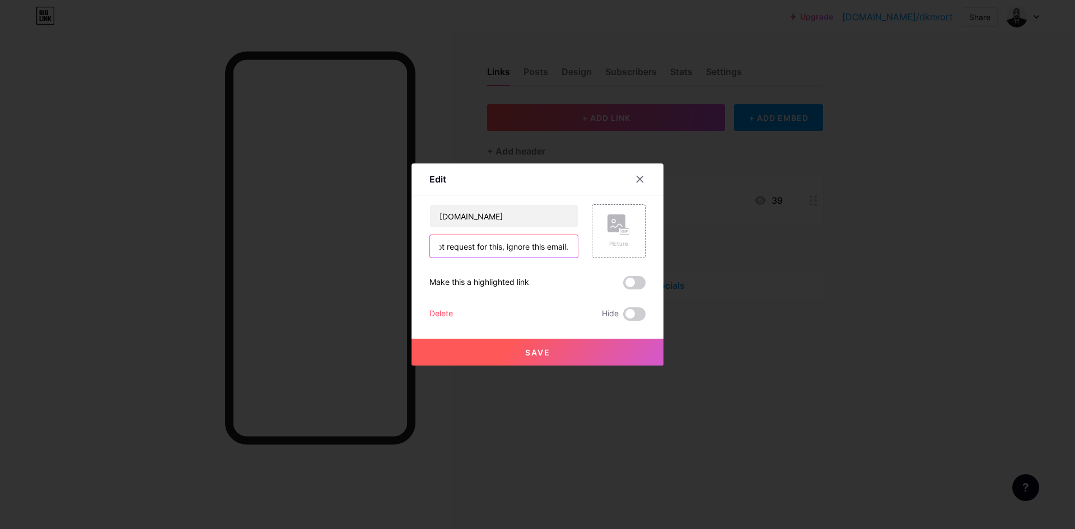
click at [213, 248] on div "Edit Content YouTube Play YouTube video without leaving your page. ADD Vimeo Pl…" at bounding box center [537, 264] width 1075 height 529
paste input "[URL][DOMAIN_NAME]"
type input "[URL][DOMAIN_NAME]"
drag, startPoint x: 492, startPoint y: 214, endPoint x: 388, endPoint y: 215, distance: 103.6
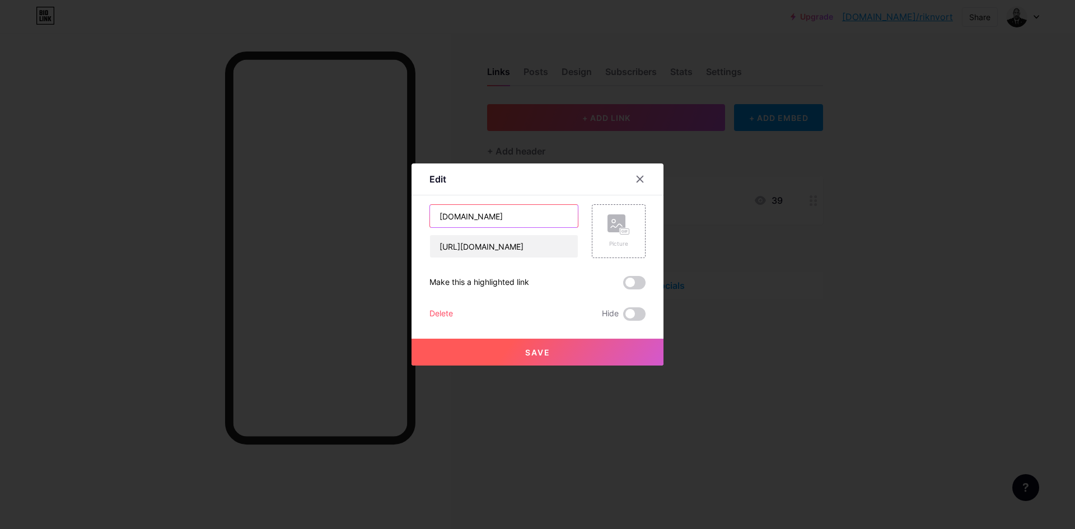
click at [388, 215] on div "Edit Content YouTube Play YouTube video without leaving your page. ADD Vimeo Pl…" at bounding box center [537, 264] width 1075 height 529
type input "CSFAIL"
click at [572, 349] on button "Save" at bounding box center [538, 352] width 252 height 27
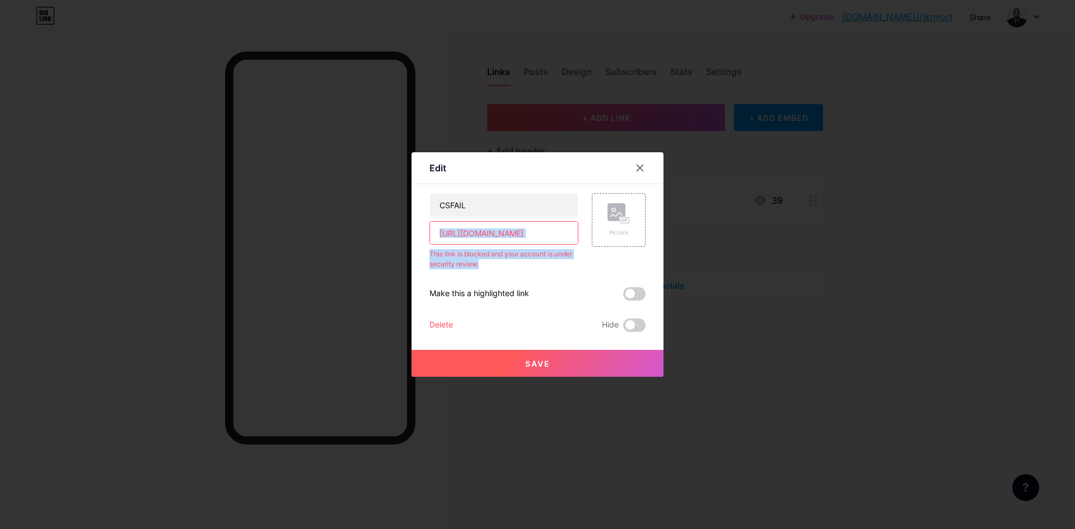
drag, startPoint x: 430, startPoint y: 246, endPoint x: 519, endPoint y: 257, distance: 89.1
click at [503, 264] on div "CSFAIL [URL][DOMAIN_NAME] This link is blocked and your account is under securi…" at bounding box center [504, 231] width 149 height 76
copy div "This link is blocked and your account is under security review."
click at [532, 244] on input "[URL][DOMAIN_NAME]" at bounding box center [504, 233] width 148 height 22
click at [631, 179] on div "Edit" at bounding box center [538, 171] width 252 height 26
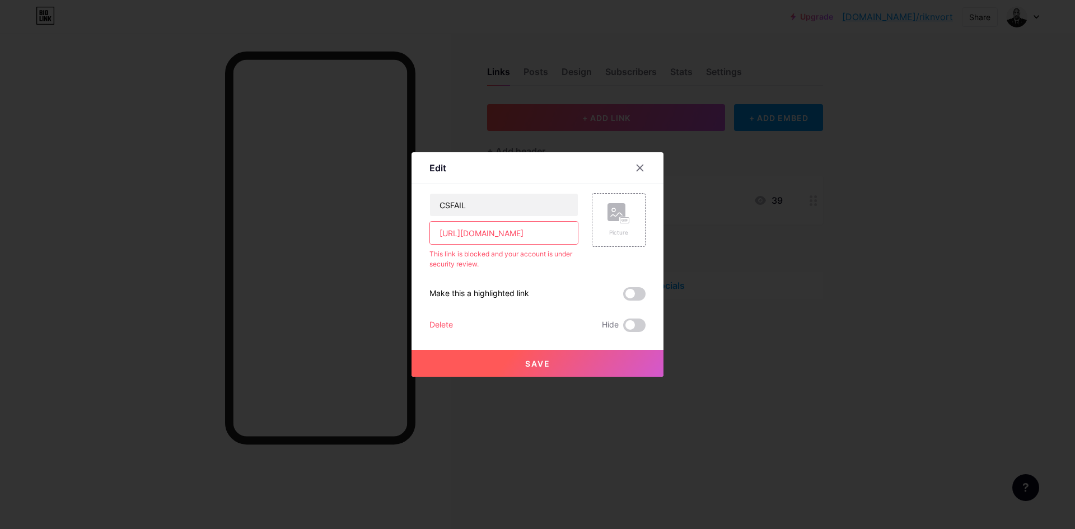
click at [634, 175] on div at bounding box center [647, 168] width 34 height 20
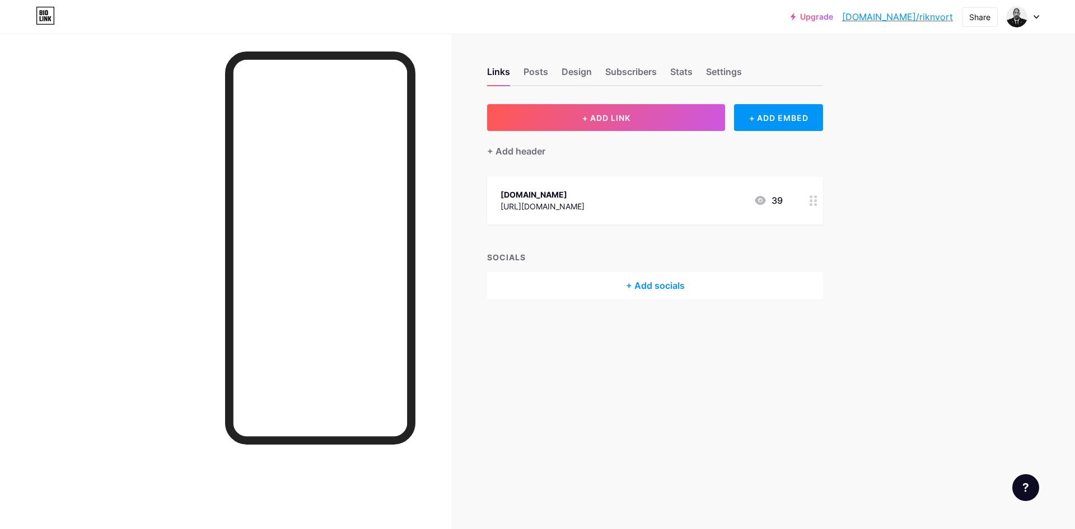
click at [638, 173] on div "+ ADD LINK + ADD EMBED + Add header [DOMAIN_NAME] [URL][DOMAIN_NAME] 39 SOCIALS…" at bounding box center [655, 201] width 336 height 195
click at [668, 126] on button "+ ADD LINK" at bounding box center [606, 117] width 238 height 27
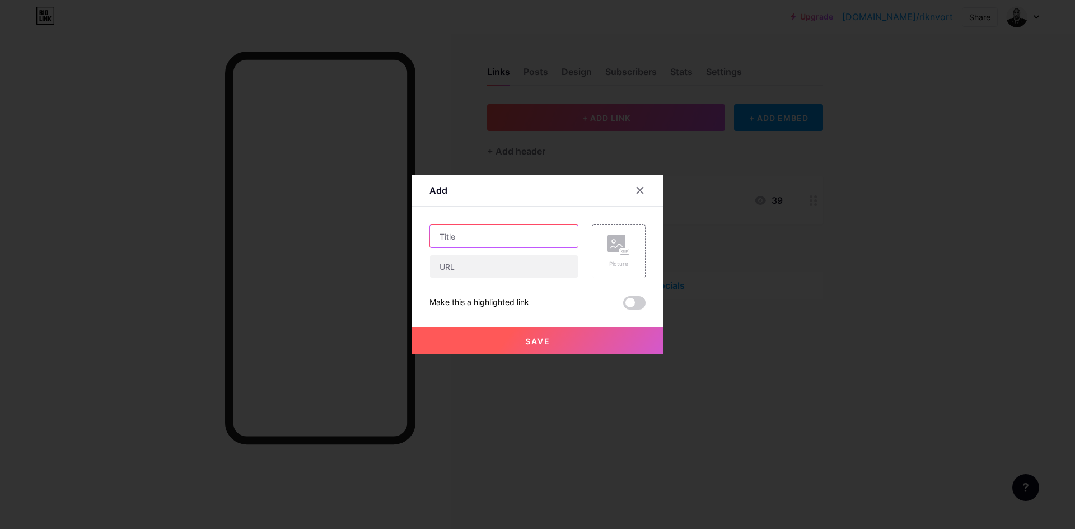
click at [514, 243] on input "text" at bounding box center [504, 236] width 148 height 22
click at [509, 271] on input "text" at bounding box center [504, 266] width 148 height 22
paste input "This link is blocked and your account is under security review."
click at [507, 249] on div "This link is blocked and your account is under security review." at bounding box center [504, 252] width 149 height 54
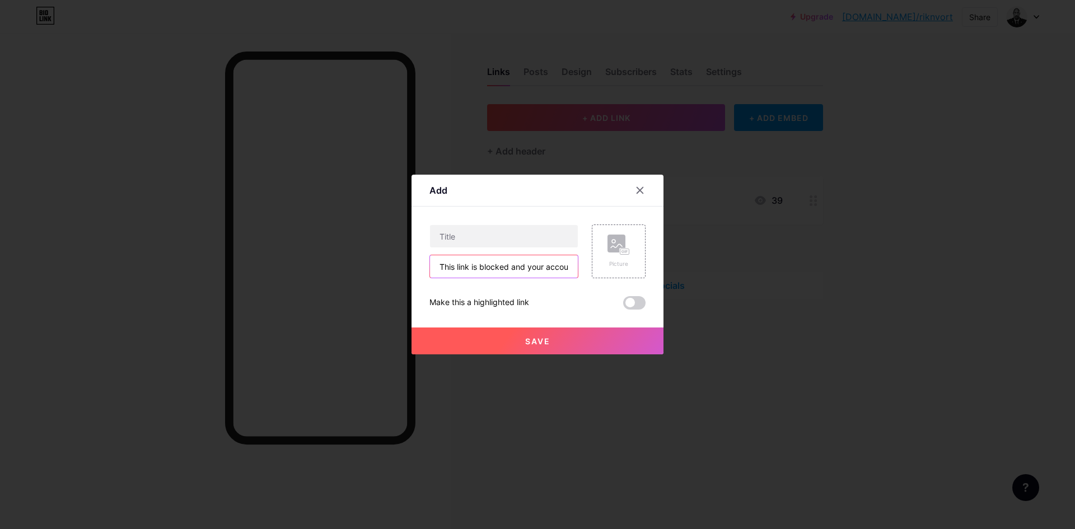
scroll to position [0, 0]
drag, startPoint x: 566, startPoint y: 273, endPoint x: 318, endPoint y: 276, distance: 248.2
click at [327, 279] on div "Add Content YouTube Play YouTube video without leaving your page. ADD Vimeo Pla…" at bounding box center [537, 264] width 1075 height 529
drag, startPoint x: 630, startPoint y: 283, endPoint x: 549, endPoint y: 263, distance: 83.0
click at [628, 283] on div "This link is blocked and your account is under security review. Picture Make th…" at bounding box center [538, 267] width 216 height 85
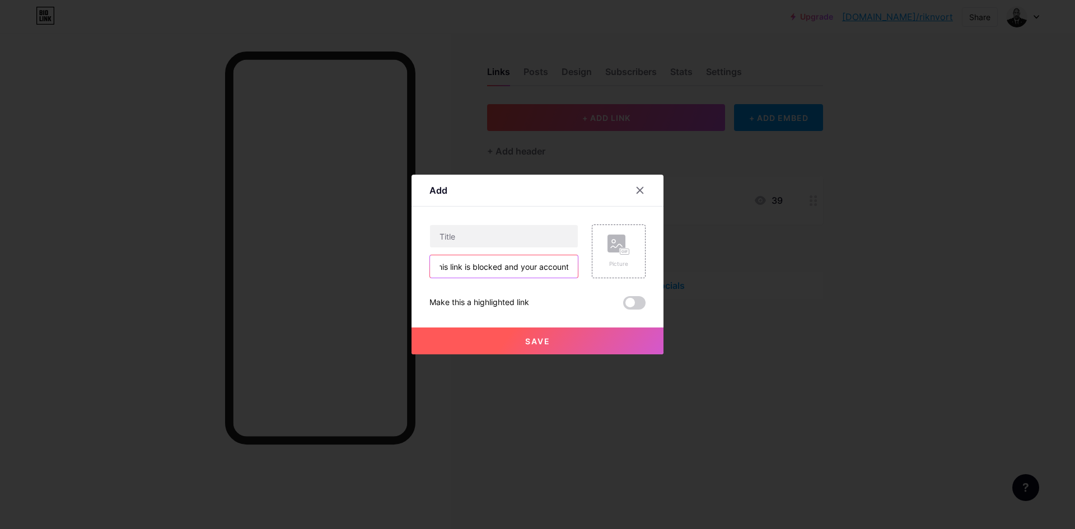
drag, startPoint x: 491, startPoint y: 267, endPoint x: 305, endPoint y: 287, distance: 187.1
click at [349, 280] on div "Add Content YouTube Play YouTube video without leaving your page. ADD Vimeo Pla…" at bounding box center [537, 264] width 1075 height 529
drag, startPoint x: 539, startPoint y: 255, endPoint x: 373, endPoint y: 256, distance: 166.4
click at [360, 256] on div "Add Content YouTube Play YouTube video without leaving your page. ADD Vimeo Pla…" at bounding box center [537, 264] width 1075 height 529
type input "."
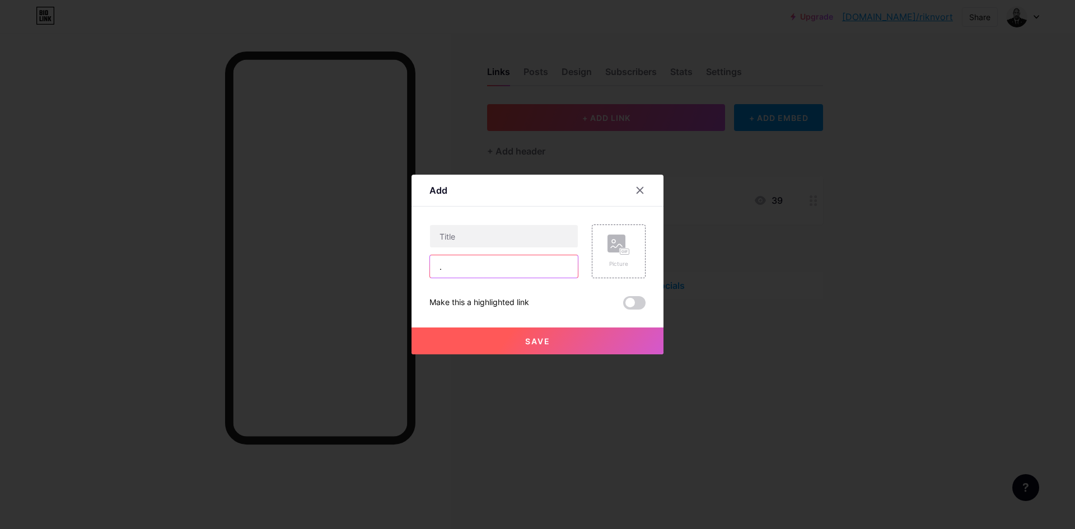
drag, startPoint x: 458, startPoint y: 265, endPoint x: 353, endPoint y: 255, distance: 105.8
click at [370, 258] on div "Add Content YouTube Play YouTube video without leaving your page. ADD Vimeo Pla…" at bounding box center [537, 264] width 1075 height 529
click at [623, 239] on rect at bounding box center [617, 244] width 18 height 18
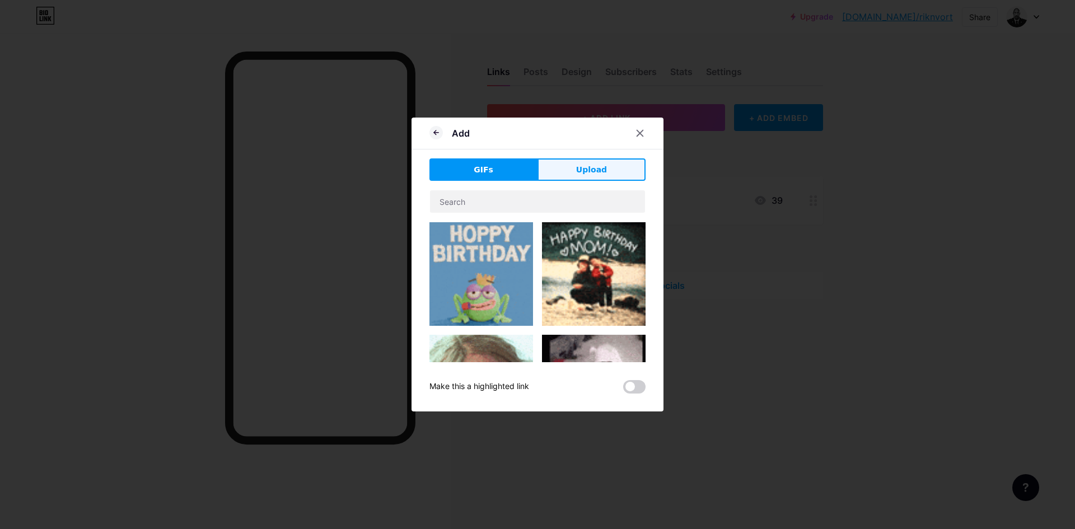
click at [580, 174] on span "Upload" at bounding box center [591, 170] width 31 height 12
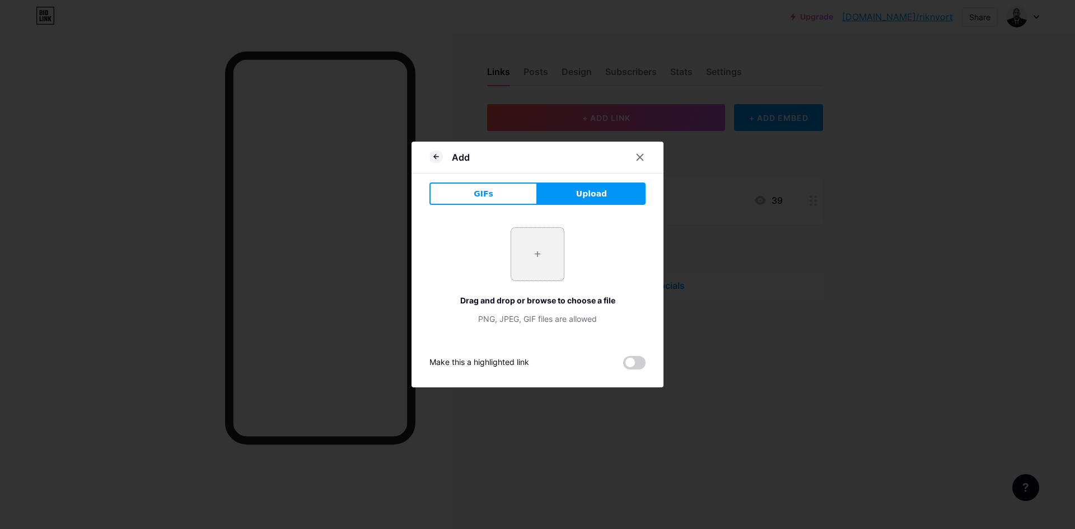
click at [534, 243] on input "file" at bounding box center [537, 254] width 53 height 53
type input "C:\fakepath\IMG_0403.jpg"
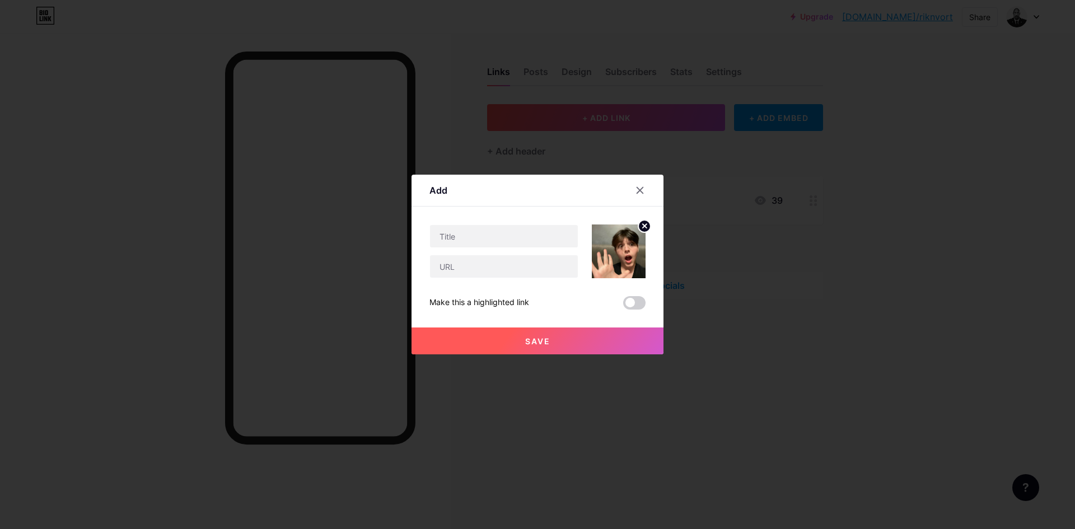
click at [647, 225] on circle at bounding box center [645, 226] width 12 height 12
click at [632, 243] on div "Picture" at bounding box center [619, 252] width 54 height 54
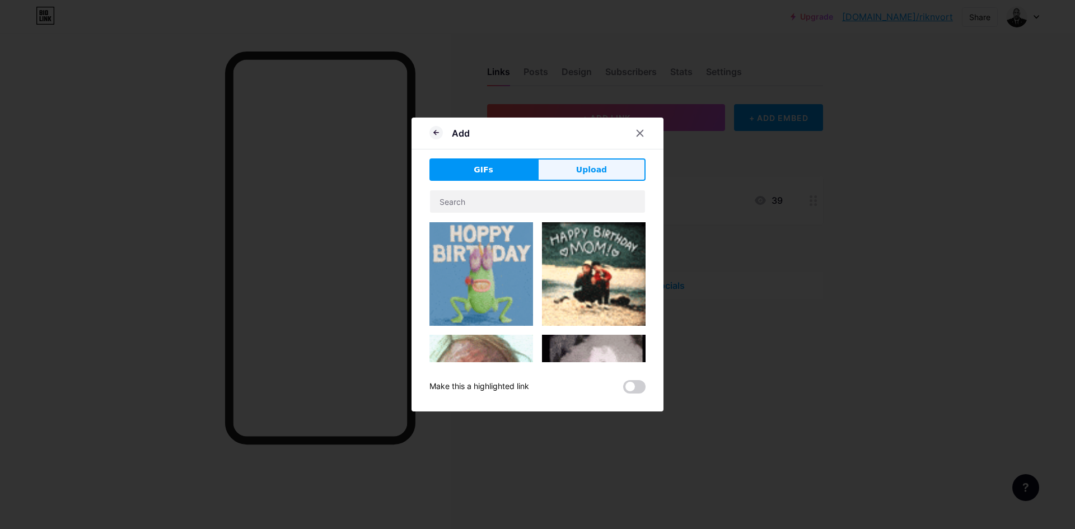
click at [585, 172] on span "Upload" at bounding box center [591, 170] width 31 height 12
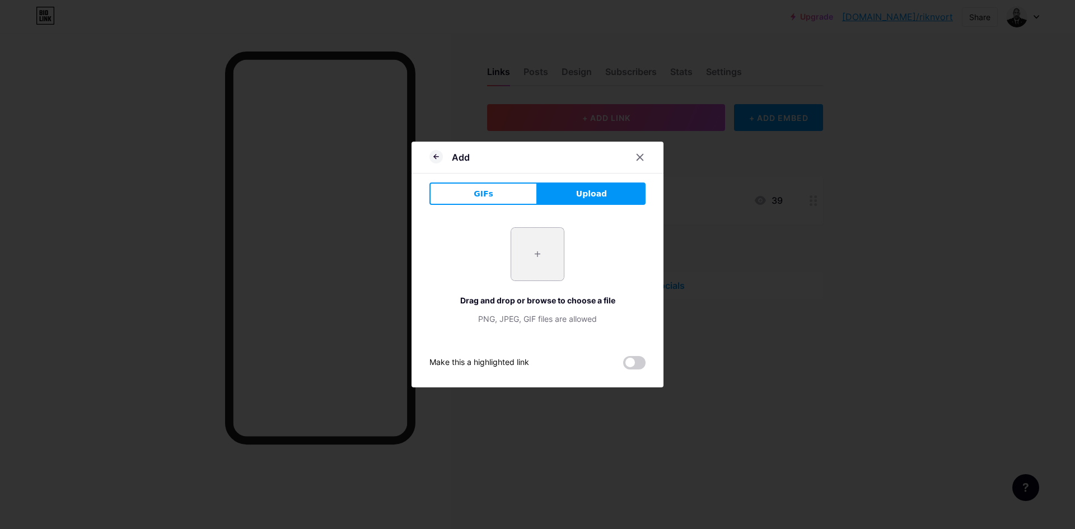
click at [535, 244] on input "file" at bounding box center [537, 254] width 53 height 53
type input "C:\fakepath\image_2025-08-08_01-28-51.png"
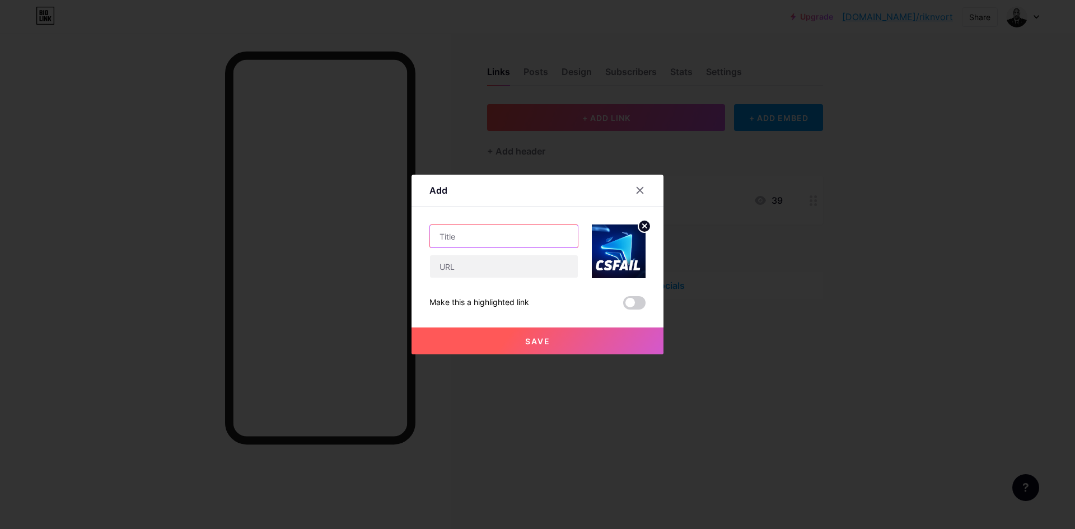
click at [505, 241] on input "text" at bounding box center [504, 236] width 148 height 22
type input "C"
click at [502, 264] on input "text" at bounding box center [504, 266] width 148 height 22
click at [836, 216] on div at bounding box center [537, 264] width 1075 height 529
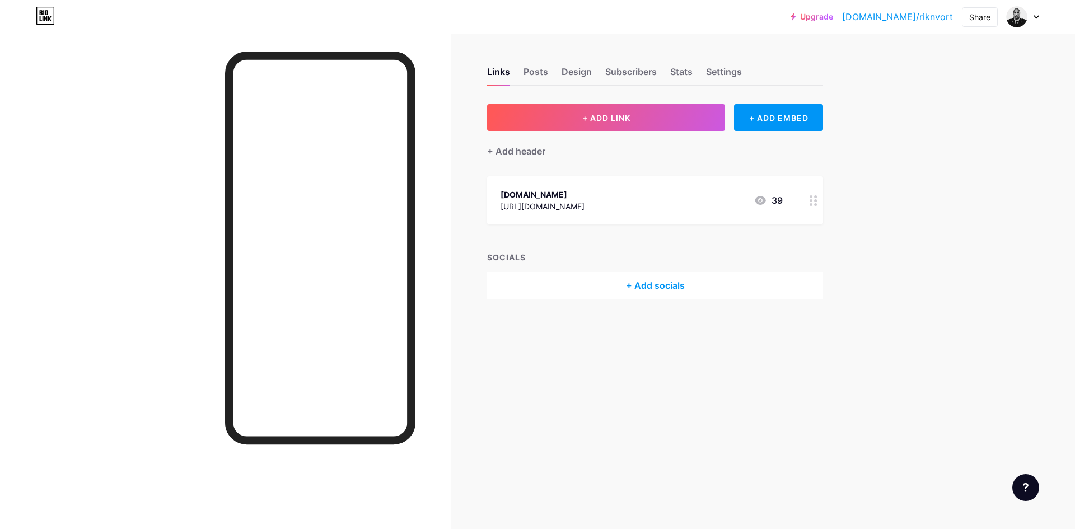
click at [610, 206] on div "[DOMAIN_NAME] [URL][DOMAIN_NAME] 39" at bounding box center [642, 201] width 282 height 26
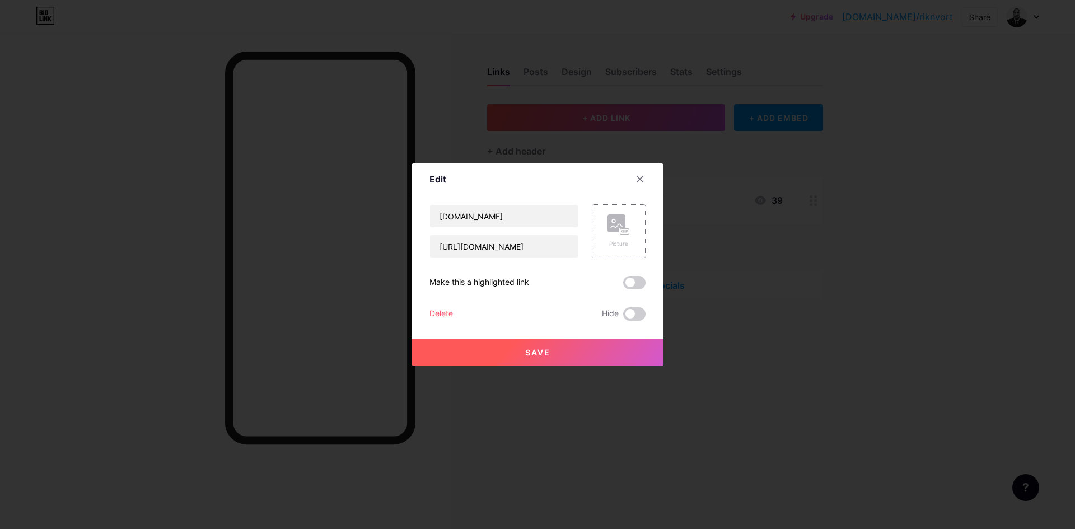
click at [623, 227] on rect at bounding box center [617, 224] width 18 height 18
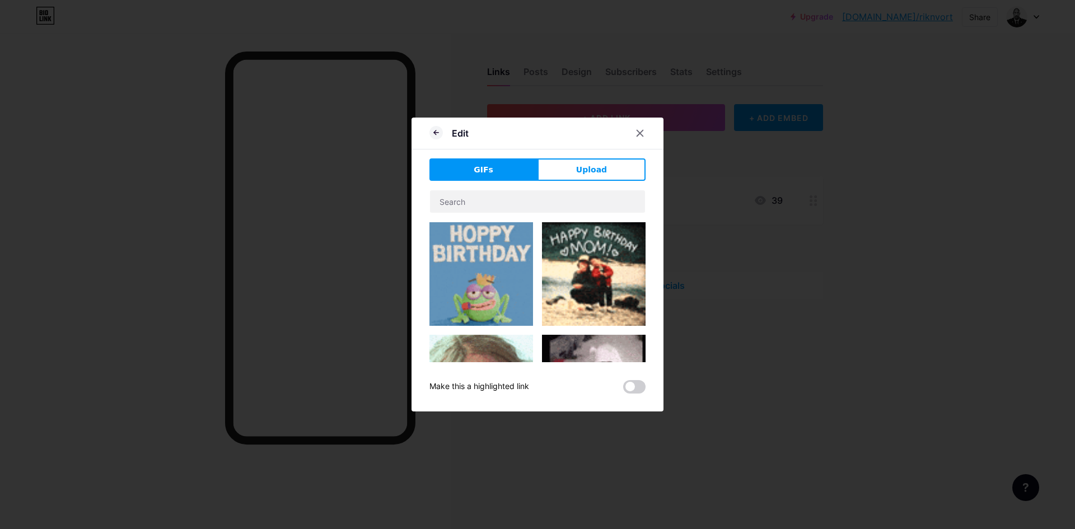
click at [619, 181] on div "GIFs Upload Content YouTube Play YouTube video without leaving your page. ADD V…" at bounding box center [538, 276] width 216 height 235
click at [613, 174] on button "Upload" at bounding box center [592, 170] width 108 height 22
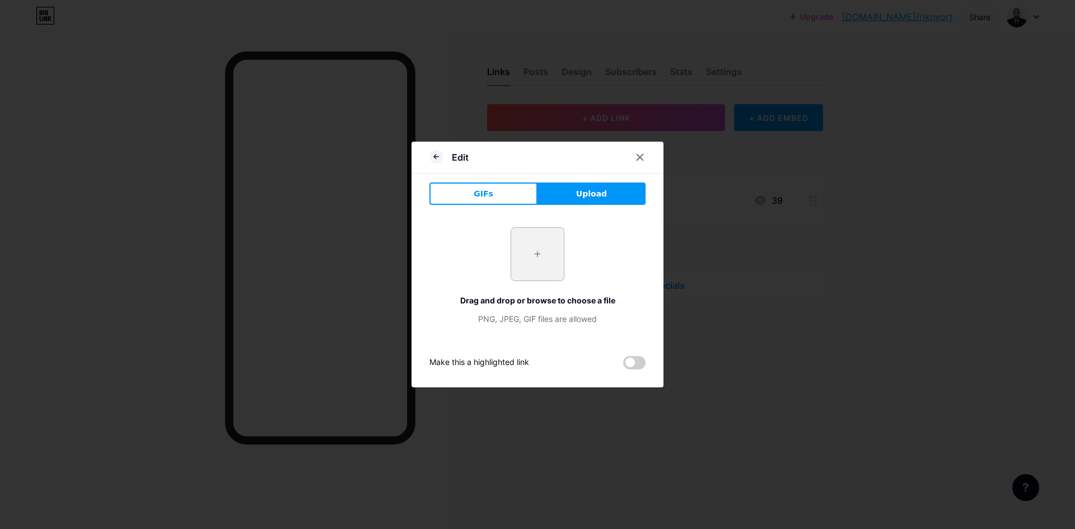
click at [529, 233] on input "file" at bounding box center [537, 254] width 53 height 53
type input "C:\fakepath\image_2025-08-08_01-28-51.png"
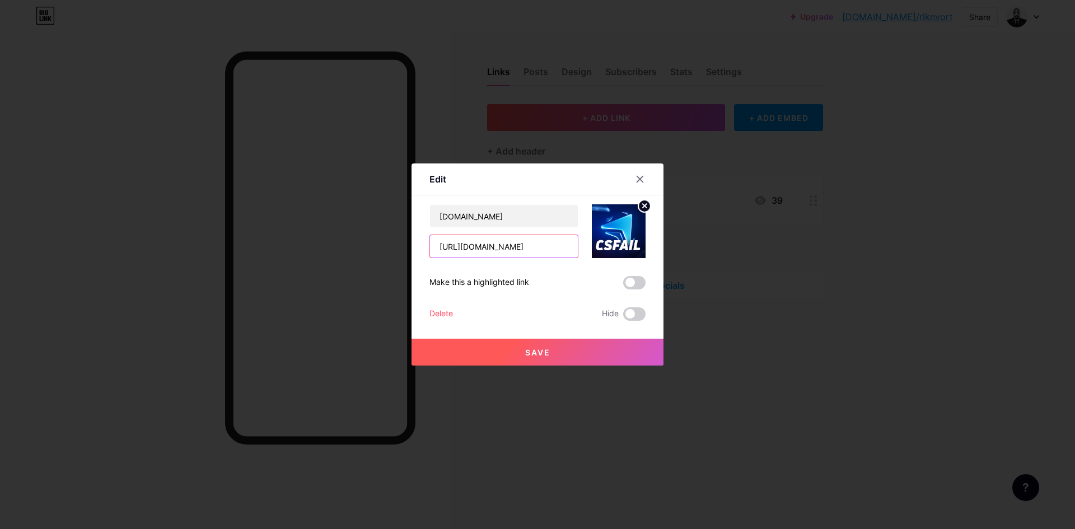
drag, startPoint x: 556, startPoint y: 249, endPoint x: 425, endPoint y: 240, distance: 130.8
click at [425, 240] on div "Edit Content YouTube Play YouTube video without leaving your page. ADD Vimeo Pl…" at bounding box center [538, 265] width 252 height 202
click at [552, 250] on input "[URL][DOMAIN_NAME]" at bounding box center [504, 246] width 148 height 22
drag, startPoint x: 542, startPoint y: 283, endPoint x: 428, endPoint y: 281, distance: 114.3
click at [428, 281] on div "Edit Content YouTube Play YouTube video without leaving your page. ADD Vimeo Pl…" at bounding box center [538, 265] width 252 height 202
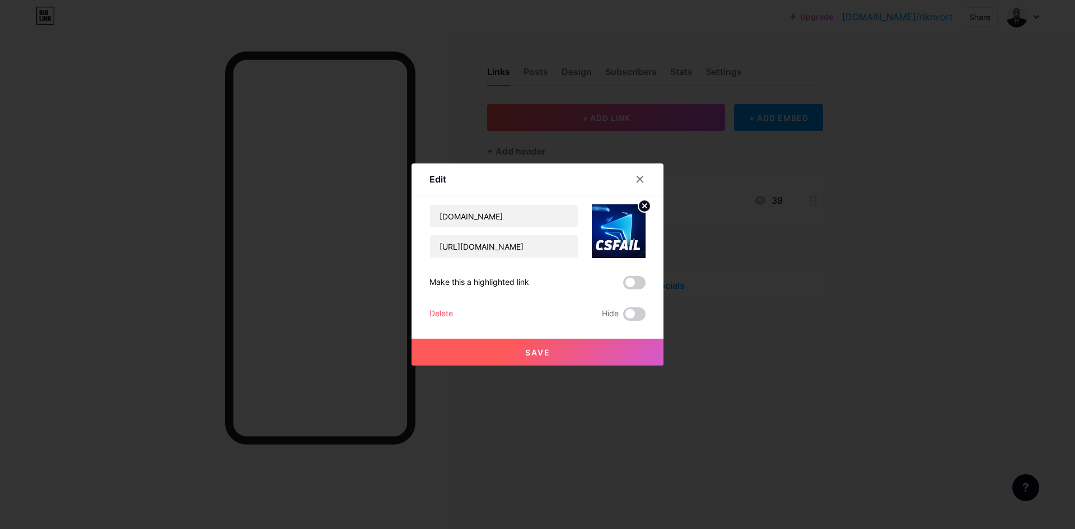
copy div "Make this a highlighted link"
click at [639, 282] on span at bounding box center [634, 282] width 22 height 13
click at [623, 286] on input "checkbox" at bounding box center [623, 286] width 0 height 0
click at [635, 311] on span at bounding box center [634, 314] width 22 height 13
click at [623, 317] on input "checkbox" at bounding box center [623, 317] width 0 height 0
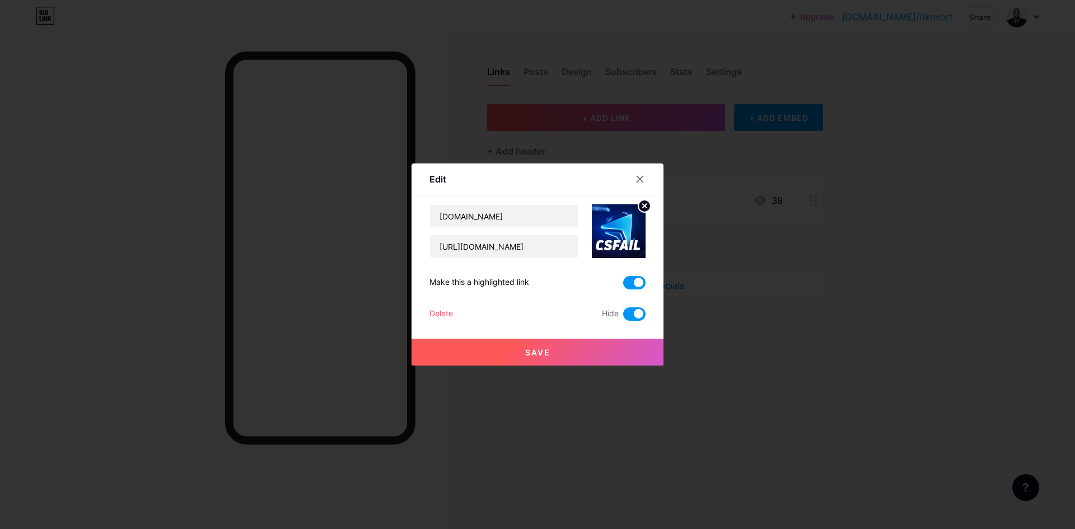
click at [618, 342] on button "Save" at bounding box center [538, 352] width 252 height 27
click at [630, 322] on div "Save" at bounding box center [538, 343] width 252 height 45
click at [631, 319] on span at bounding box center [634, 314] width 22 height 13
click at [623, 317] on input "checkbox" at bounding box center [623, 317] width 0 height 0
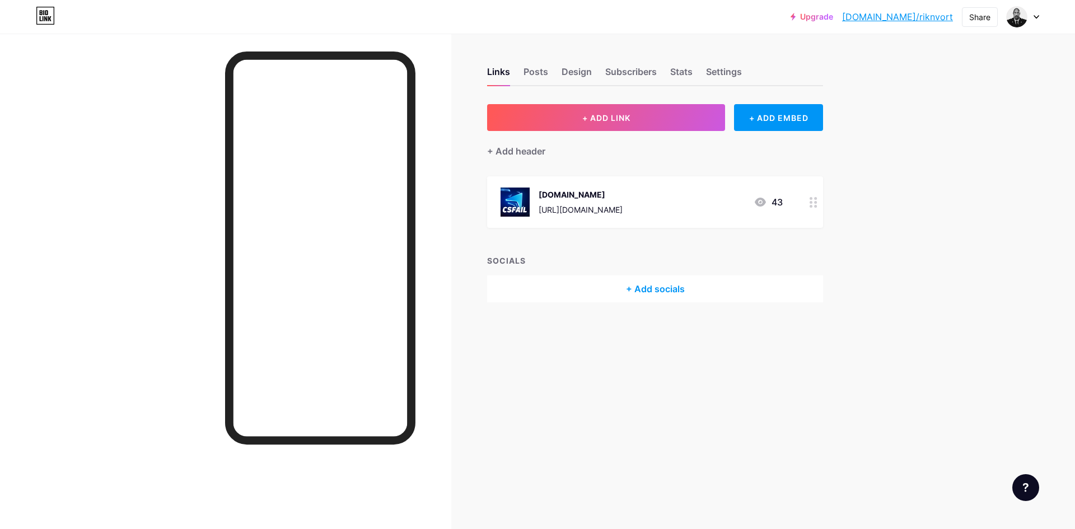
click at [793, 204] on div "[DOMAIN_NAME] [URL][DOMAIN_NAME] 43" at bounding box center [655, 202] width 336 height 52
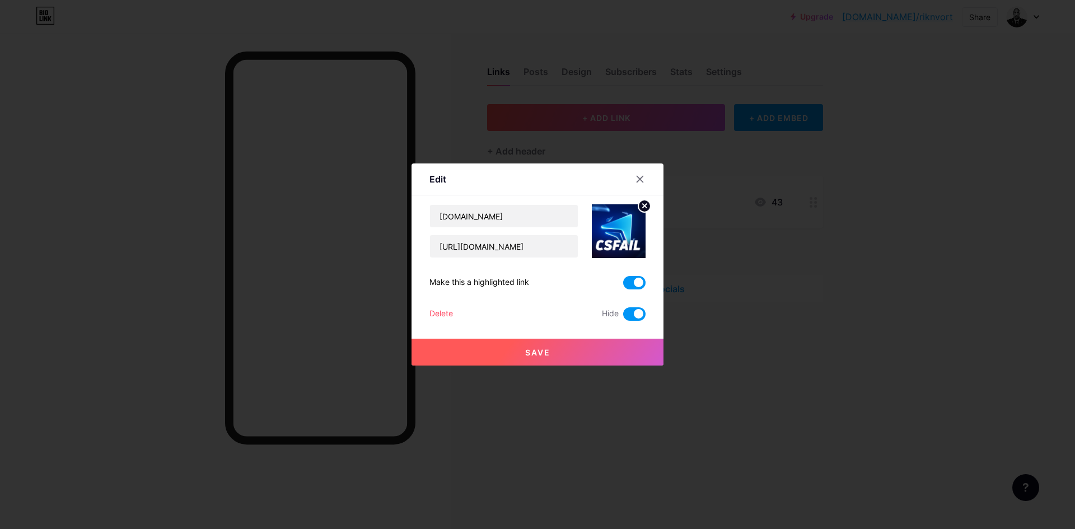
click at [440, 313] on div "Delete" at bounding box center [442, 314] width 24 height 13
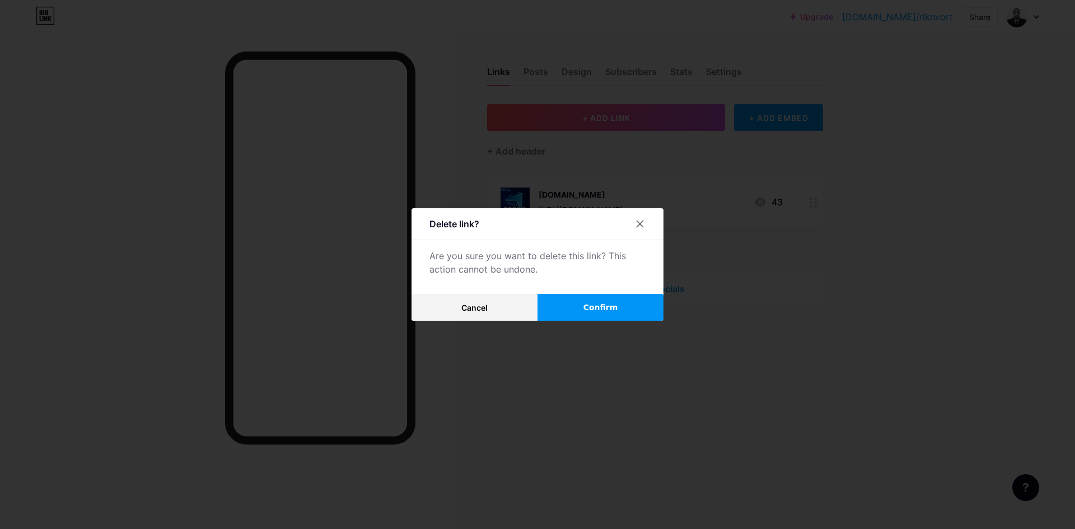
drag, startPoint x: 517, startPoint y: 311, endPoint x: 594, endPoint y: 312, distance: 77.3
click at [594, 312] on div "Cancel Confirm" at bounding box center [538, 307] width 252 height 27
click at [610, 308] on span "Confirm" at bounding box center [601, 308] width 35 height 12
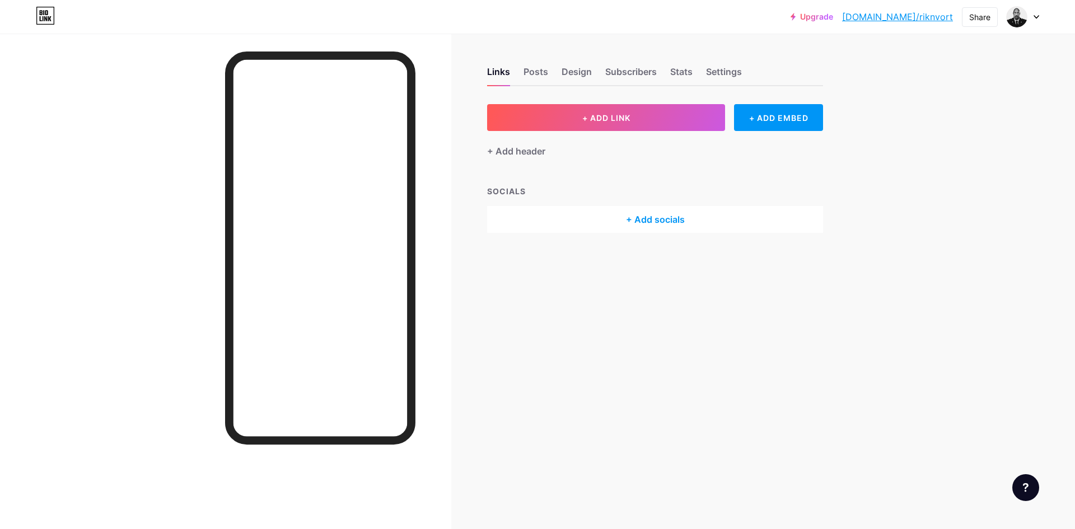
click at [642, 218] on div "+ Add socials" at bounding box center [655, 219] width 336 height 27
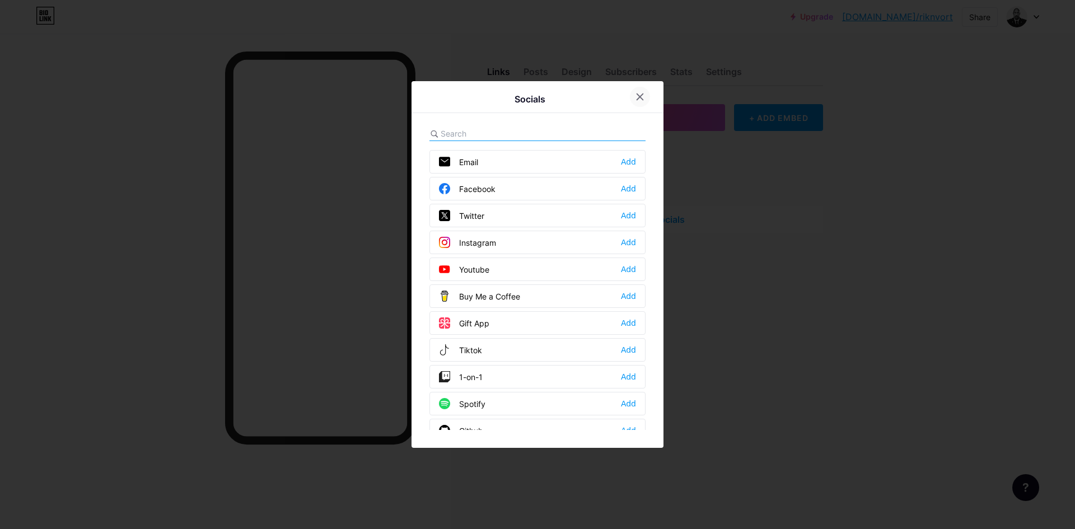
click at [644, 99] on icon at bounding box center [640, 96] width 9 height 9
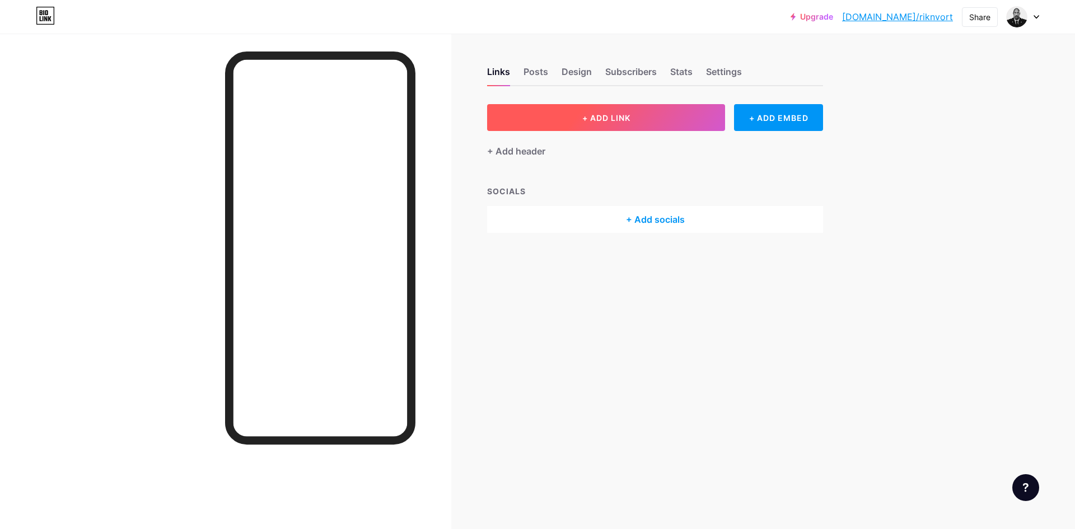
click at [639, 115] on button "+ ADD LINK" at bounding box center [606, 117] width 238 height 27
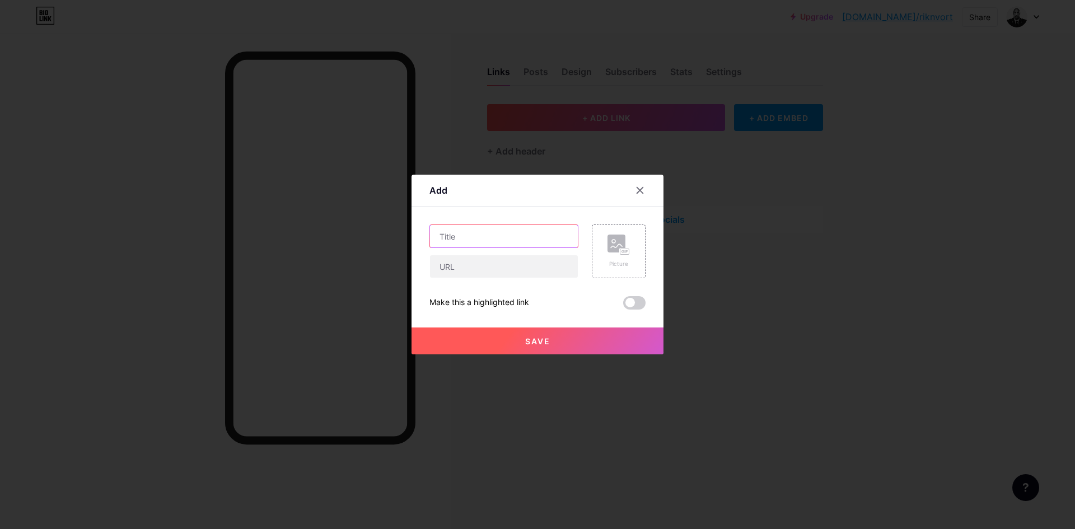
click at [520, 241] on input "text" at bounding box center [504, 236] width 148 height 22
click at [628, 249] on rect at bounding box center [625, 252] width 9 height 6
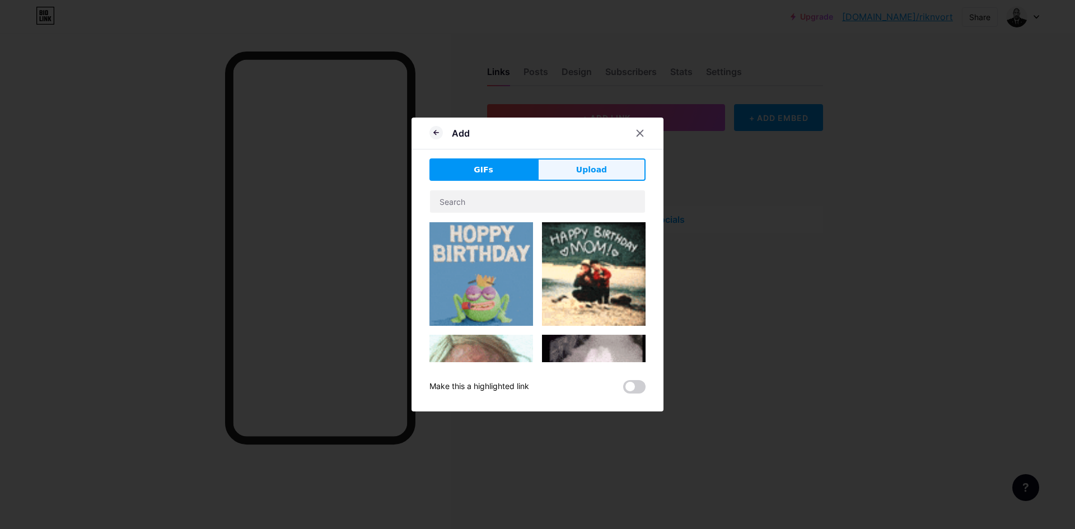
click at [581, 171] on span "Upload" at bounding box center [591, 170] width 31 height 12
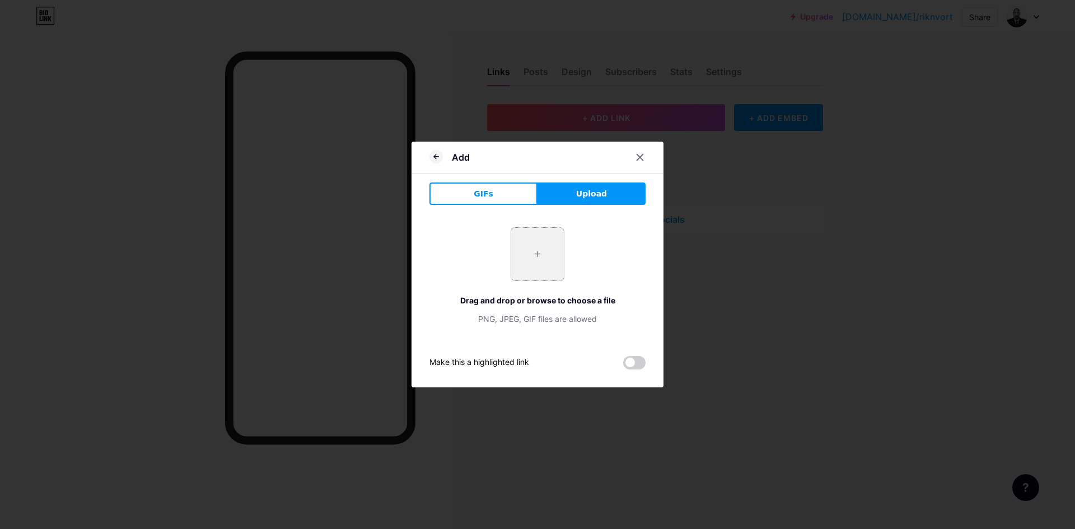
click at [527, 235] on input "file" at bounding box center [537, 254] width 53 height 53
type input "C:\fakepath\image_2025-08-08_01-28-51.png"
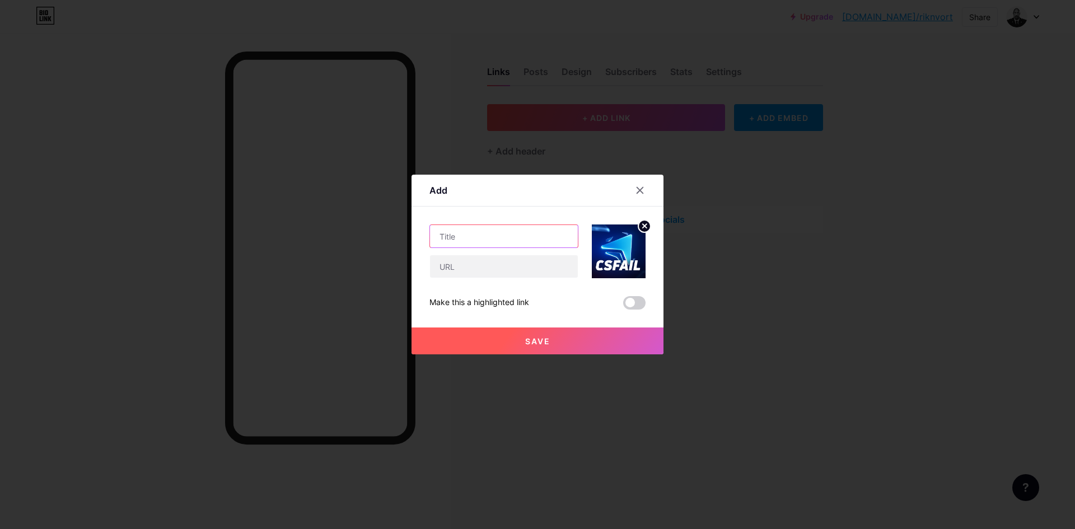
click at [514, 240] on input "text" at bounding box center [504, 236] width 148 height 22
type input "CS FAIL"
paste input "[URL][DOMAIN_NAME]"
click at [527, 338] on span "Save" at bounding box center [537, 342] width 25 height 10
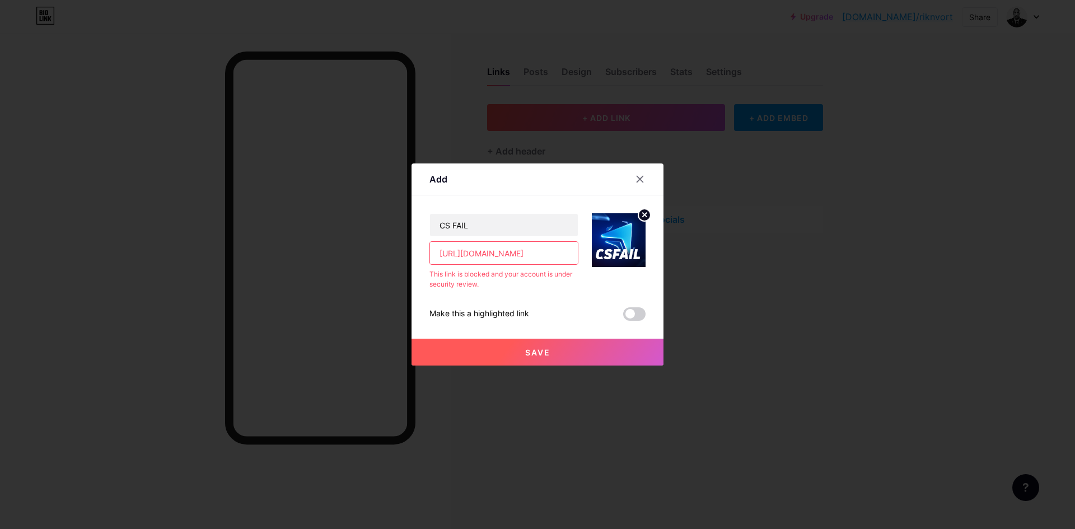
click at [632, 318] on span at bounding box center [634, 314] width 22 height 13
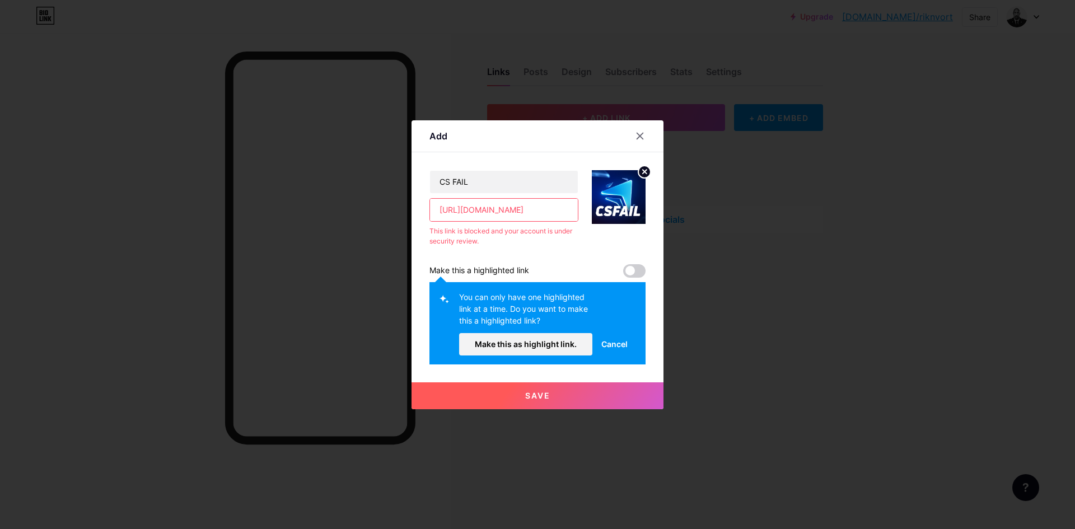
click at [632, 277] on span at bounding box center [634, 270] width 22 height 13
click at [608, 344] on span "Cancel" at bounding box center [615, 344] width 26 height 12
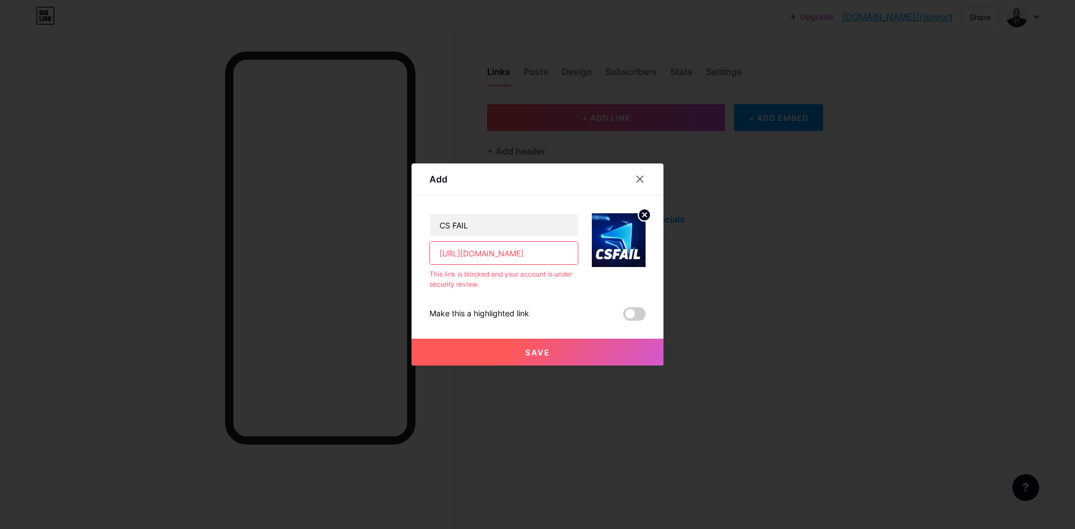
click at [635, 310] on span at bounding box center [634, 314] width 22 height 13
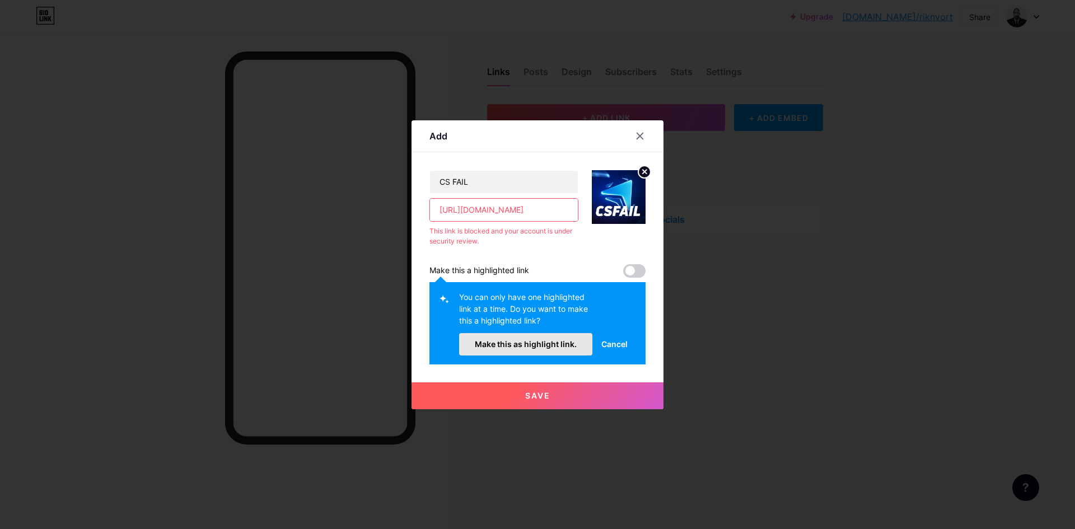
click at [550, 341] on span "Make this as highlight link." at bounding box center [526, 344] width 102 height 10
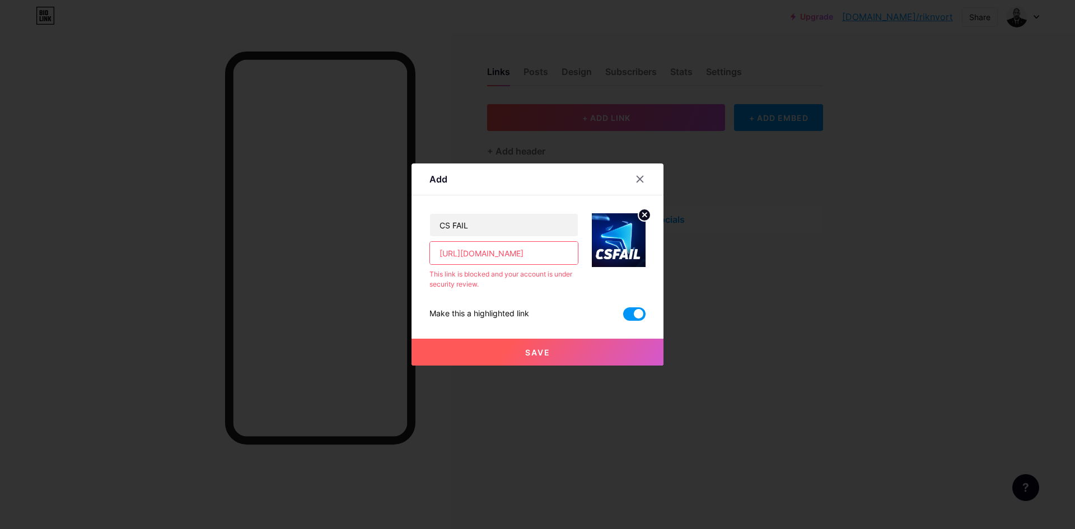
drag, startPoint x: 466, startPoint y: 254, endPoint x: 408, endPoint y: 254, distance: 57.7
click at [408, 254] on div "Add Content YouTube Play YouTube video without leaving your page. ADD Vimeo Pla…" at bounding box center [537, 264] width 1075 height 529
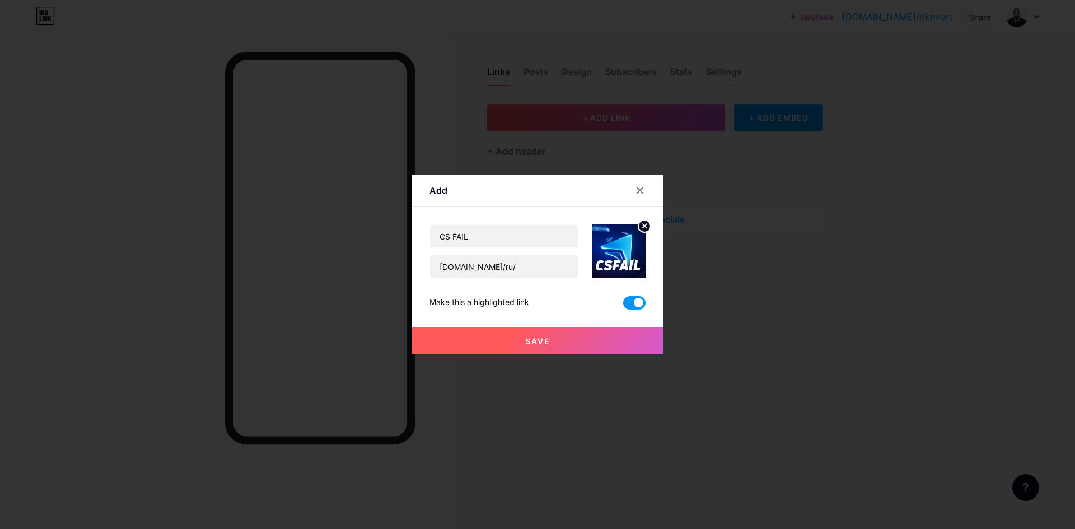
click at [477, 335] on button "Save" at bounding box center [538, 341] width 252 height 27
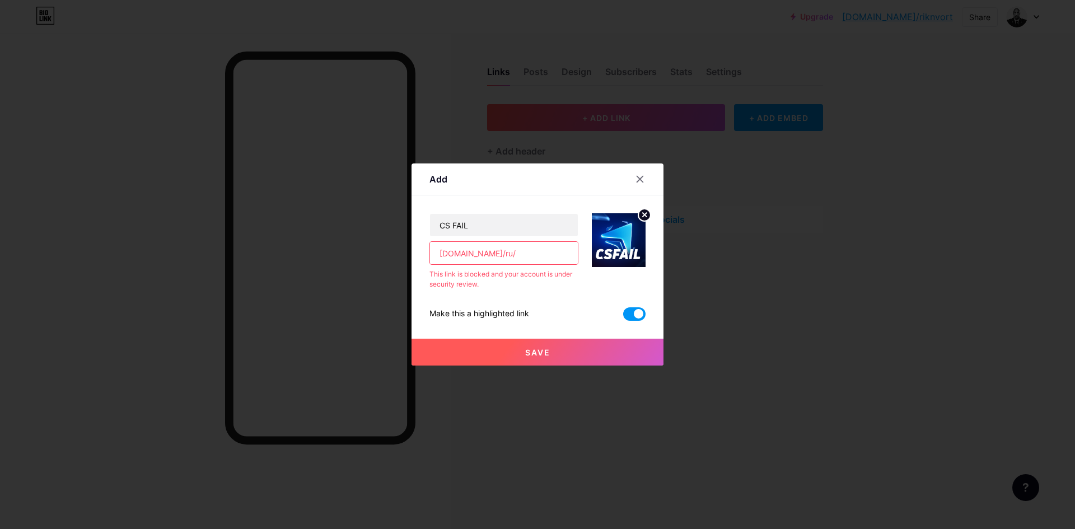
click at [521, 352] on button "Save" at bounding box center [538, 352] width 252 height 27
drag, startPoint x: 425, startPoint y: 259, endPoint x: 409, endPoint y: 255, distance: 16.2
click at [412, 256] on div "Add Content YouTube Play YouTube video without leaving your page. ADD Vimeo Pla…" at bounding box center [538, 265] width 252 height 202
paste input "[URL][DOMAIN_NAME]"
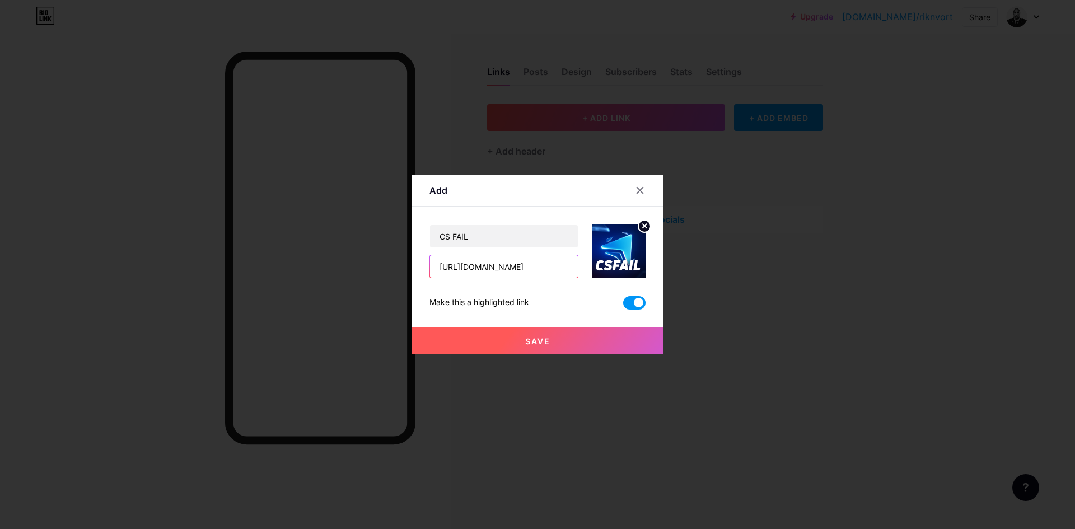
type input "[URL][DOMAIN_NAME]"
click at [520, 330] on button "Save" at bounding box center [538, 341] width 252 height 27
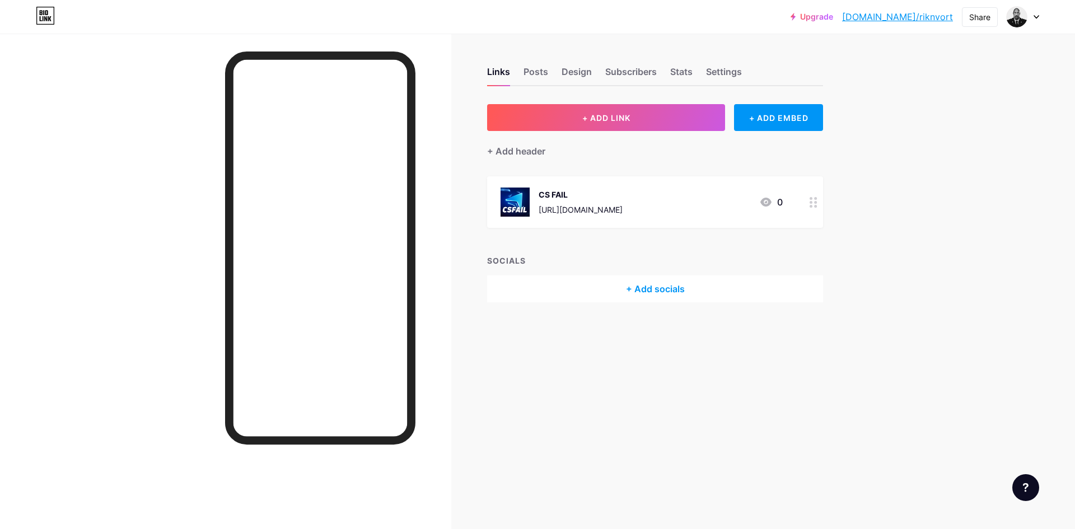
click at [623, 199] on div "CS FAIL" at bounding box center [581, 195] width 84 height 12
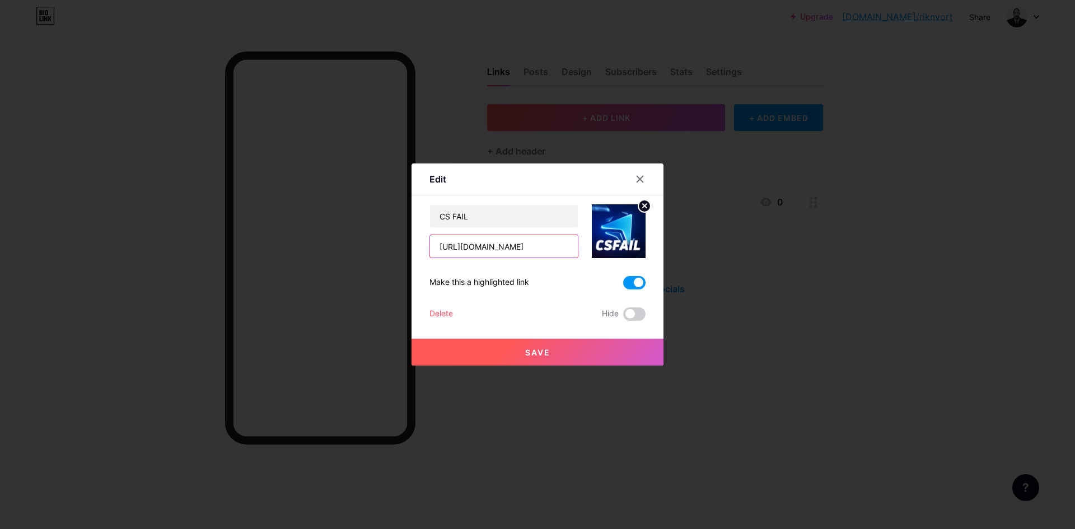
scroll to position [0, 29]
drag, startPoint x: 574, startPoint y: 243, endPoint x: 399, endPoint y: 239, distance: 175.4
click at [318, 239] on div "Edit Content YouTube Play YouTube video without leaving your page. ADD Vimeo Pl…" at bounding box center [537, 264] width 1075 height 529
type input "/reels/"
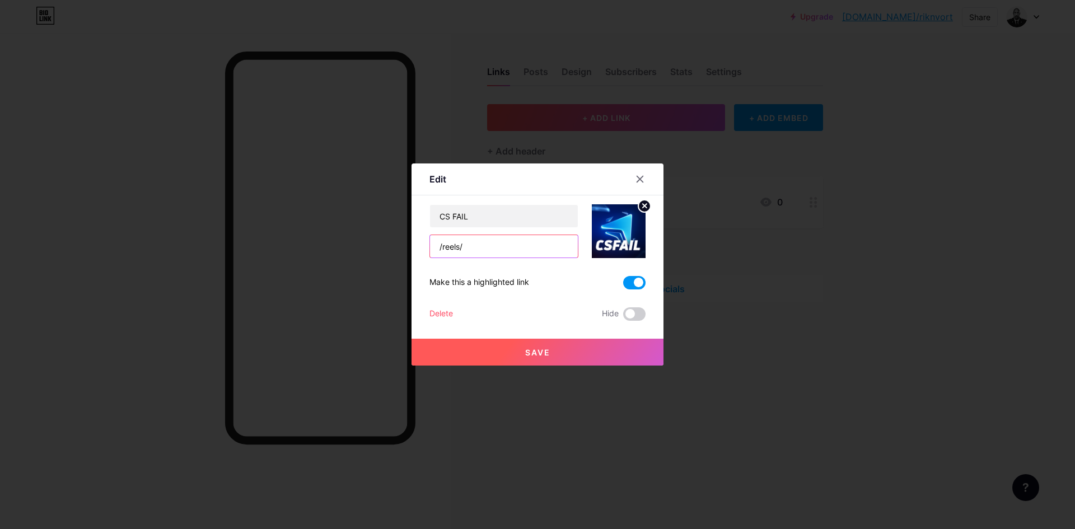
drag, startPoint x: 520, startPoint y: 241, endPoint x: 318, endPoint y: 240, distance: 202.2
click at [324, 243] on div "Edit Content YouTube Play YouTube video without leaving your page. ADD Vimeo Pl…" at bounding box center [537, 264] width 1075 height 529
click at [558, 344] on button "Save" at bounding box center [538, 352] width 252 height 27
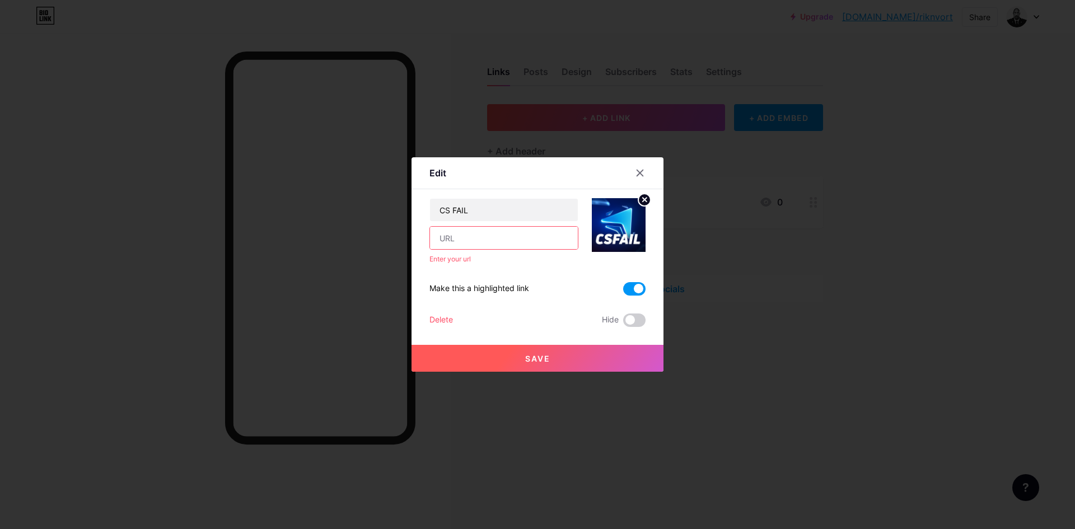
click at [533, 361] on span "Save" at bounding box center [537, 359] width 25 height 10
click at [640, 174] on icon at bounding box center [640, 173] width 9 height 9
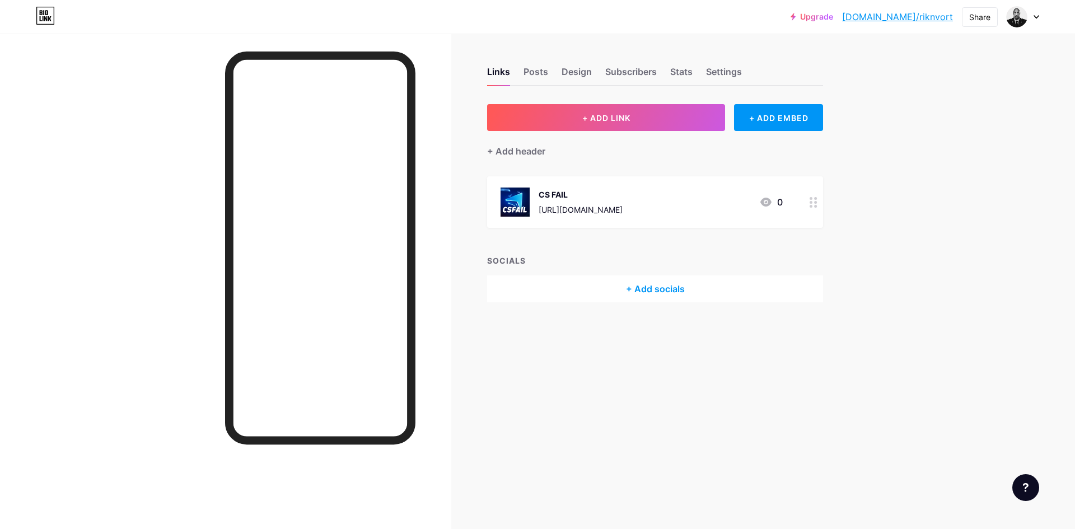
click at [569, 197] on div "CS FAIL" at bounding box center [581, 195] width 84 height 12
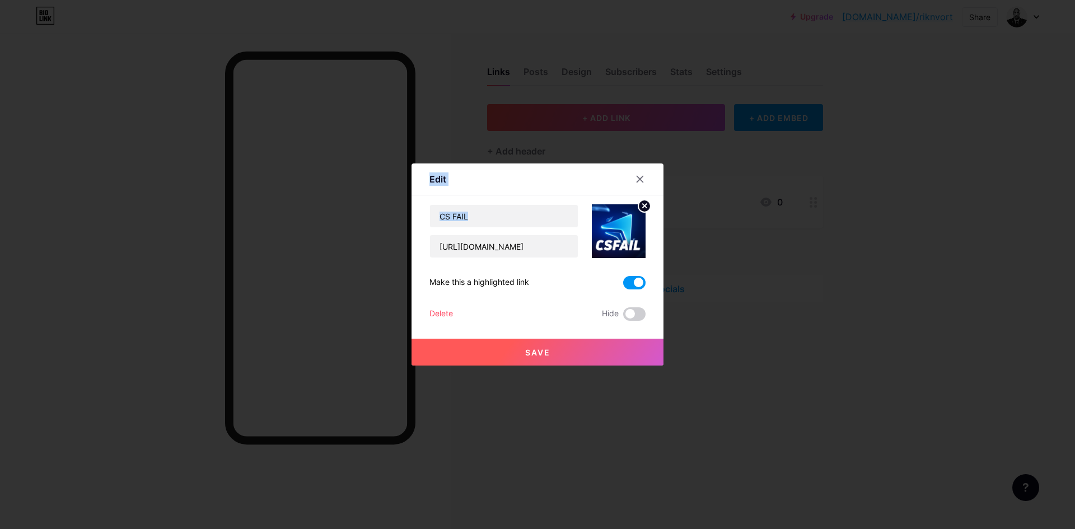
drag, startPoint x: 518, startPoint y: 242, endPoint x: 365, endPoint y: 243, distance: 152.4
click at [364, 250] on div "Edit Content YouTube Play YouTube video without leaving your page. ADD Vimeo Pl…" at bounding box center [537, 264] width 1075 height 529
drag, startPoint x: 556, startPoint y: 242, endPoint x: 444, endPoint y: 250, distance: 112.9
click at [479, 249] on input "[URL][DOMAIN_NAME]" at bounding box center [504, 246] width 148 height 22
click at [569, 243] on input "[URL][DOMAIN_NAME]" at bounding box center [504, 246] width 148 height 22
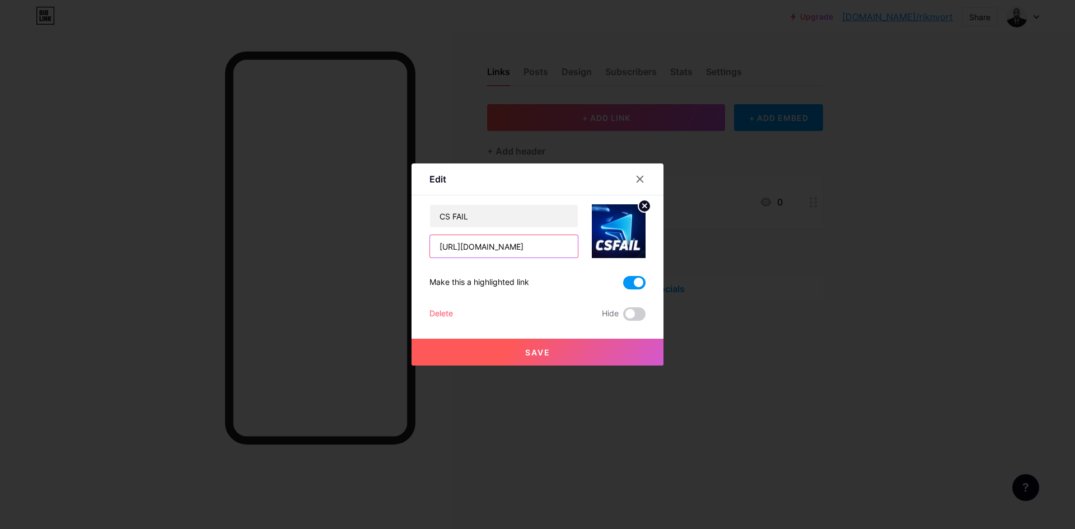
drag, startPoint x: 570, startPoint y: 244, endPoint x: 321, endPoint y: 237, distance: 249.3
click at [320, 241] on div "Edit Content YouTube Play YouTube video without leaving your page. ADD Vimeo Pl…" at bounding box center [537, 264] width 1075 height 529
paste input "[DOMAIN_NAME]/ru/profile"
drag, startPoint x: 561, startPoint y: 245, endPoint x: 462, endPoint y: 230, distance: 100.3
click at [329, 246] on div "Edit Content YouTube Play YouTube video without leaving your page. ADD Vimeo Pl…" at bounding box center [537, 264] width 1075 height 529
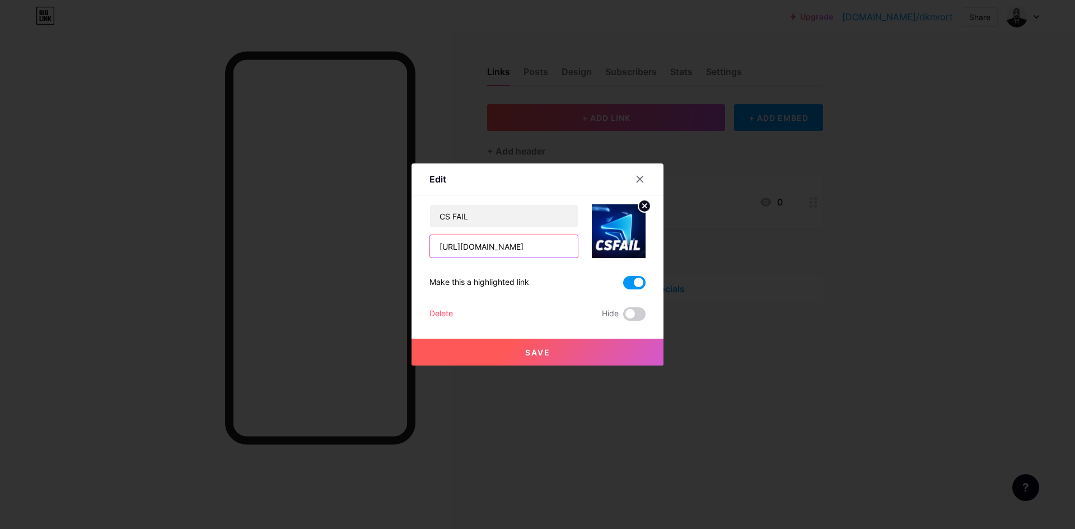
paste input "text"
drag, startPoint x: 560, startPoint y: 244, endPoint x: 329, endPoint y: 262, distance: 231.4
click at [334, 262] on div "Edit Content YouTube Play YouTube video without leaving your page. ADD Vimeo Pl…" at bounding box center [537, 264] width 1075 height 529
paste input "text"
type input "[URL][DOMAIN_NAME]"
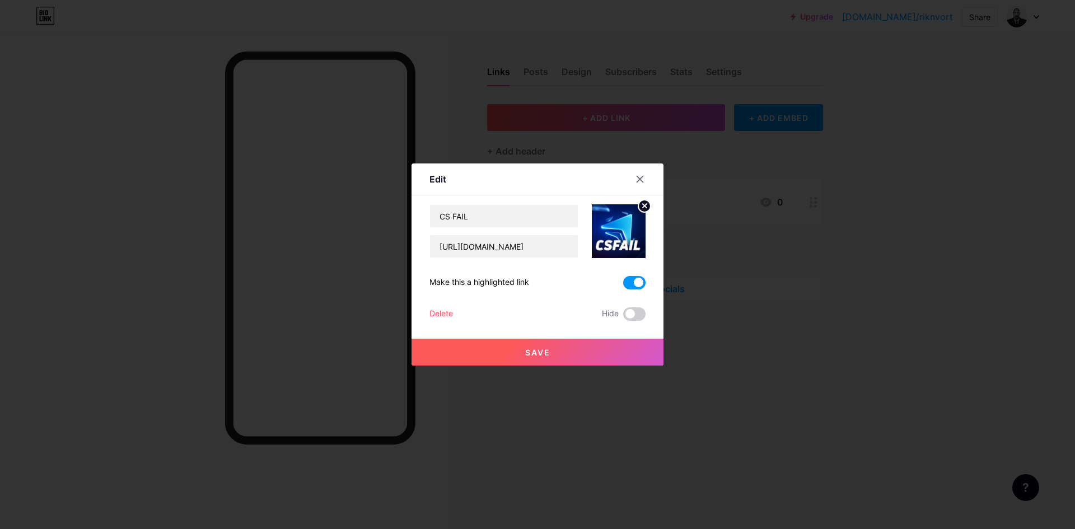
click at [536, 346] on button "Save" at bounding box center [538, 352] width 252 height 27
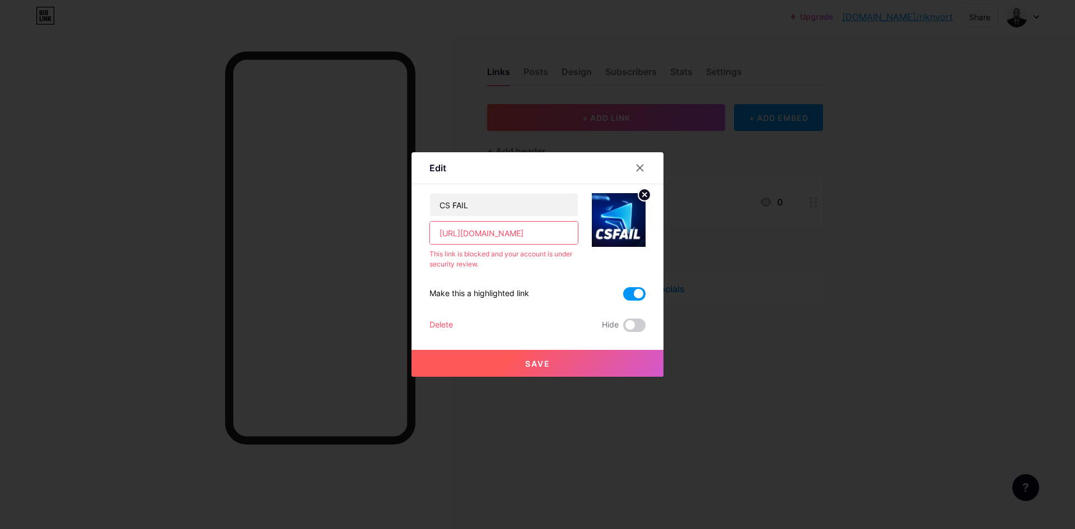
click at [454, 323] on div "Delete Hide" at bounding box center [538, 325] width 216 height 13
click at [449, 327] on div "Delete" at bounding box center [442, 325] width 24 height 13
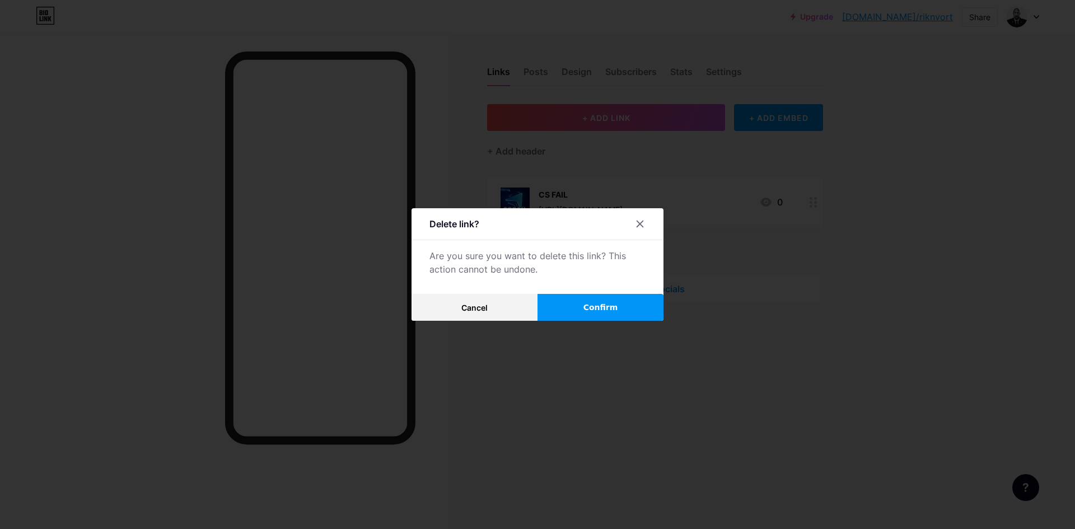
click at [546, 310] on button "Confirm" at bounding box center [601, 307] width 126 height 27
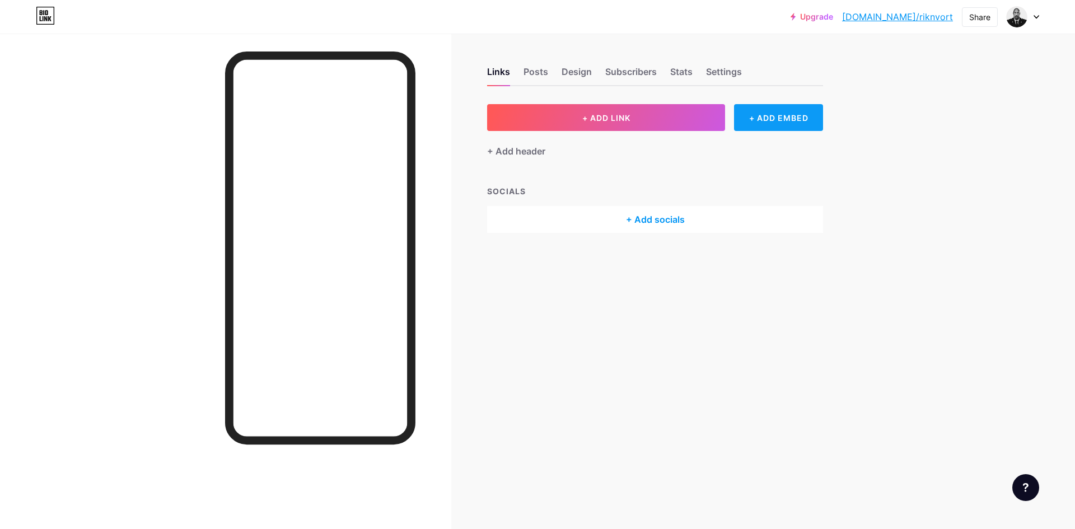
click at [743, 115] on div "+ ADD EMBED" at bounding box center [778, 117] width 89 height 27
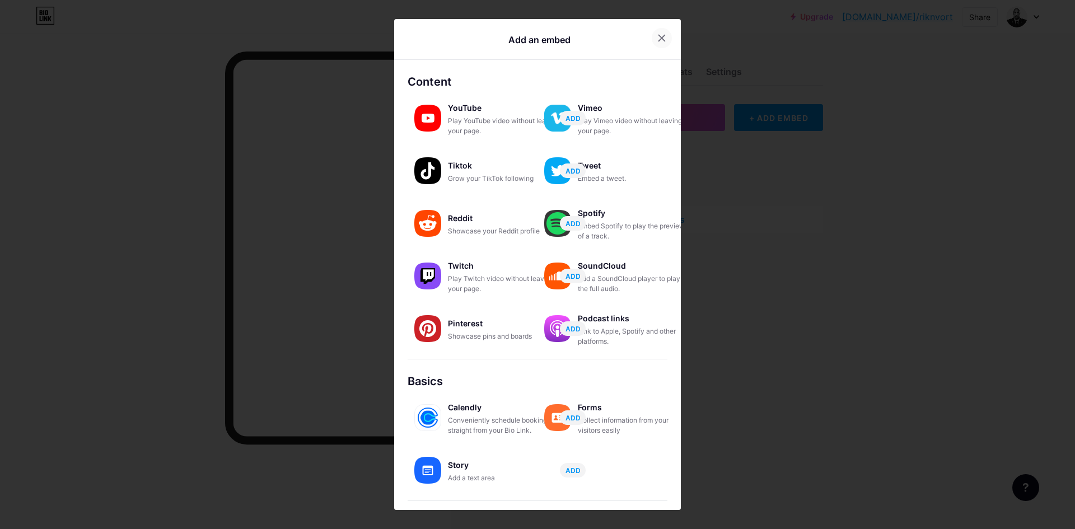
click at [658, 35] on icon at bounding box center [662, 38] width 9 height 9
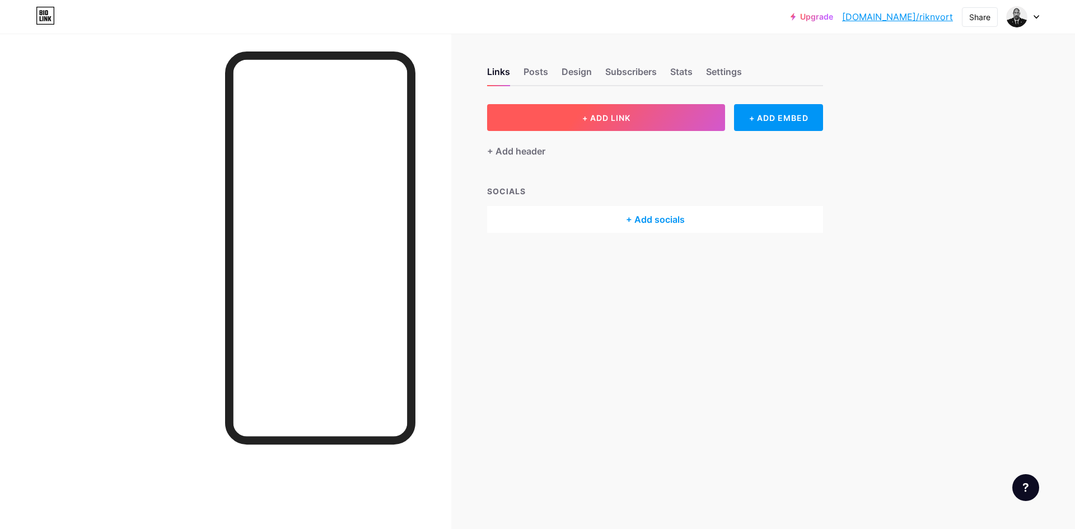
click at [646, 115] on button "+ ADD LINK" at bounding box center [606, 117] width 238 height 27
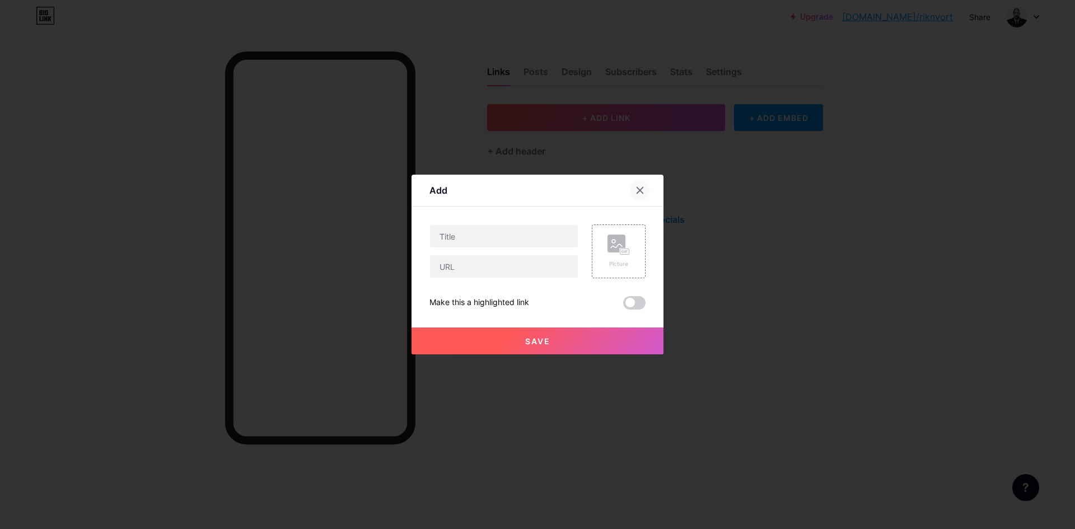
click at [647, 190] on div at bounding box center [640, 190] width 20 height 20
